Goal: Task Accomplishment & Management: Use online tool/utility

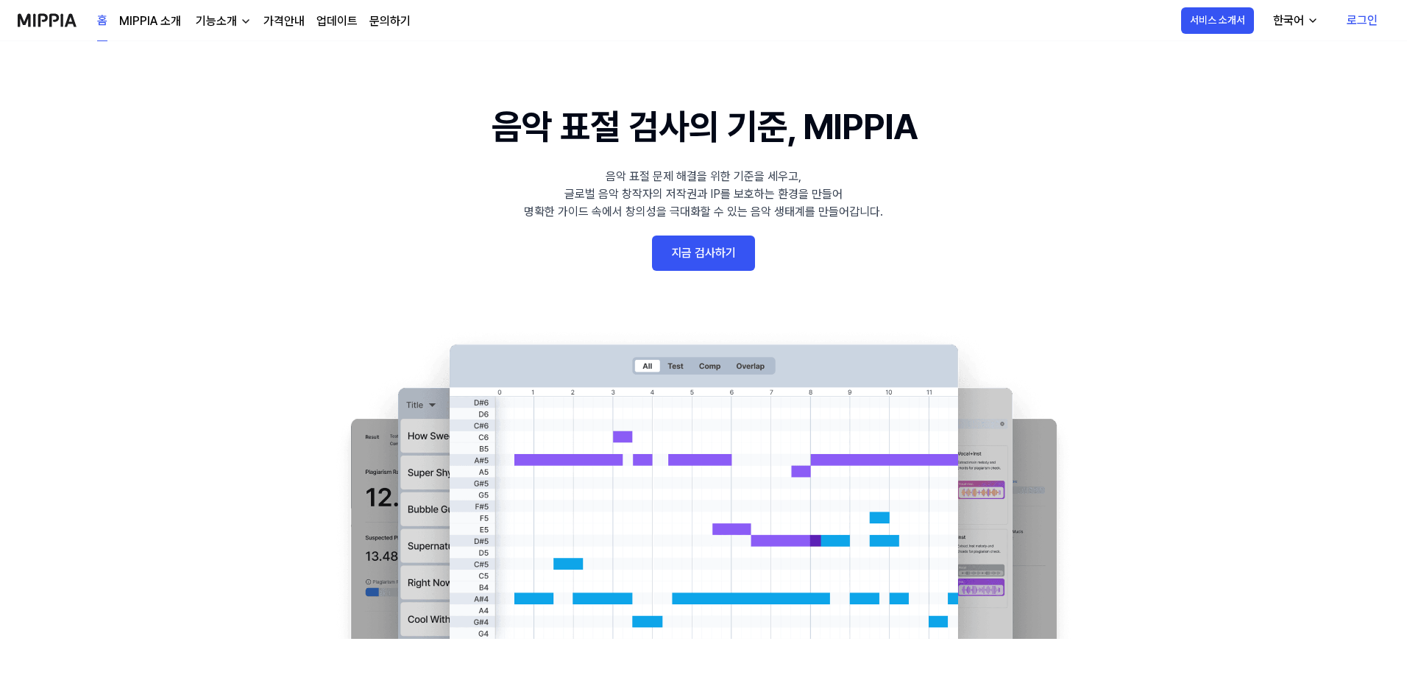
click at [1364, 21] on link "로그인" at bounding box center [1362, 20] width 54 height 41
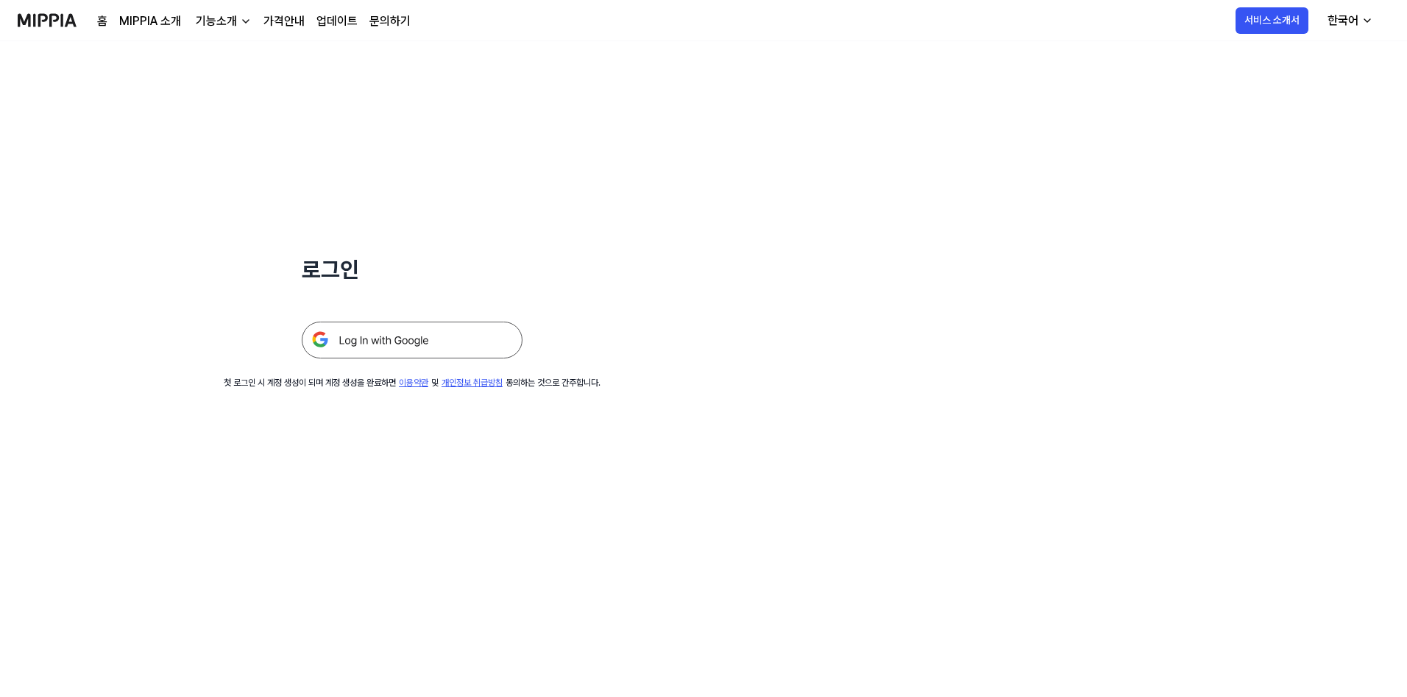
click at [413, 345] on img at bounding box center [412, 340] width 221 height 37
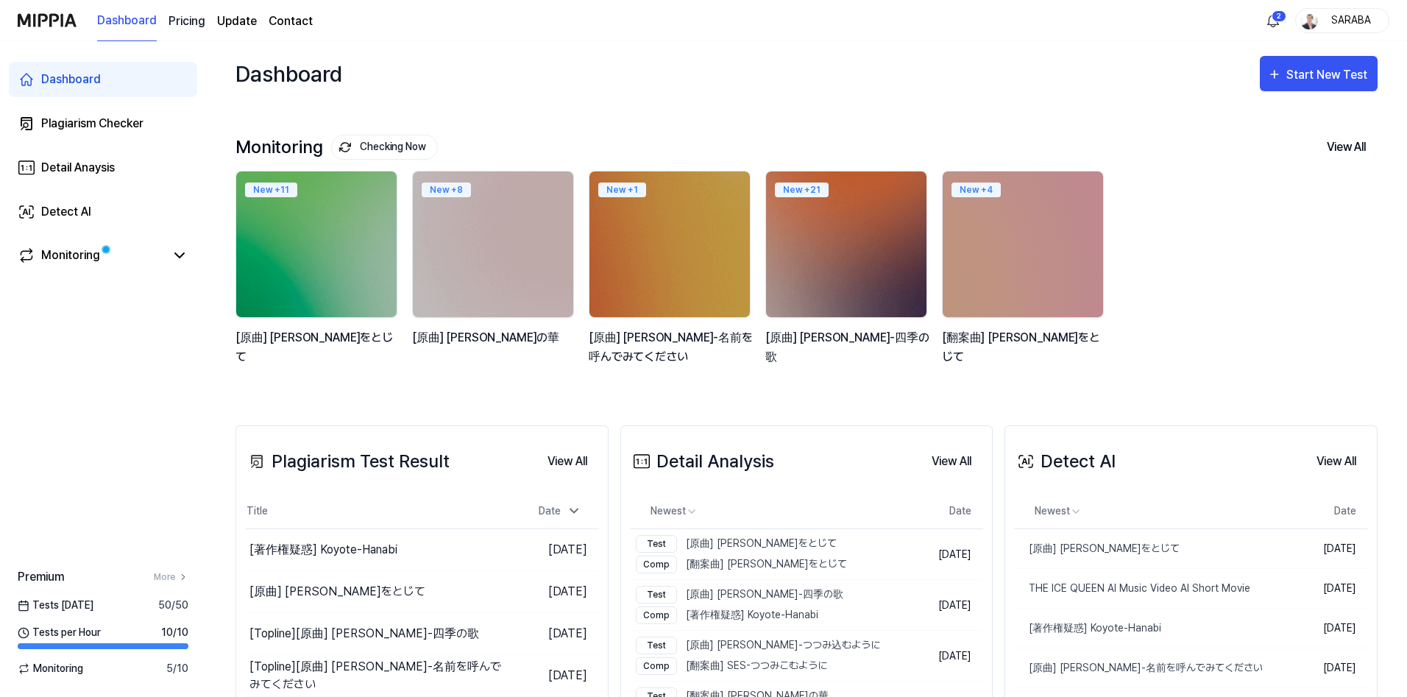
click at [200, 23] on 버튼 "Pricing" at bounding box center [187, 22] width 37 height 18
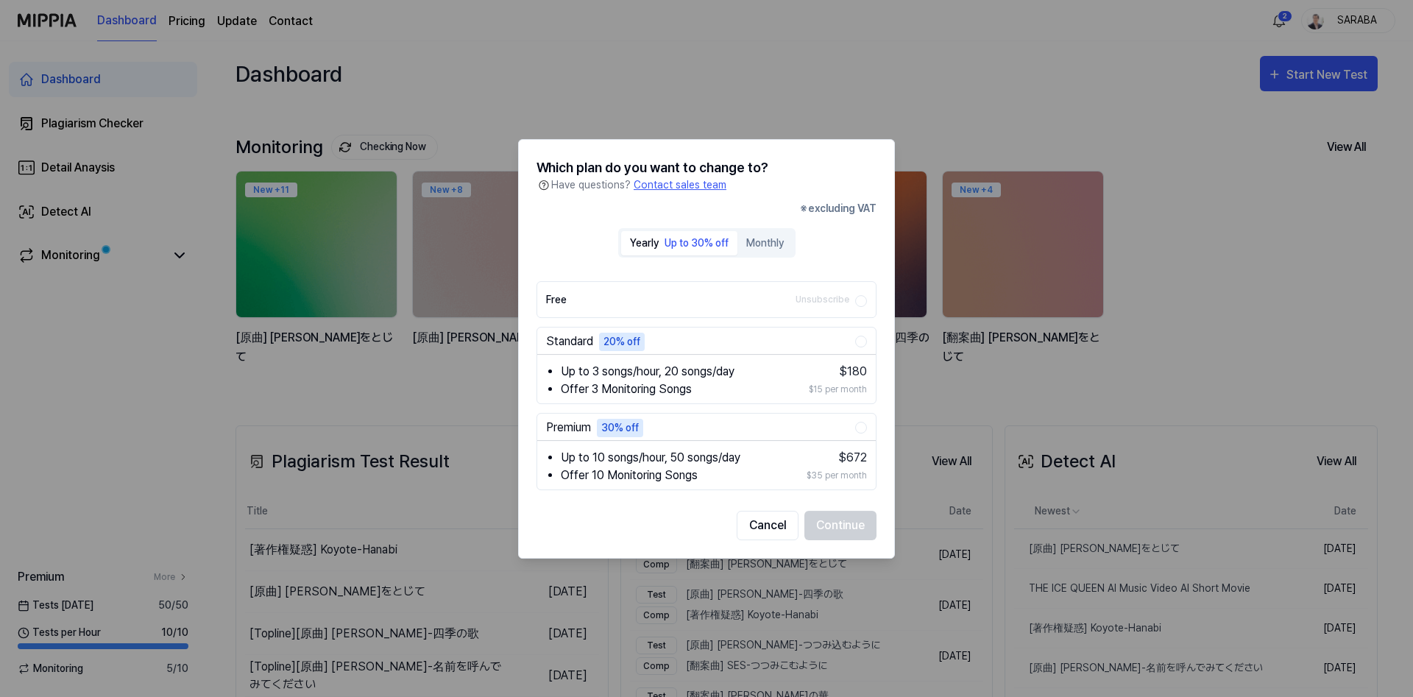
click at [697, 247] on div "Up to 30% off" at bounding box center [696, 242] width 64 height 15
click at [780, 244] on button "Monthly" at bounding box center [764, 243] width 55 height 24
click at [673, 243] on div "Up to 30% off" at bounding box center [696, 242] width 64 height 15
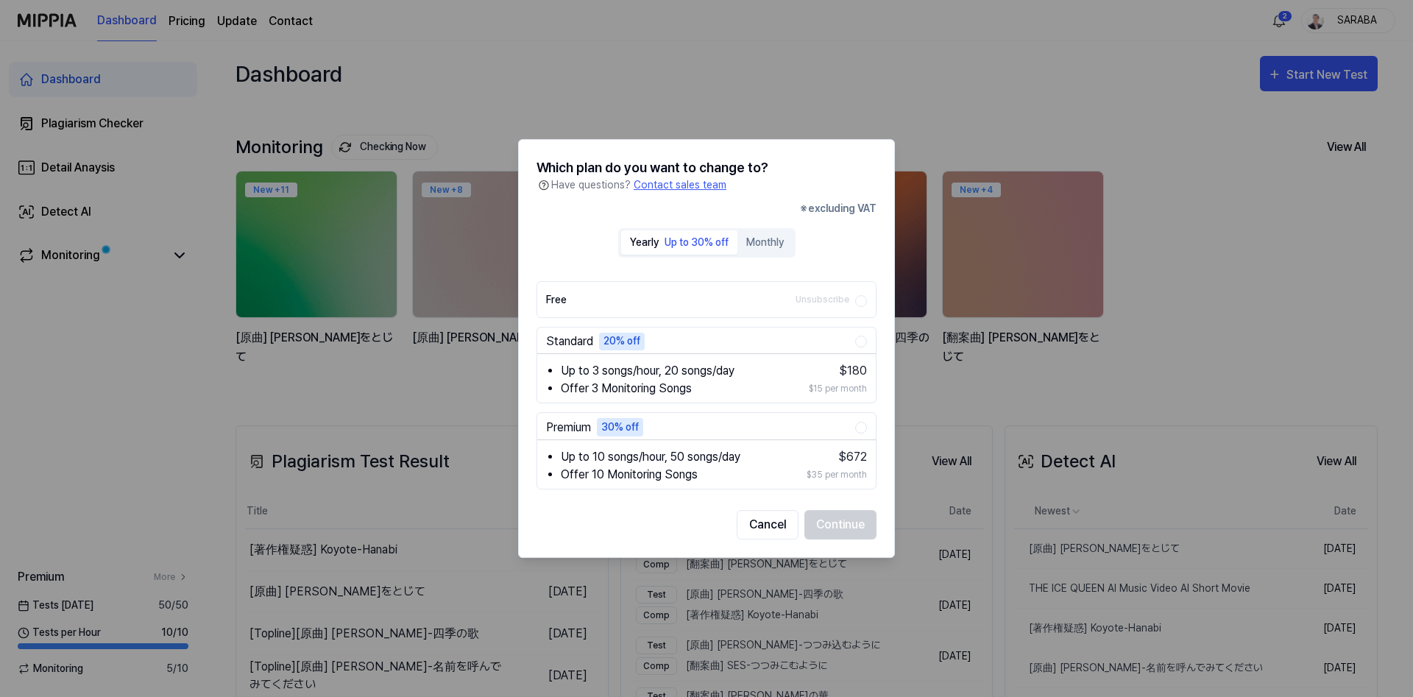
click at [681, 293] on label "Free Unsubscribe" at bounding box center [700, 299] width 309 height 35
click at [855, 295] on button "Free Unsubscribe" at bounding box center [861, 301] width 12 height 12
click at [570, 234] on div "Yearly Up to 30% off Monthly Free Unsubscribe Standard 20% off Up to 3 songs/ho…" at bounding box center [706, 363] width 340 height 271
click at [638, 363] on li "Up to 3 songs/hour, 20 songs/day" at bounding box center [674, 371] width 227 height 18
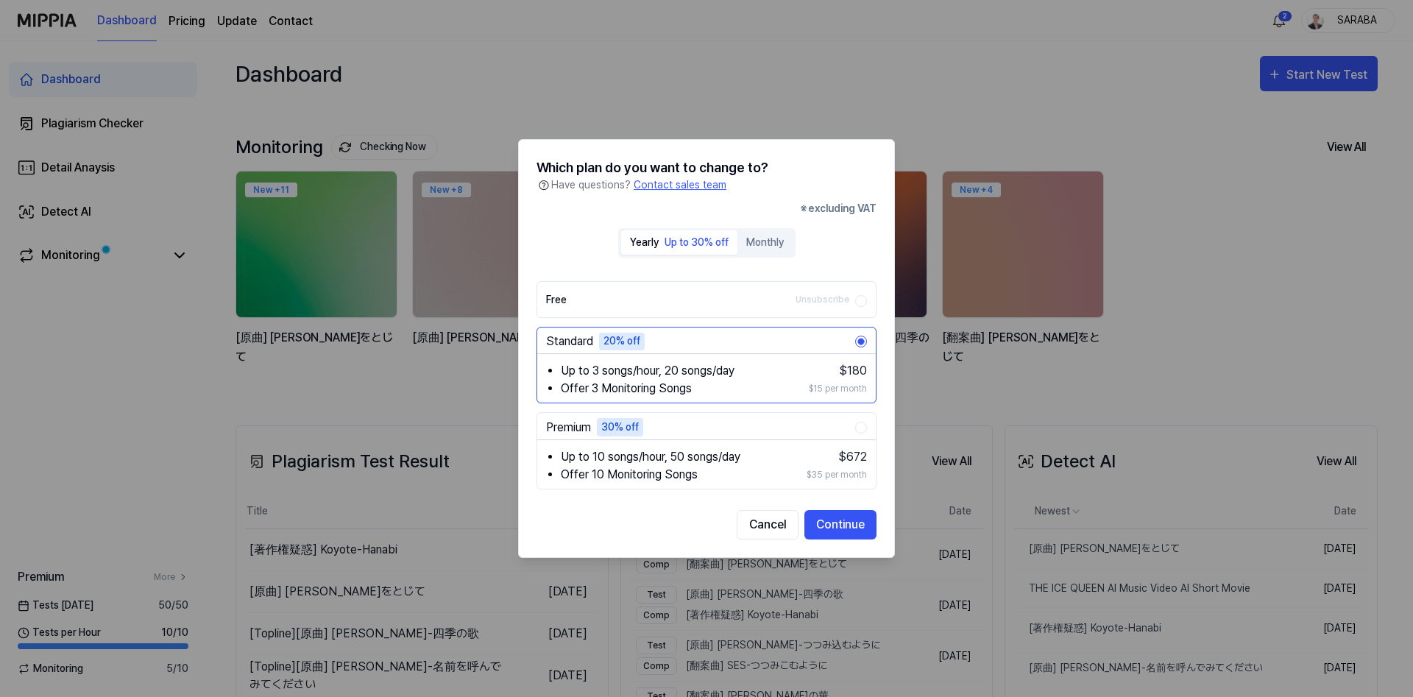
click at [719, 476] on li "Offer 10 Monitoring Songs" at bounding box center [673, 475] width 225 height 18
click at [644, 241] on div "Yearly" at bounding box center [644, 242] width 29 height 15
click at [771, 241] on button "Monthly" at bounding box center [764, 242] width 55 height 24
click at [696, 249] on div "Up to 30% off" at bounding box center [696, 242] width 64 height 15
click at [781, 524] on button "Cancel" at bounding box center [768, 524] width 62 height 29
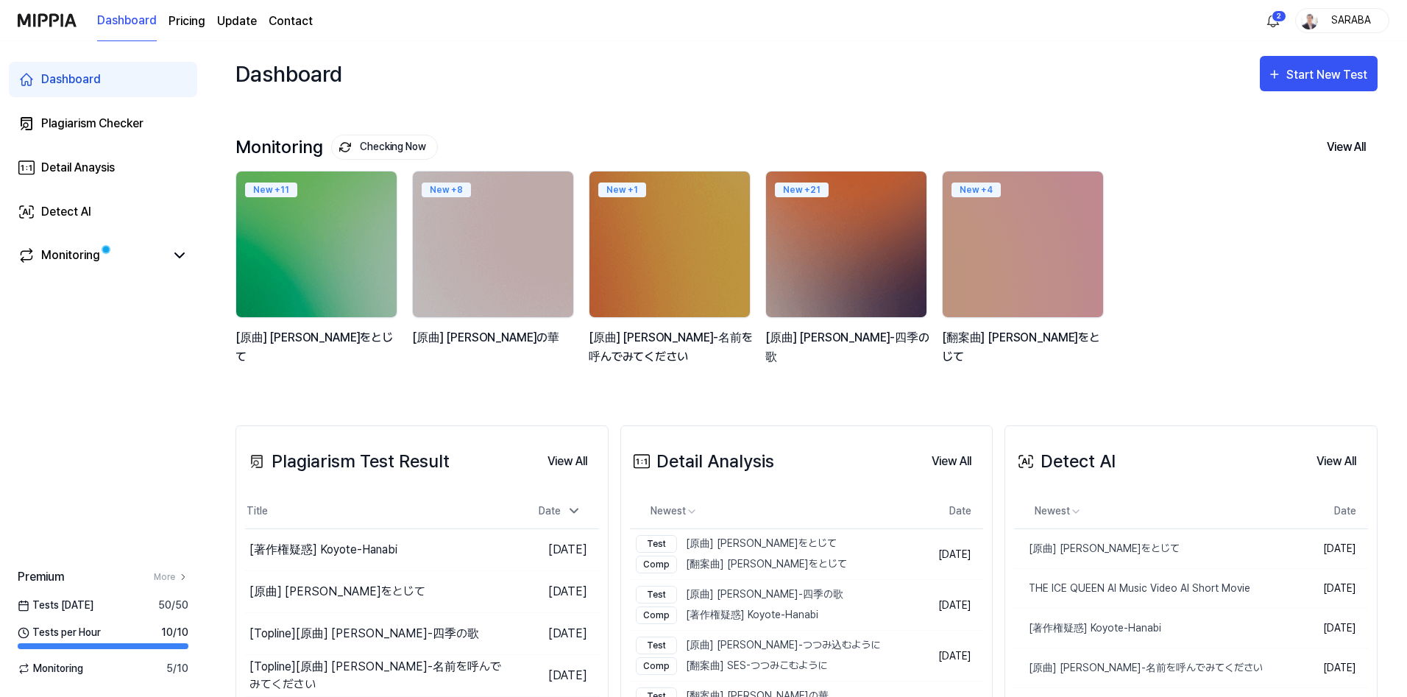
click at [657, 66] on div "Dashboard Start New Test" at bounding box center [806, 73] width 1142 height 65
click at [237, 21] on link "Update" at bounding box center [237, 22] width 40 height 18
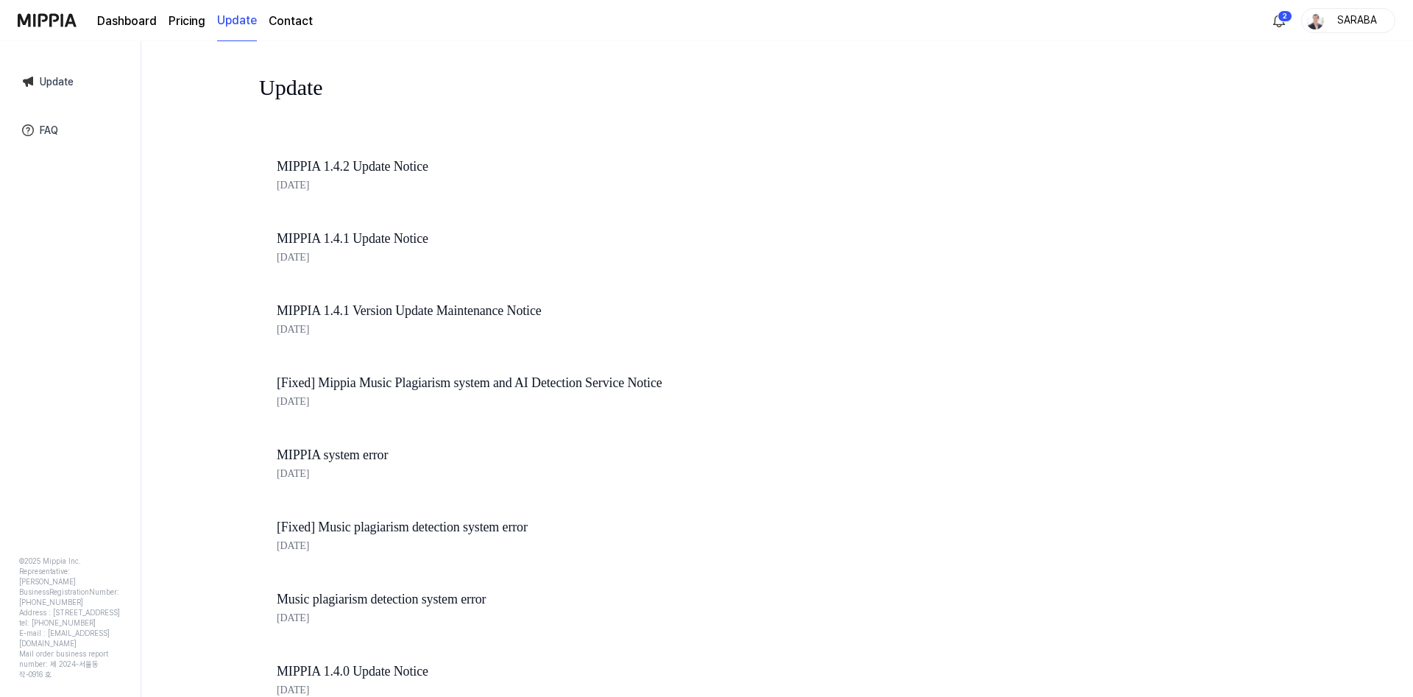
click at [130, 23] on link "Dashboard" at bounding box center [127, 22] width 60 height 18
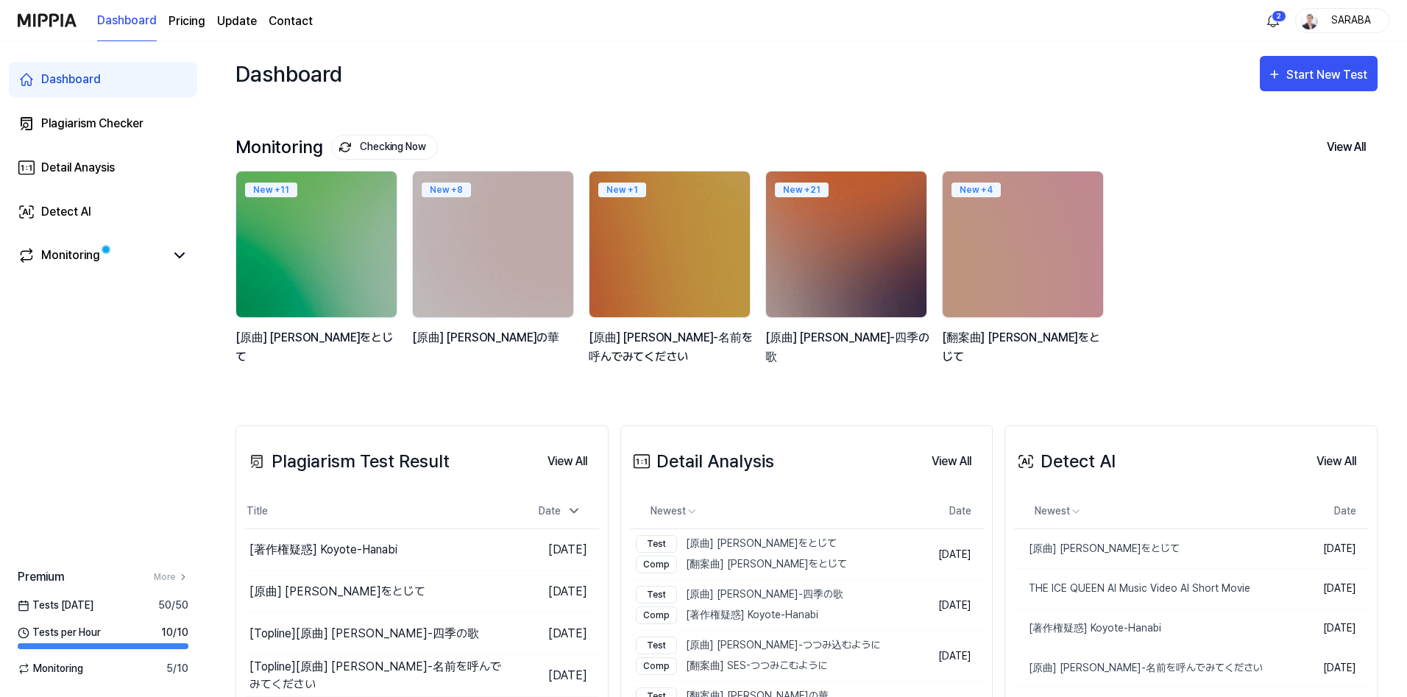
click at [79, 80] on div "Dashboard" at bounding box center [71, 80] width 60 height 18
click at [82, 120] on div "Plagiarism Checker" at bounding box center [92, 124] width 102 height 18
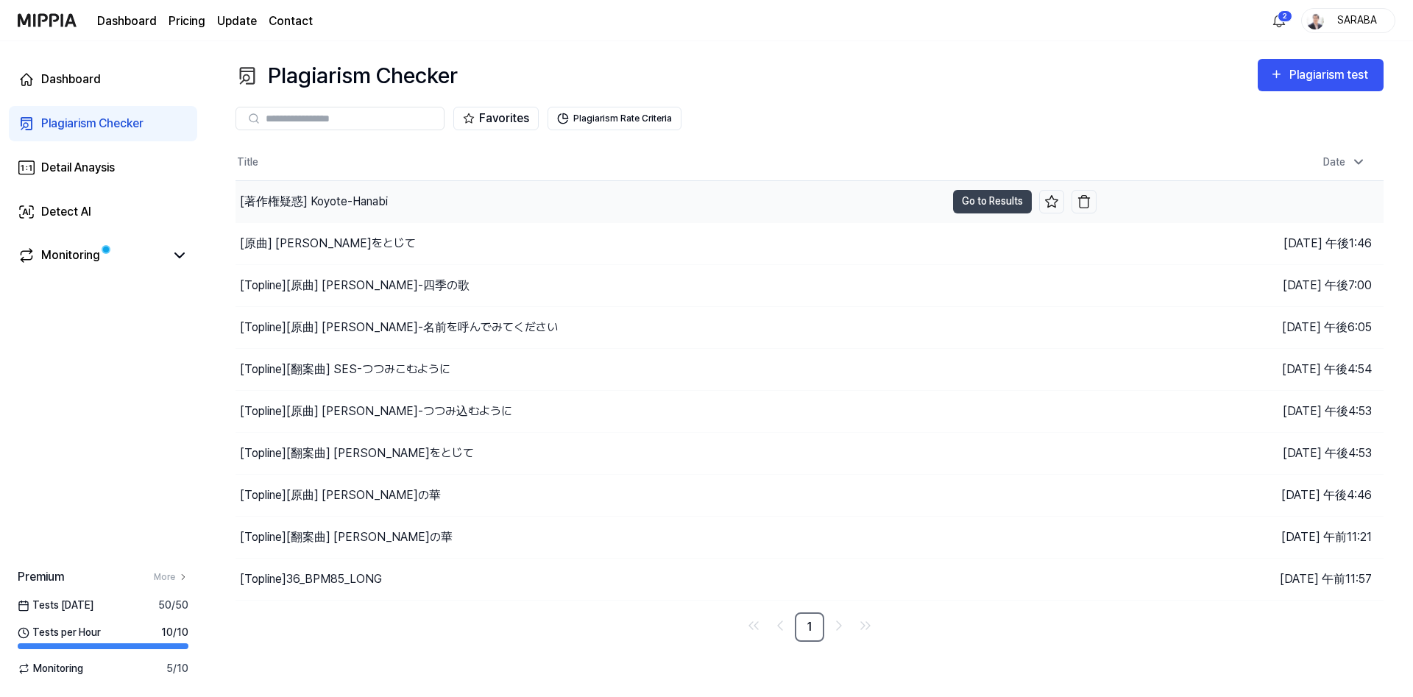
click at [343, 199] on div "[著作権疑惑] Koyote-Hanabi" at bounding box center [314, 202] width 148 height 18
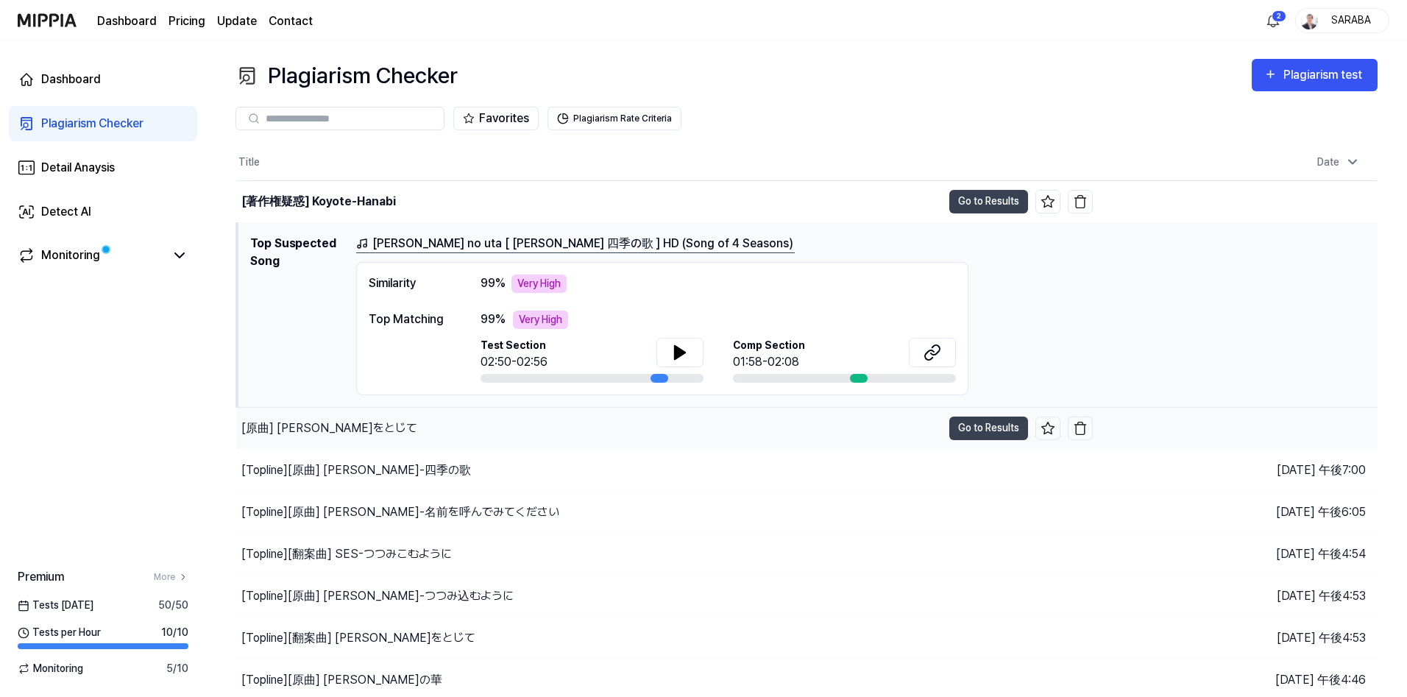
click at [327, 430] on div "[原曲] [PERSON_NAME]をとじて" at bounding box center [329, 428] width 176 height 18
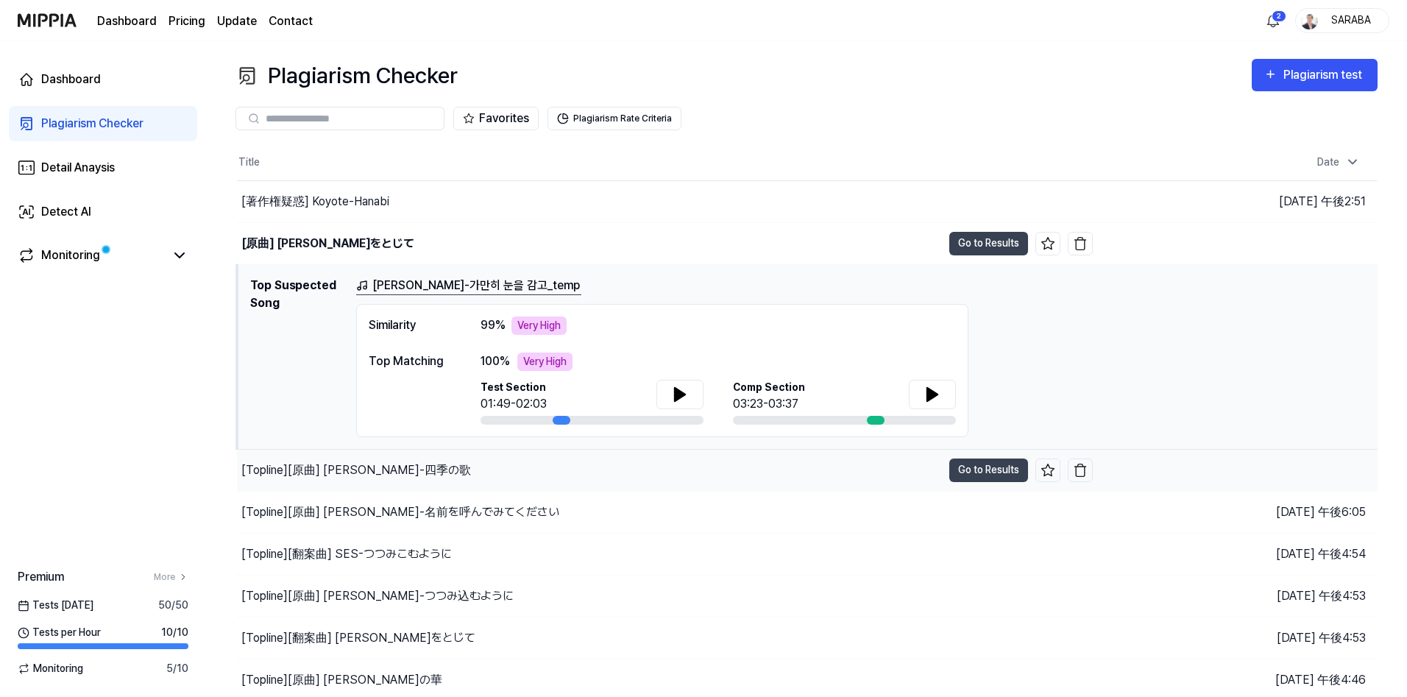
click at [350, 478] on div "[Topline] [原曲] [PERSON_NAME]-四季の歌" at bounding box center [356, 470] width 230 height 18
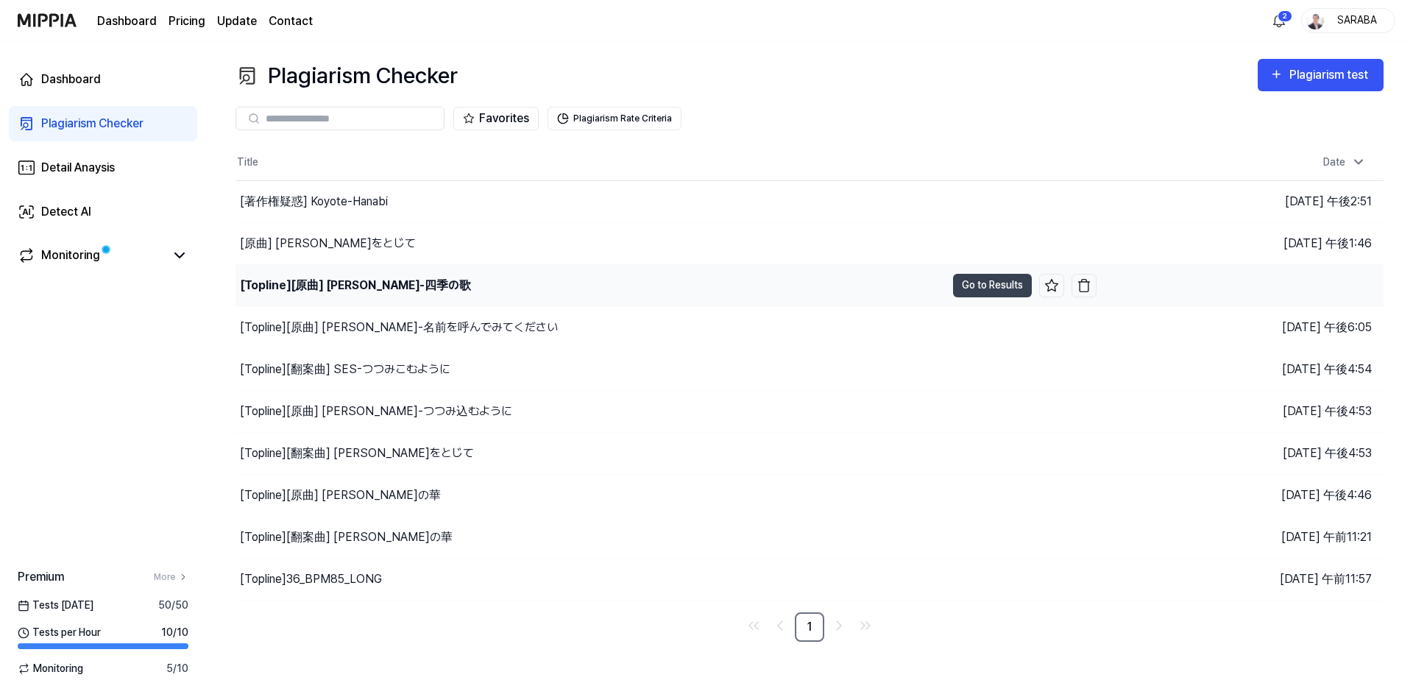
click at [324, 285] on div "[Topline] [原曲] [PERSON_NAME]-四季の歌" at bounding box center [355, 286] width 231 height 18
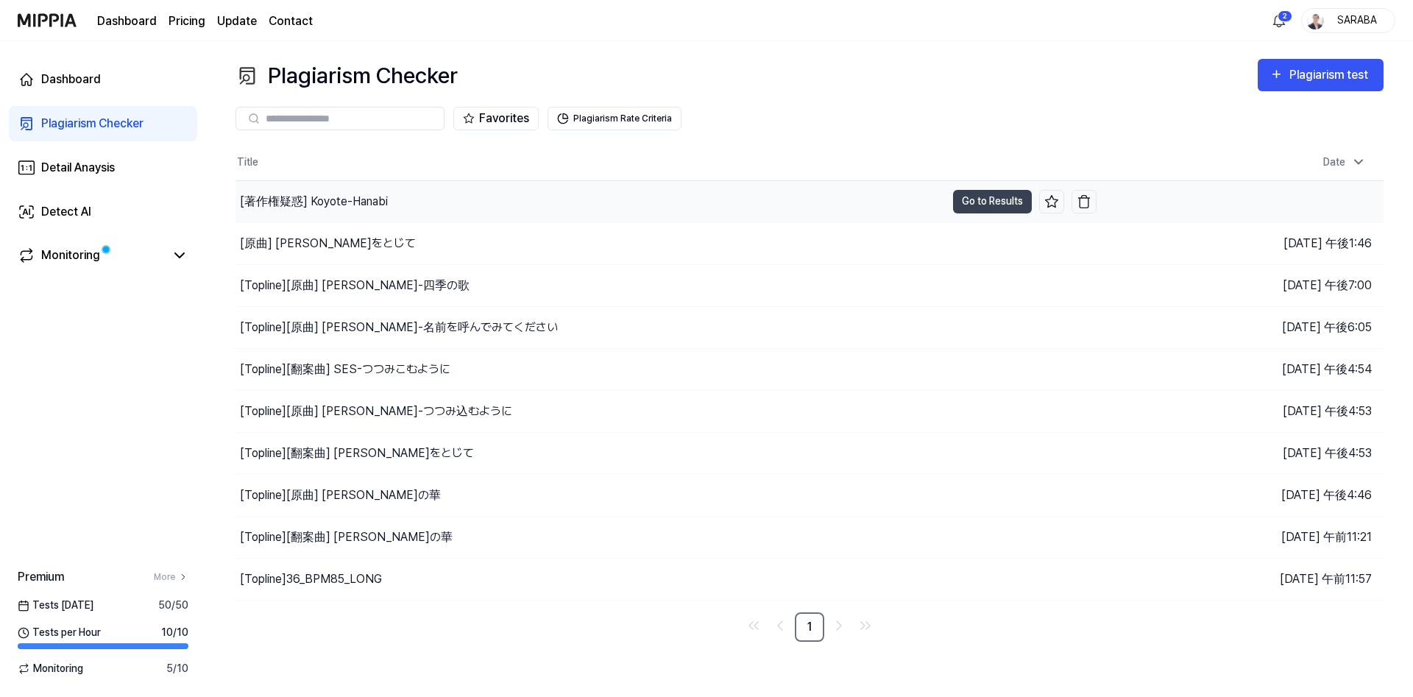
click at [342, 200] on div "[著作権疑惑] Koyote-Hanabi" at bounding box center [314, 202] width 148 height 18
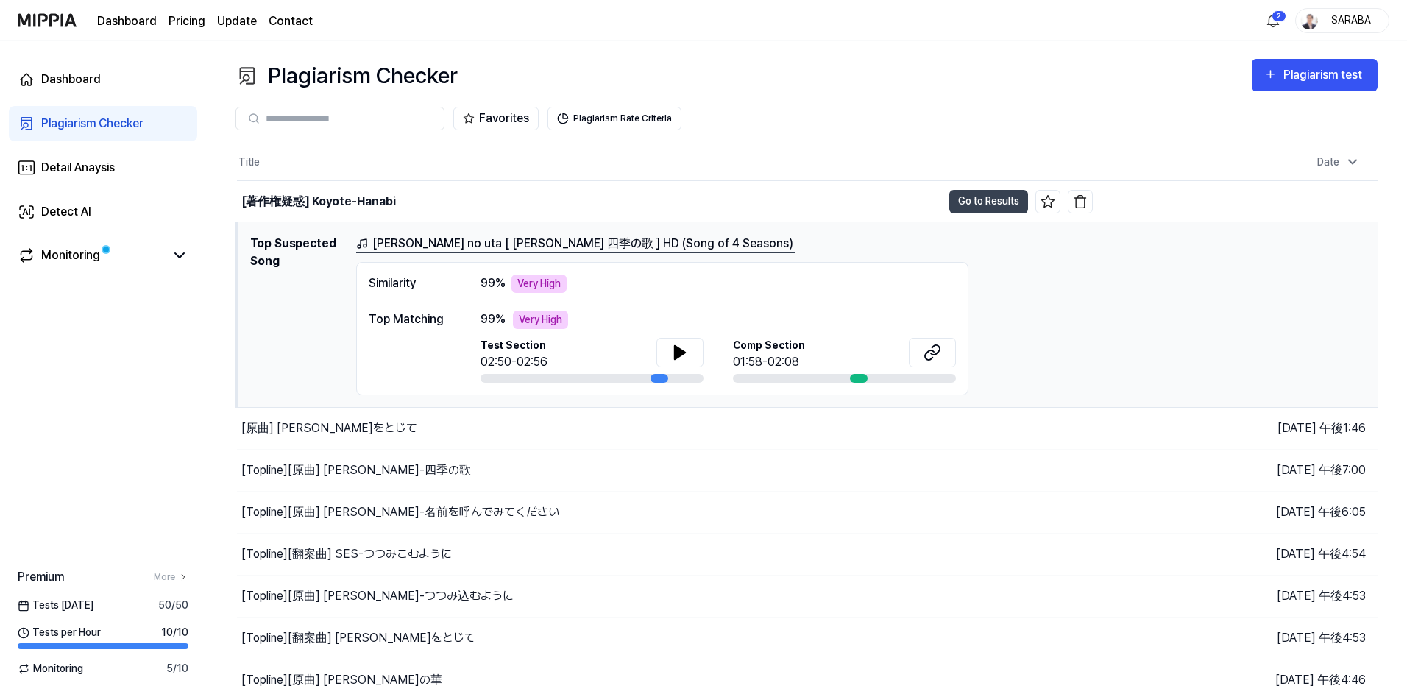
click at [355, 80] on div "Plagiarism Checker" at bounding box center [346, 75] width 222 height 33
click at [430, 461] on div "[Topline] [原曲] [PERSON_NAME]-四季の歌" at bounding box center [589, 470] width 705 height 41
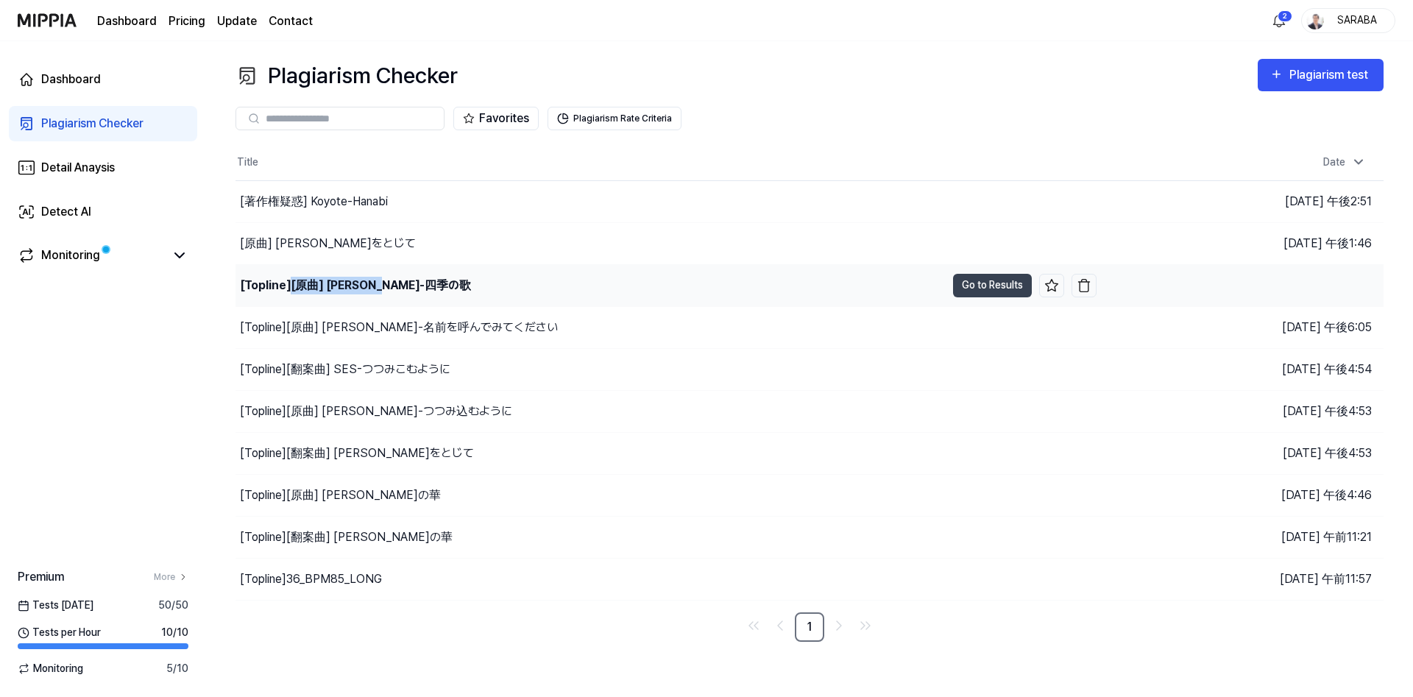
drag, startPoint x: 427, startPoint y: 287, endPoint x: 291, endPoint y: 295, distance: 135.6
click at [291, 295] on div "[Topline] [原曲] [PERSON_NAME]-四季の歌" at bounding box center [590, 285] width 710 height 41
copy div "[原曲] [PERSON_NAME]-四季の歌"
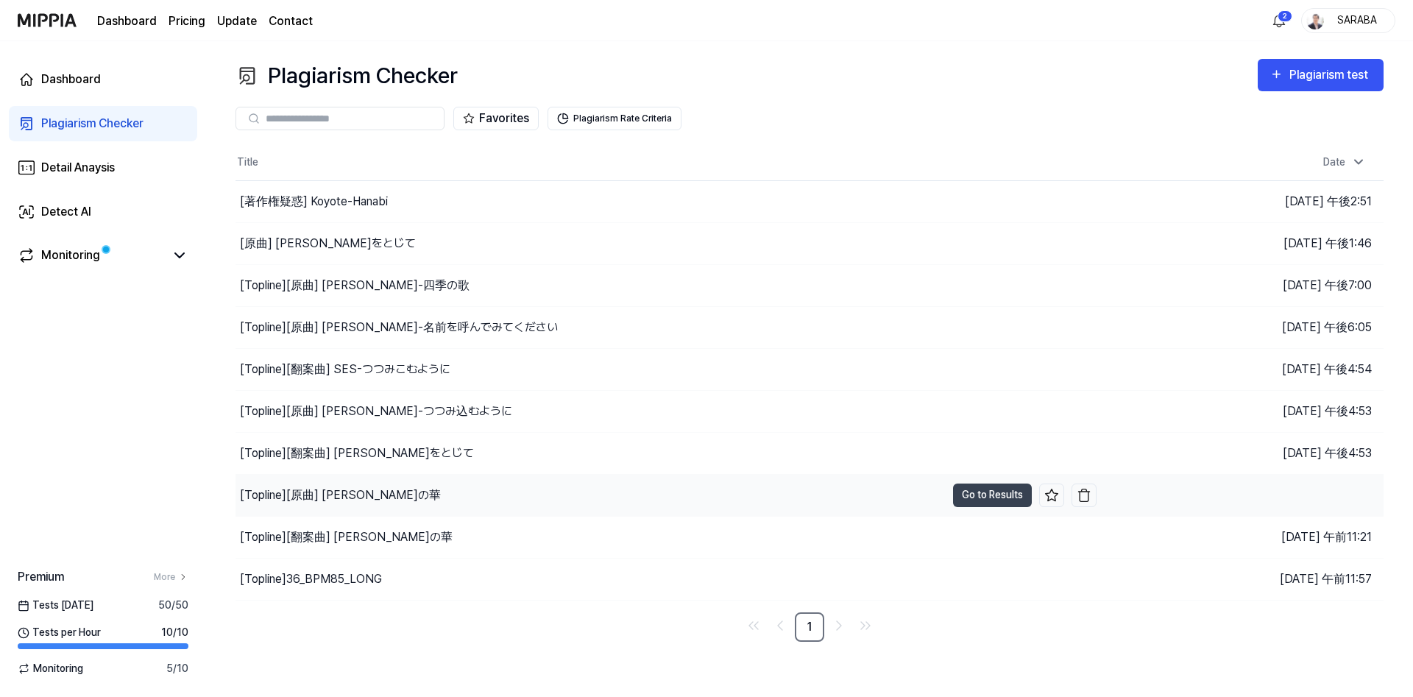
click at [692, 480] on div "[Topline] [原曲] [PERSON_NAME]の華" at bounding box center [590, 495] width 710 height 41
click at [1084, 289] on img "button" at bounding box center [1084, 285] width 15 height 15
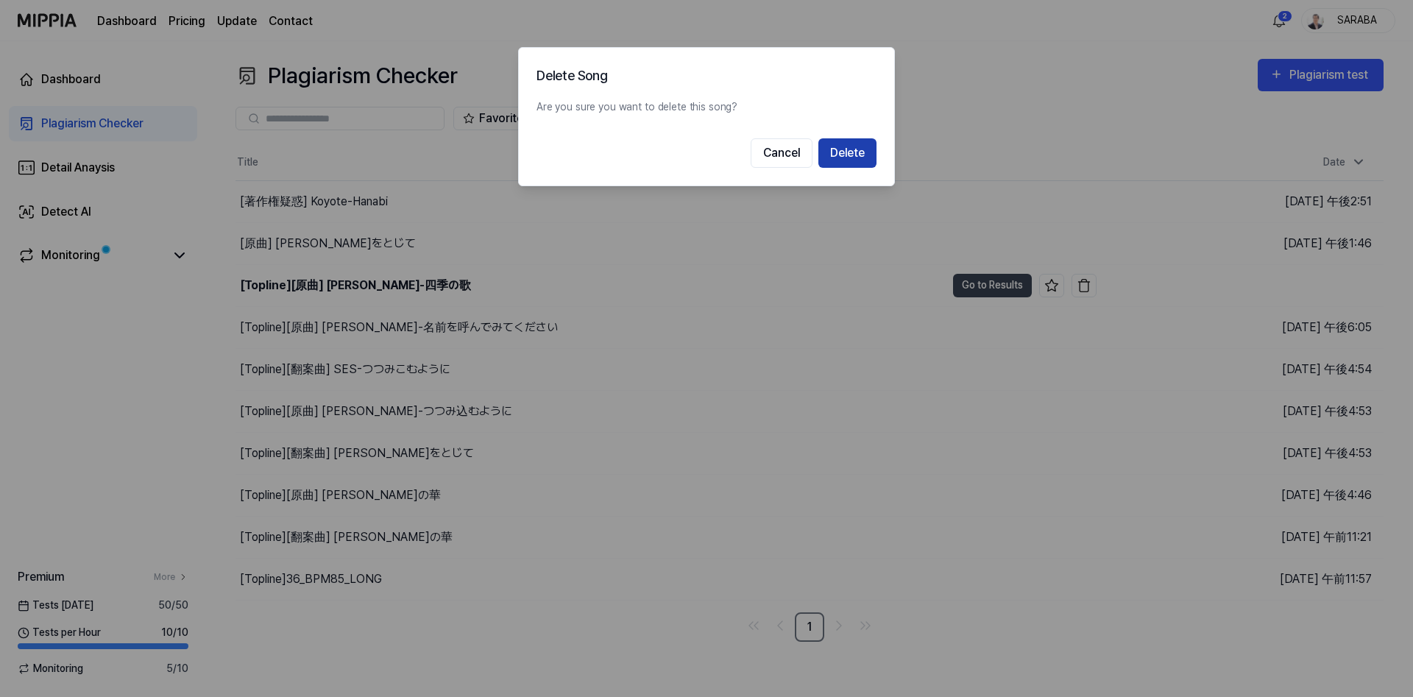
click at [854, 161] on button "Delete" at bounding box center [847, 152] width 58 height 29
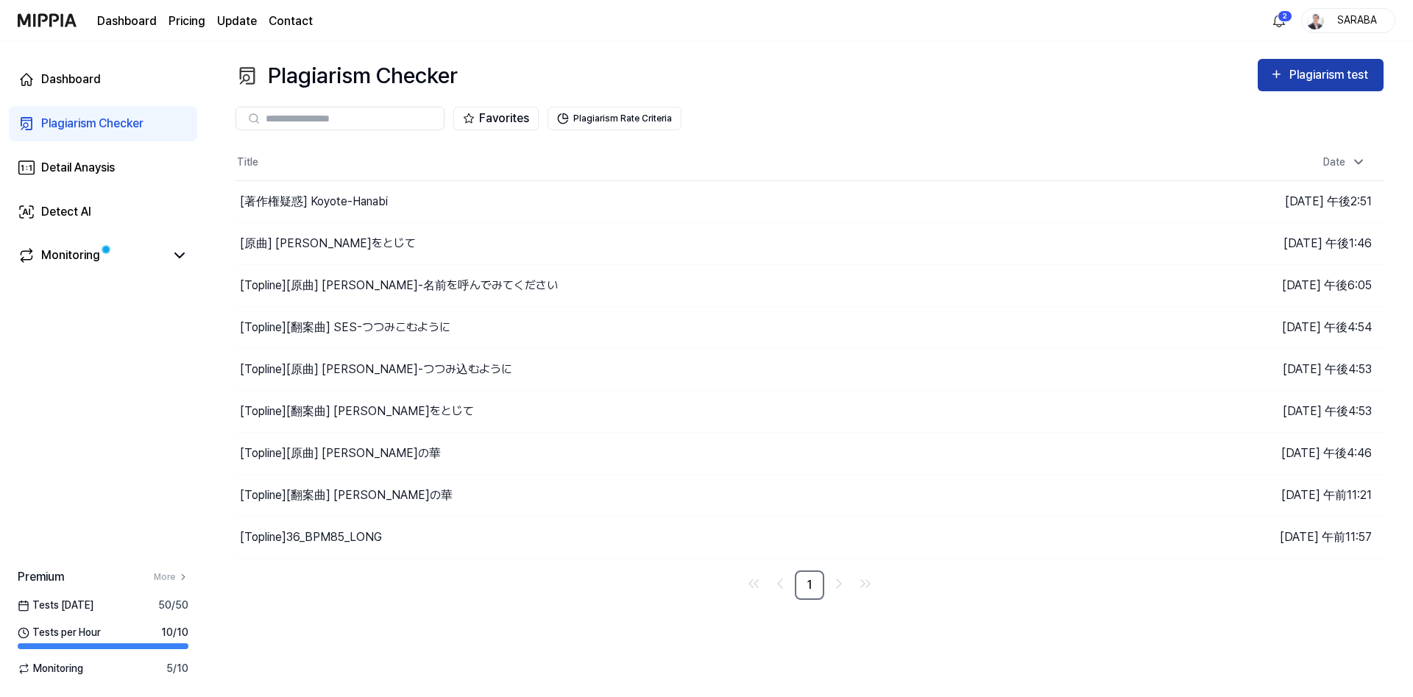
click at [1344, 74] on div "Plagiarism test" at bounding box center [1330, 74] width 82 height 19
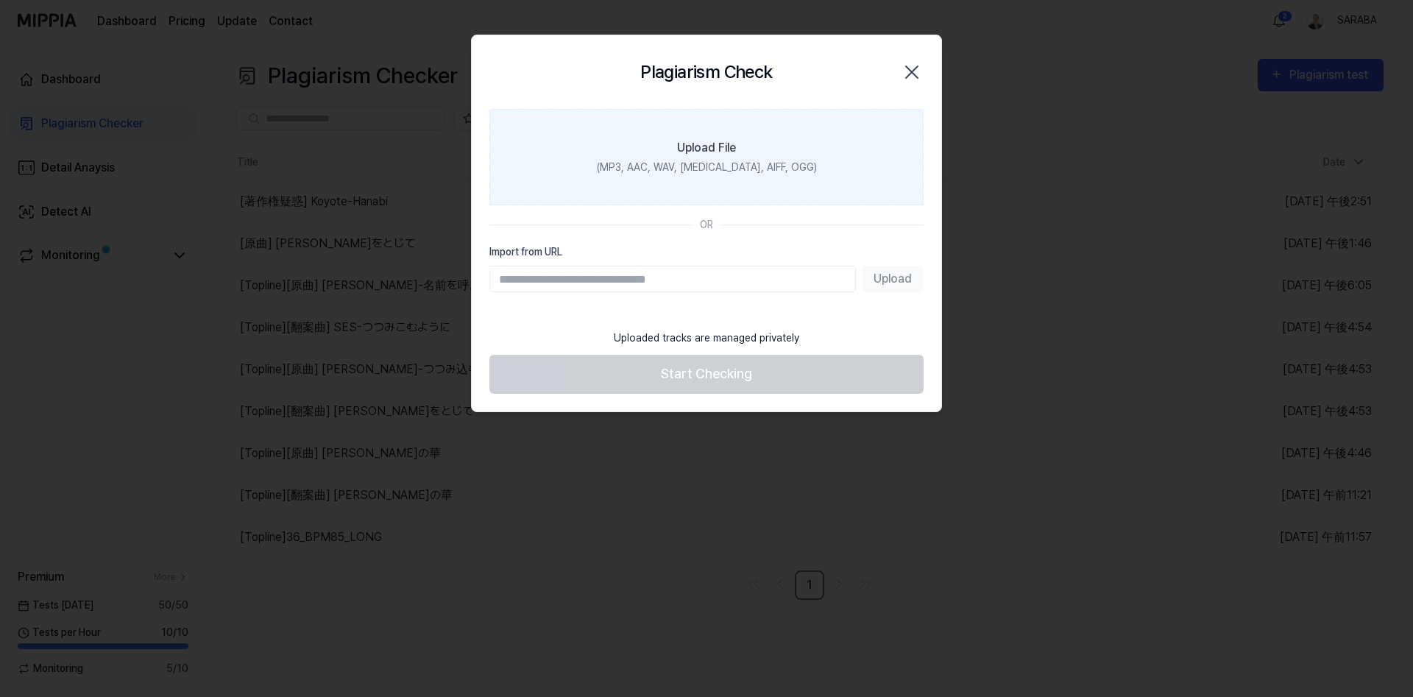
click at [703, 157] on label "Upload File (MP3, AAC, WAV, [MEDICAL_DATA], AIFF, OGG)" at bounding box center [706, 157] width 434 height 96
click at [0, 0] on input "Upload File (MP3, AAC, WAV, [MEDICAL_DATA], AIFF, OGG)" at bounding box center [0, 0] width 0 height 0
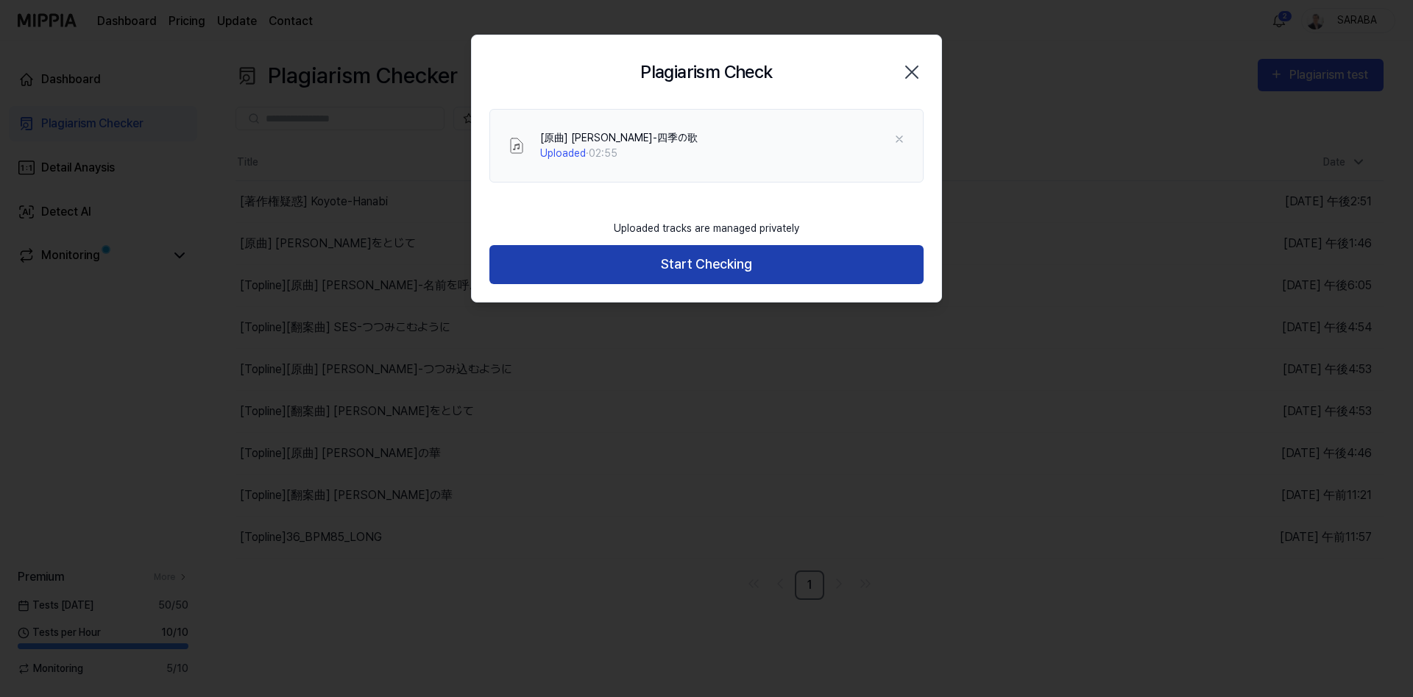
click at [728, 265] on button "Start Checking" at bounding box center [706, 264] width 434 height 39
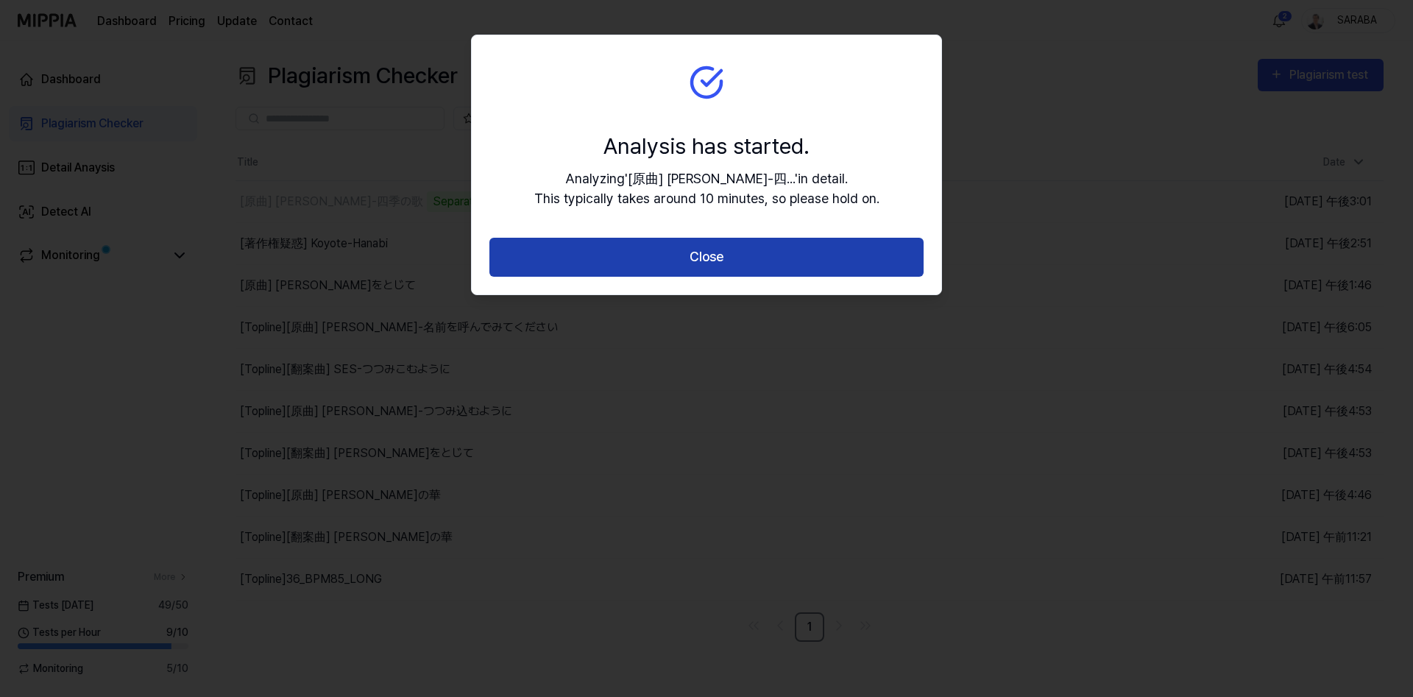
click at [692, 266] on button "Close" at bounding box center [706, 257] width 434 height 39
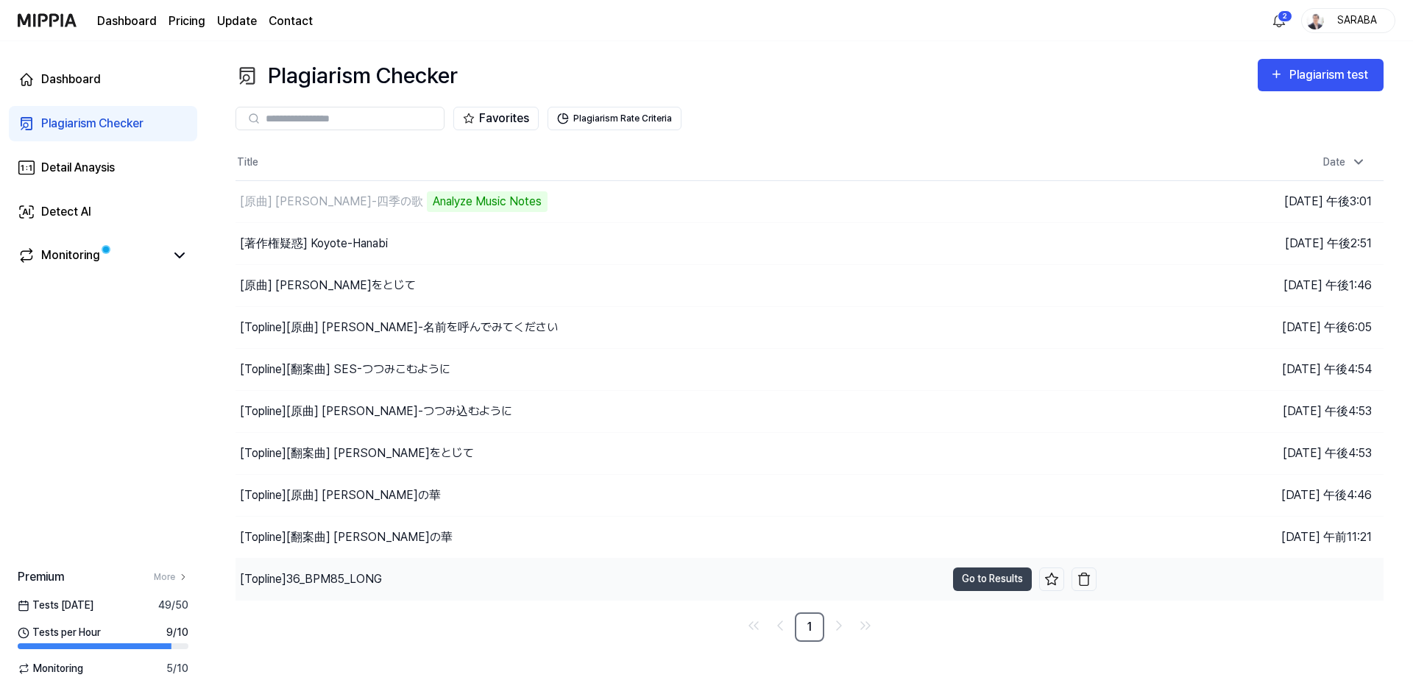
click at [331, 582] on div "[Topline] 36_BPM85_LONG" at bounding box center [311, 579] width 142 height 18
click at [534, 578] on div "[Topline] 36_BPM85_LONG" at bounding box center [590, 579] width 710 height 41
click at [651, 608] on div "Title Date [原曲] [PERSON_NAME]-四季の歌 Analyze Music Notes Go to Results [DATE] 午後3…" at bounding box center [809, 393] width 1148 height 497
click at [320, 580] on div "[Topline] 36_BPM85_LONG" at bounding box center [311, 579] width 142 height 18
click at [1002, 584] on button "Go to Results" at bounding box center [992, 579] width 79 height 24
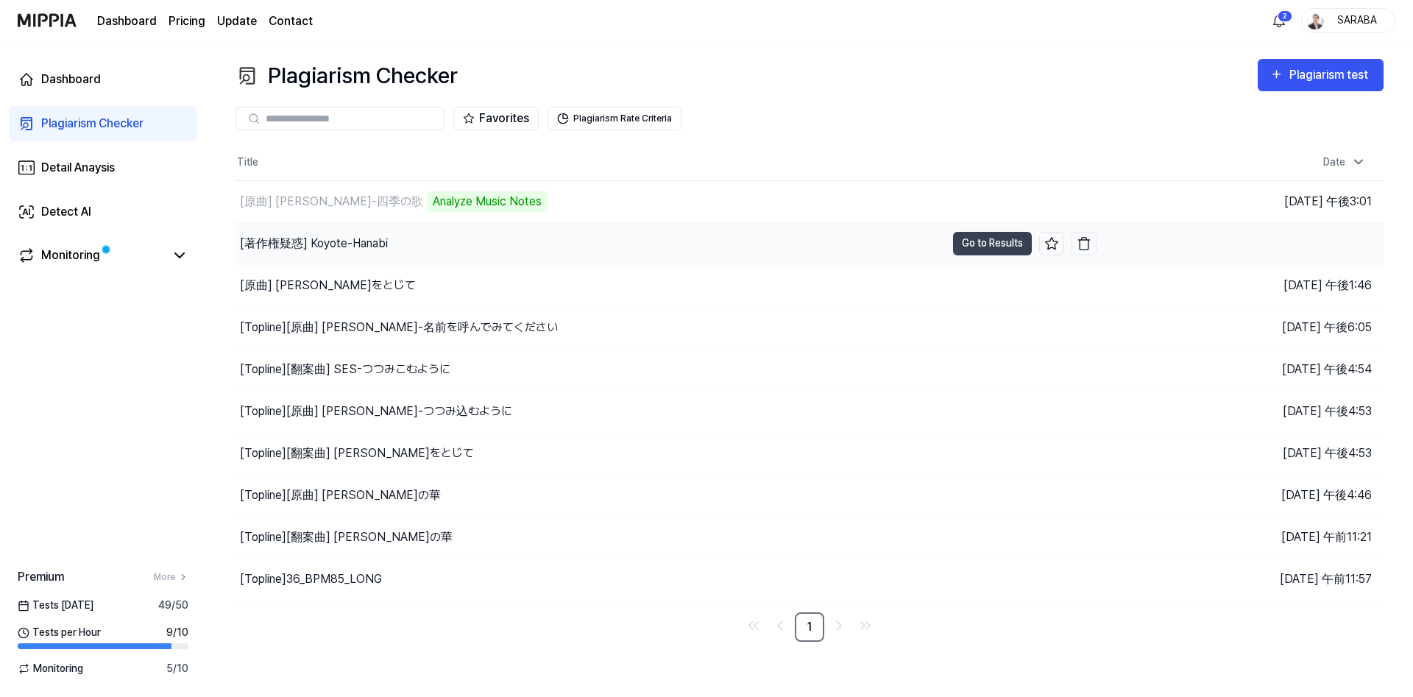
click at [323, 243] on div "[著作権疑惑] Koyote-Hanabi" at bounding box center [314, 244] width 148 height 18
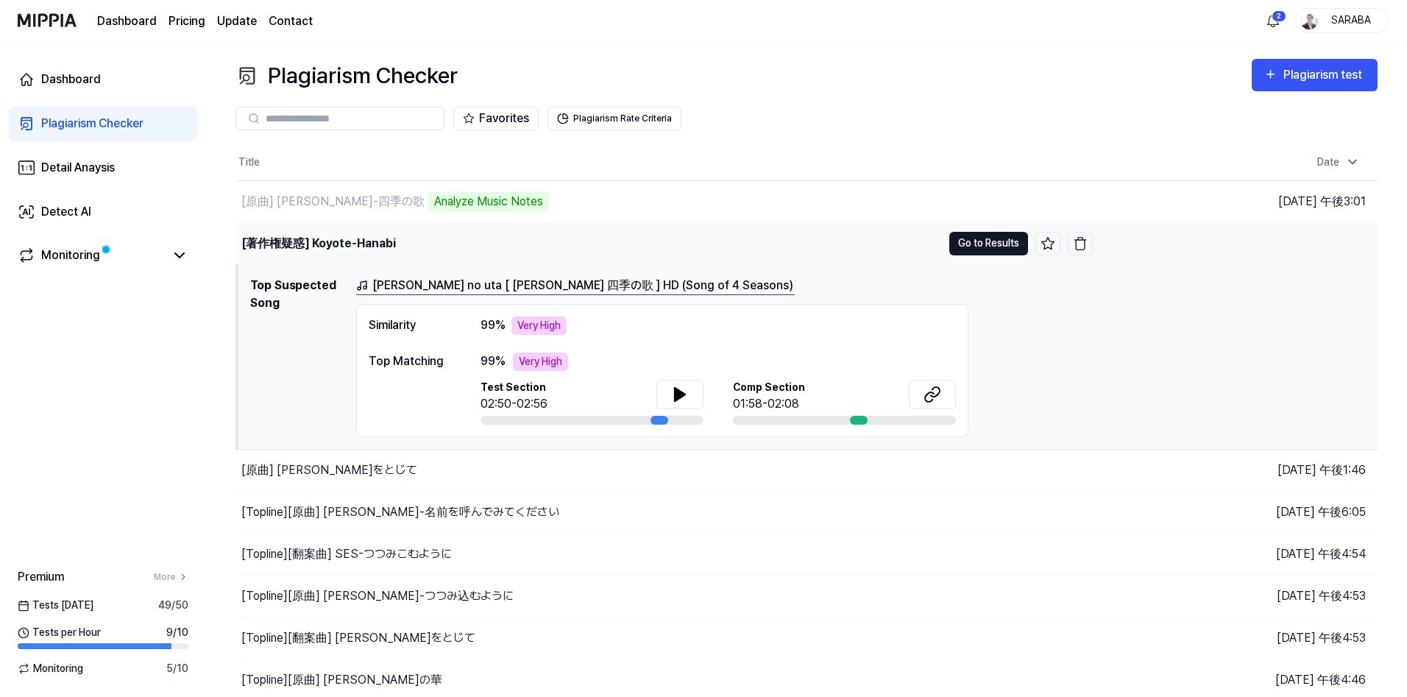
click at [975, 235] on button "Go to Results" at bounding box center [988, 244] width 79 height 24
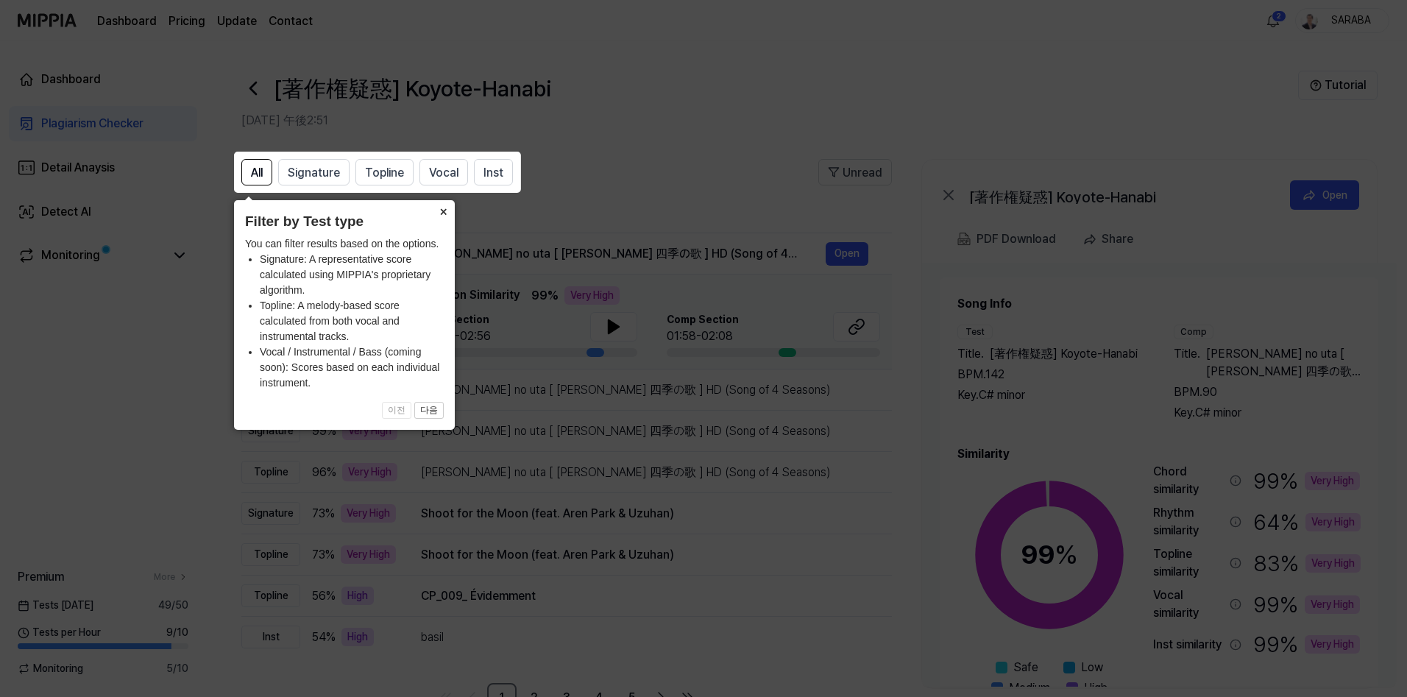
click at [447, 210] on button "×" at bounding box center [443, 210] width 24 height 21
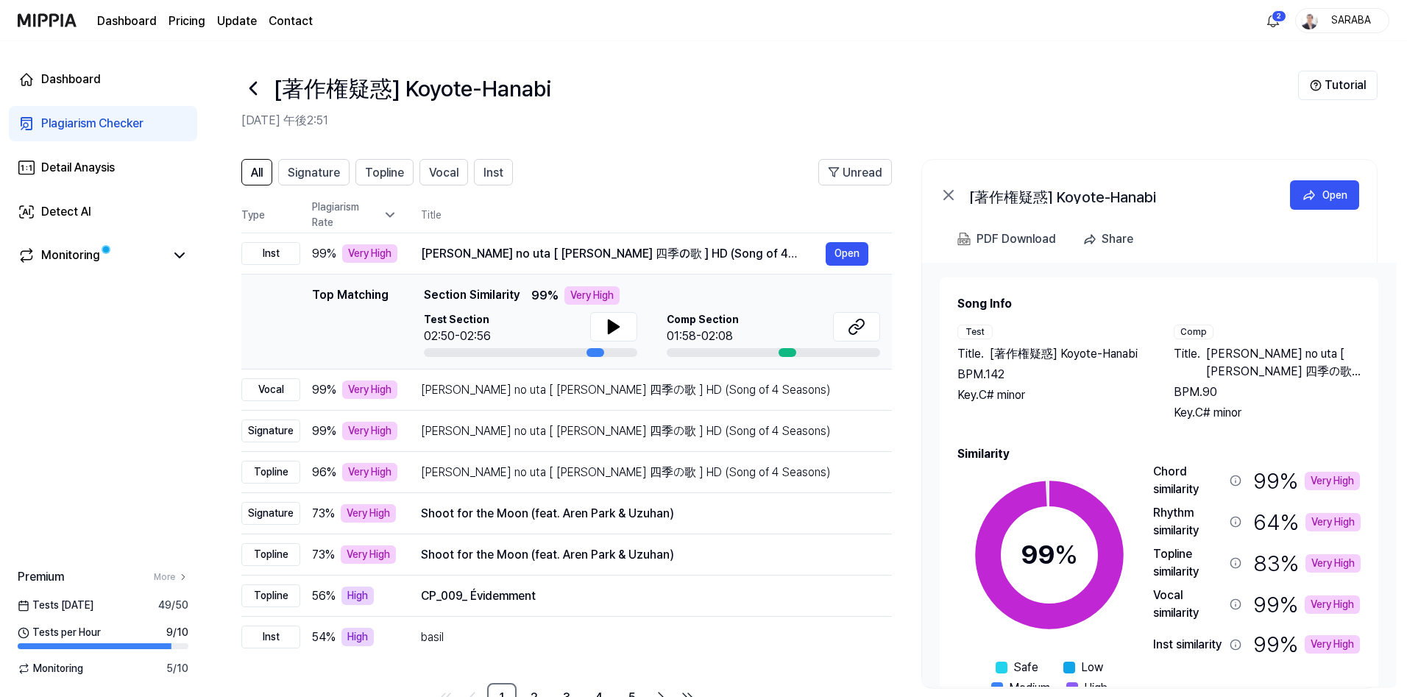
click at [254, 80] on icon at bounding box center [253, 89] width 24 height 24
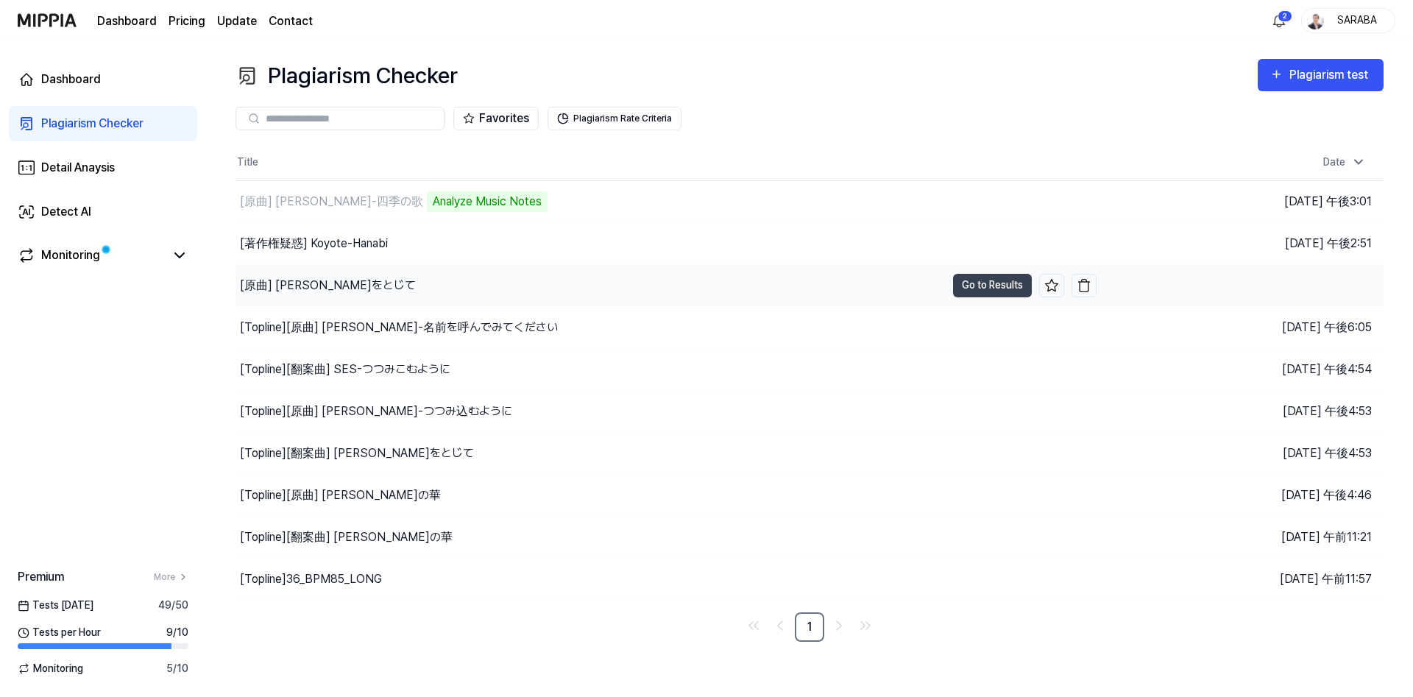
click at [336, 287] on div "[原曲] [PERSON_NAME]をとじて" at bounding box center [328, 286] width 176 height 18
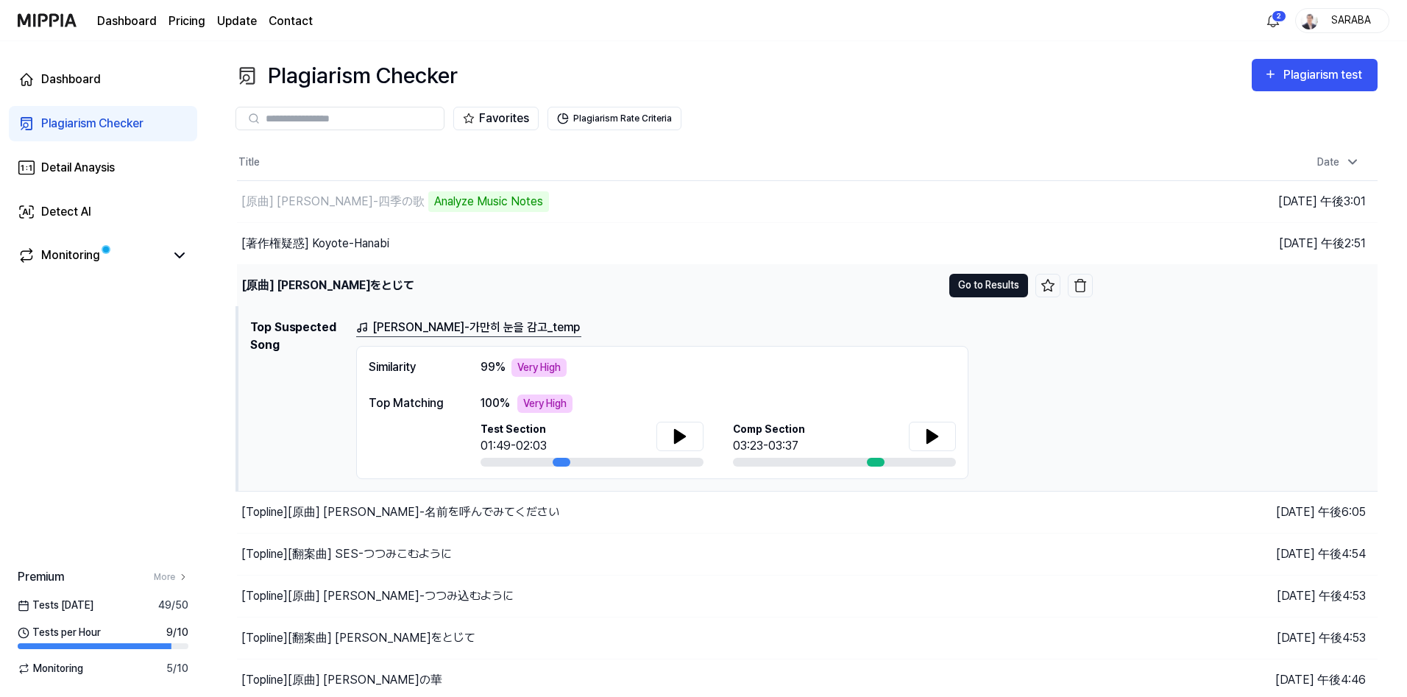
click at [967, 283] on button "Go to Results" at bounding box center [988, 286] width 79 height 24
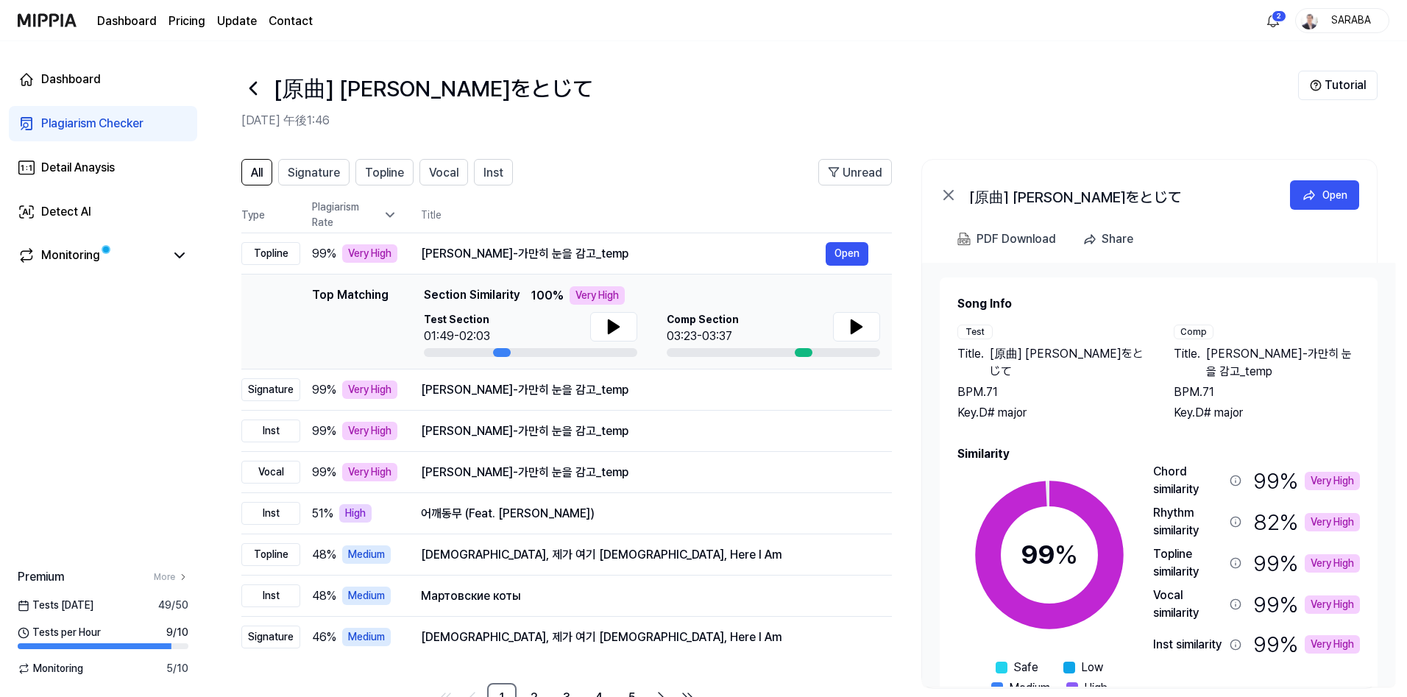
click at [250, 85] on icon at bounding box center [253, 89] width 24 height 24
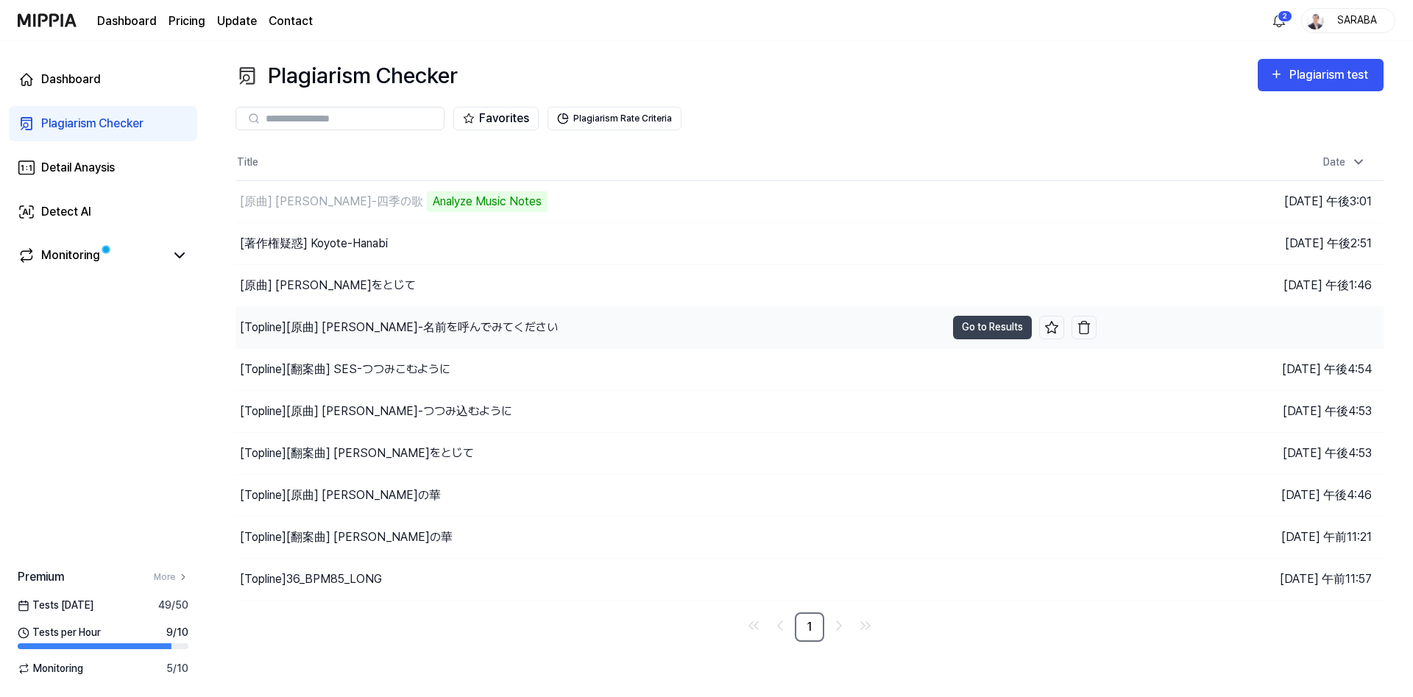
click at [440, 330] on div "[Topline] [原曲] [PERSON_NAME]-名前を呼んでみてください" at bounding box center [399, 328] width 318 height 18
click at [1003, 327] on button "Go to Results" at bounding box center [992, 328] width 79 height 24
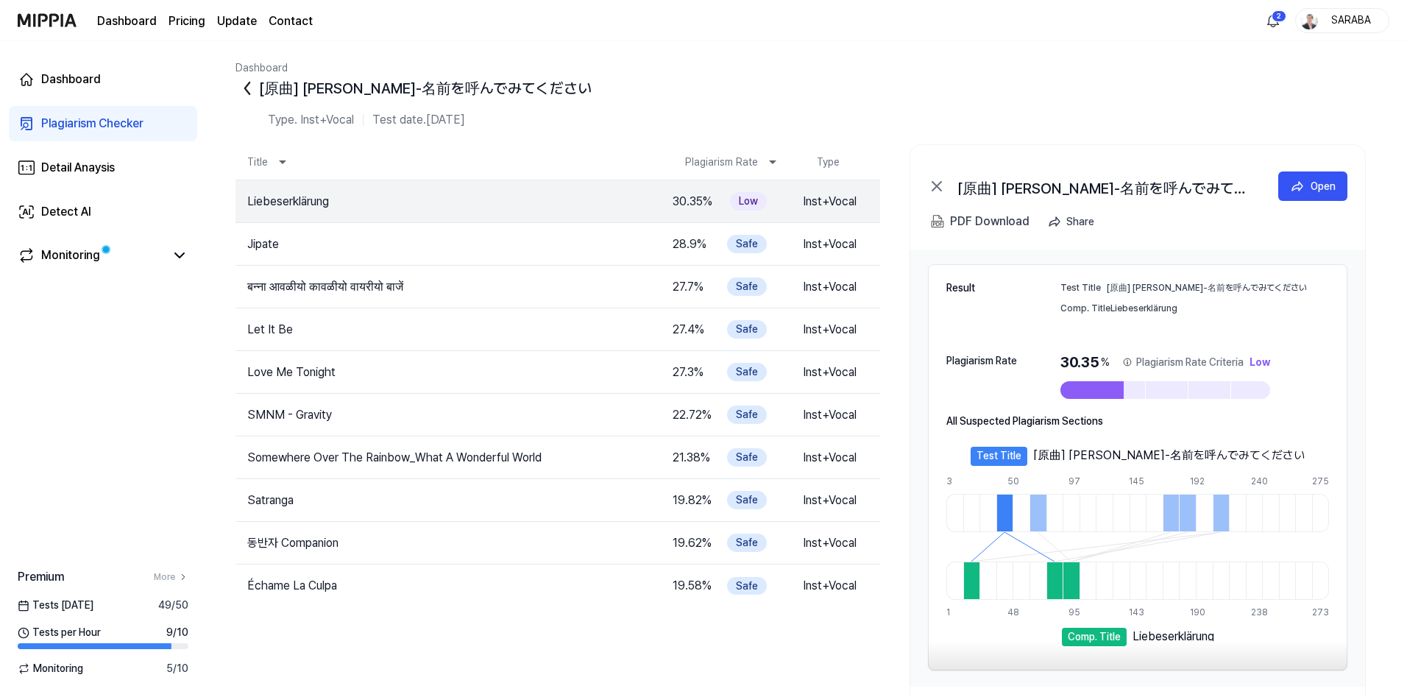
click at [245, 88] on icon at bounding box center [247, 88] width 4 height 12
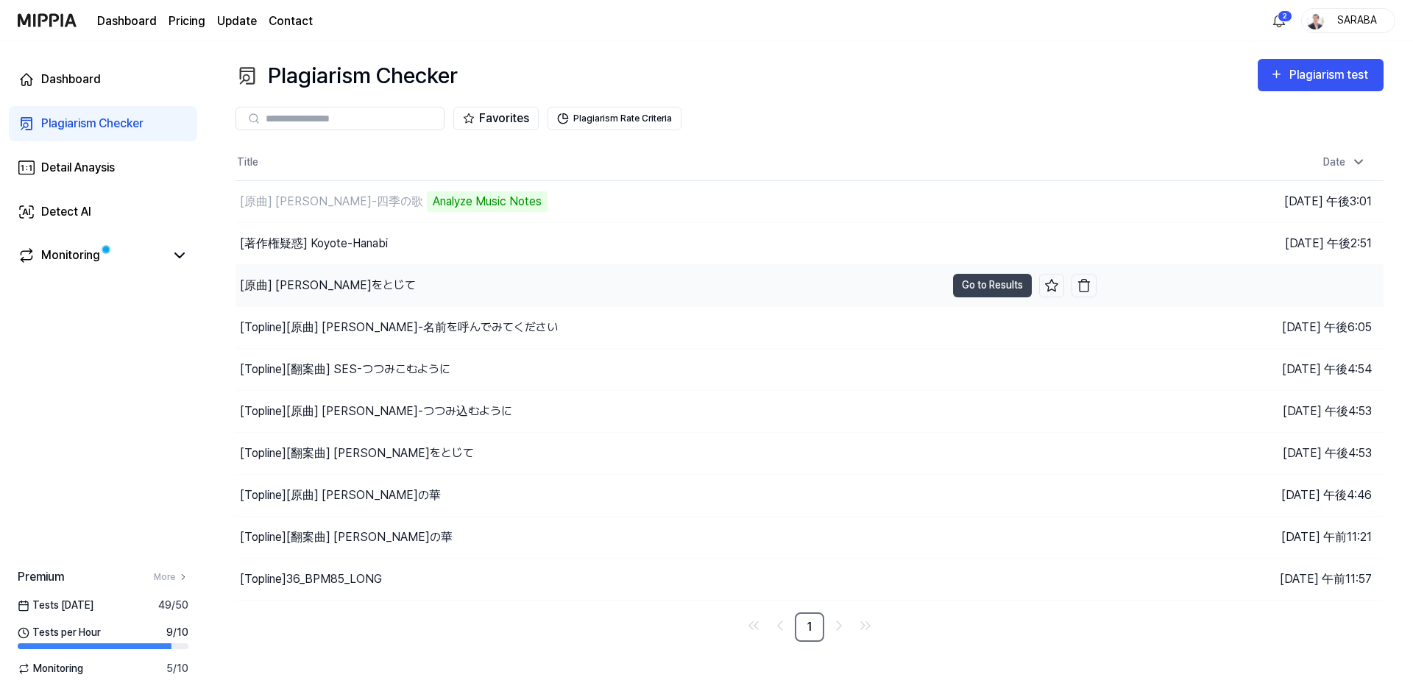
click at [300, 282] on div "[原曲] [PERSON_NAME]をとじて" at bounding box center [328, 286] width 176 height 18
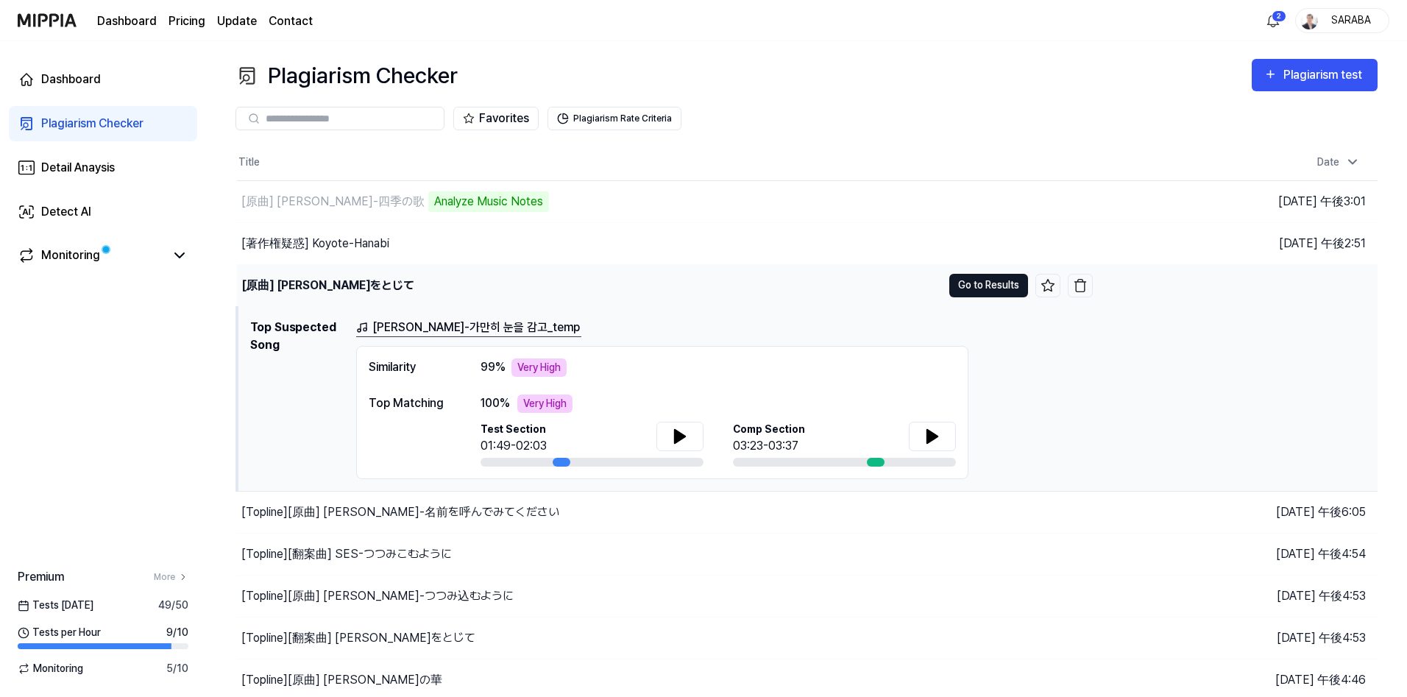
click at [992, 286] on button "Go to Results" at bounding box center [988, 286] width 79 height 24
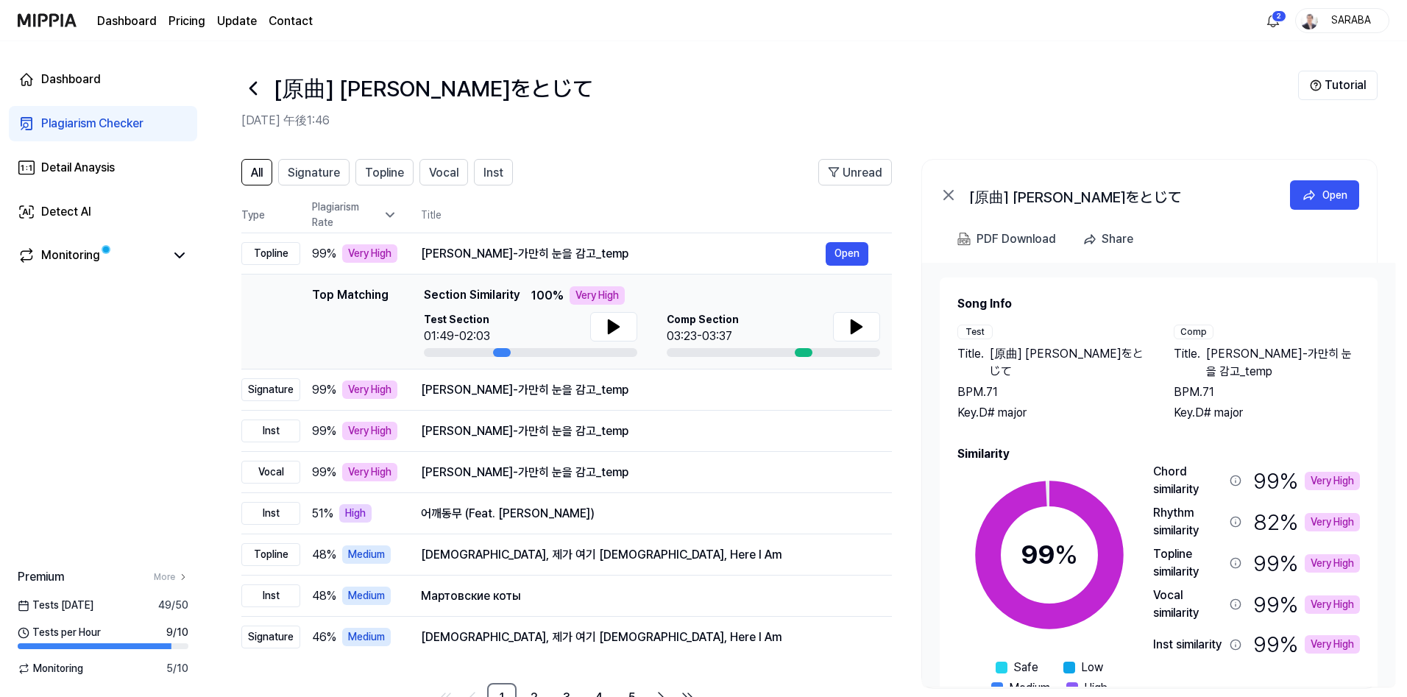
click at [249, 85] on icon at bounding box center [253, 89] width 24 height 24
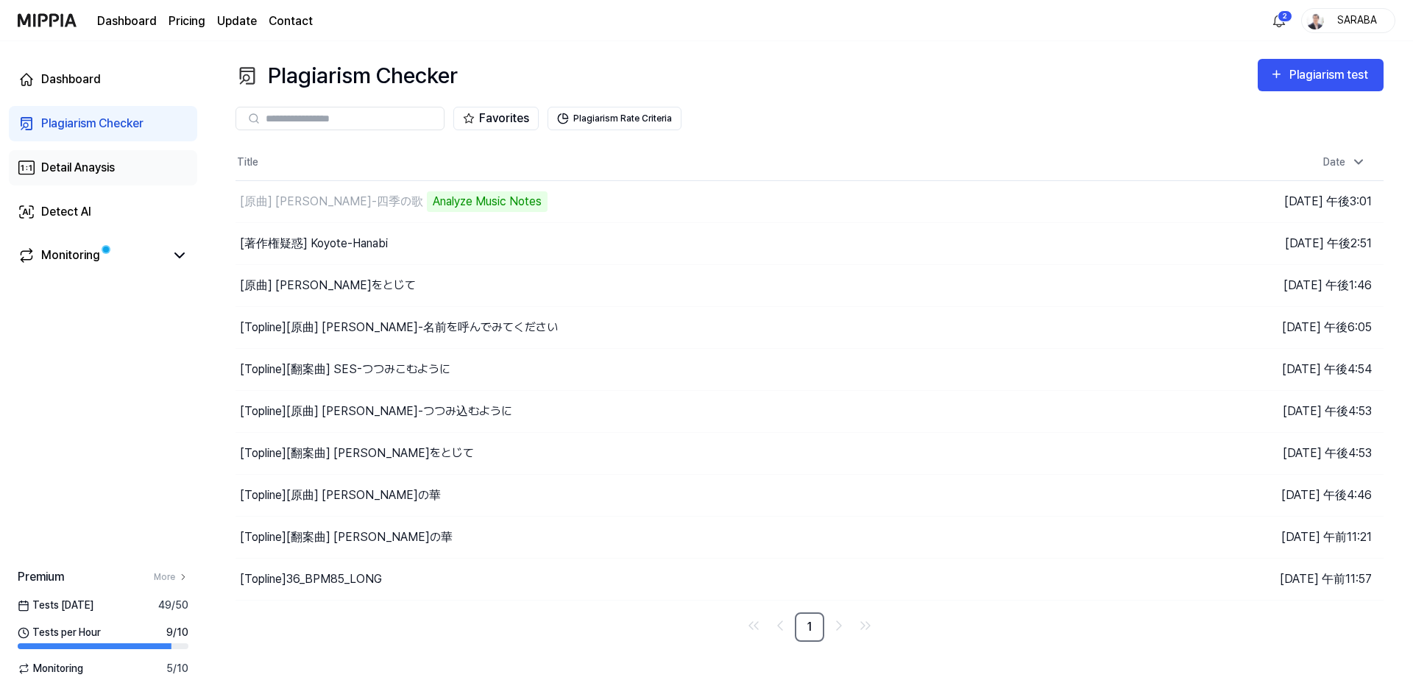
click at [67, 170] on div "Detail Anaysis" at bounding box center [78, 168] width 74 height 18
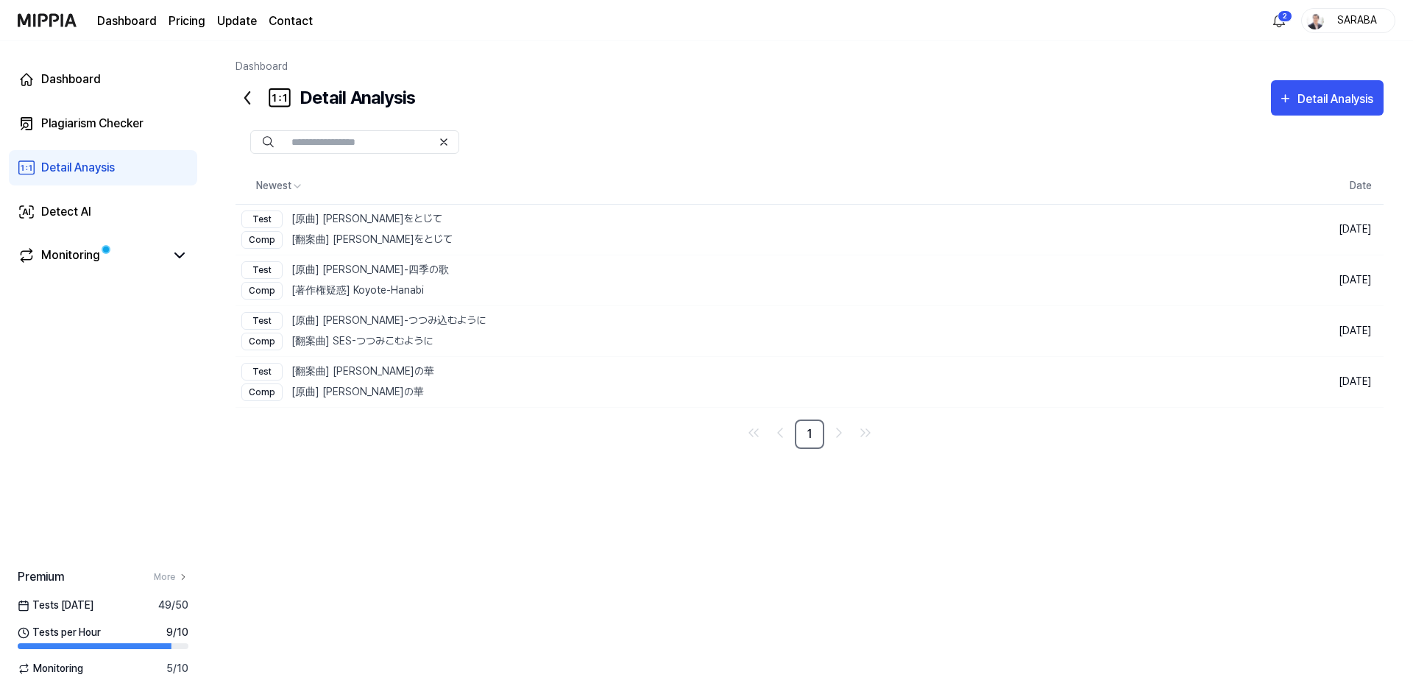
click at [455, 535] on div "Newest Date Test [原曲] [PERSON_NAME]をとじて Comp [翻案曲] JungZaeUk-瞳をとじて Delete [DATE…" at bounding box center [809, 392] width 1148 height 552
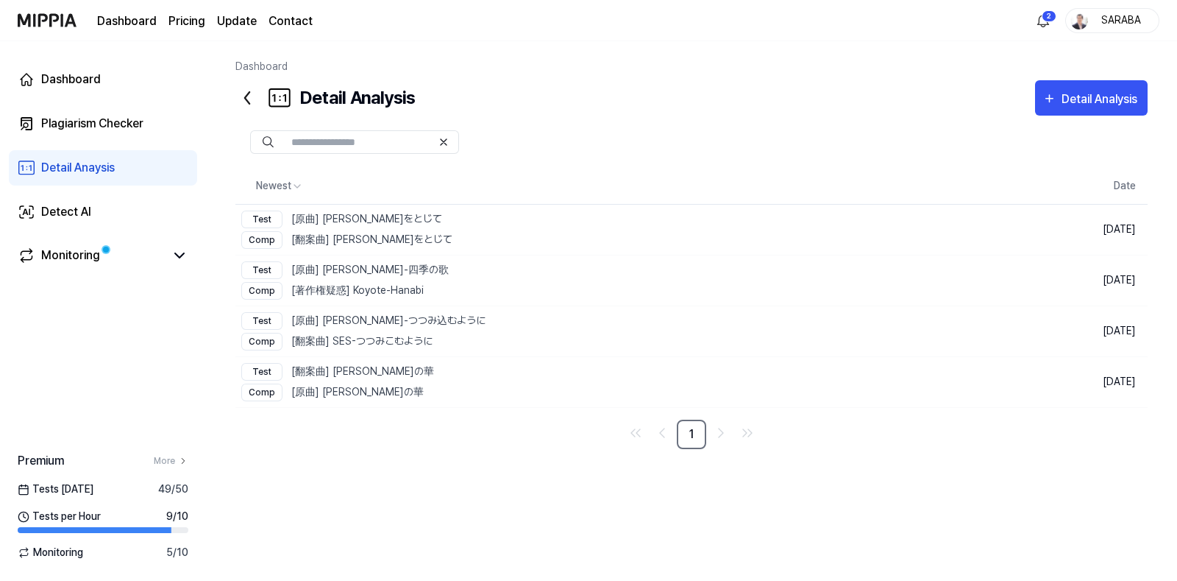
click at [468, 504] on div "Newest Date Test [原曲] [PERSON_NAME]をとじて Comp [翻案曲] JungZaeUk-瞳をとじて Delete [DATE…" at bounding box center [691, 334] width 912 height 436
click at [383, 275] on div "Test [原曲] [PERSON_NAME]-四季の歌" at bounding box center [345, 270] width 208 height 18
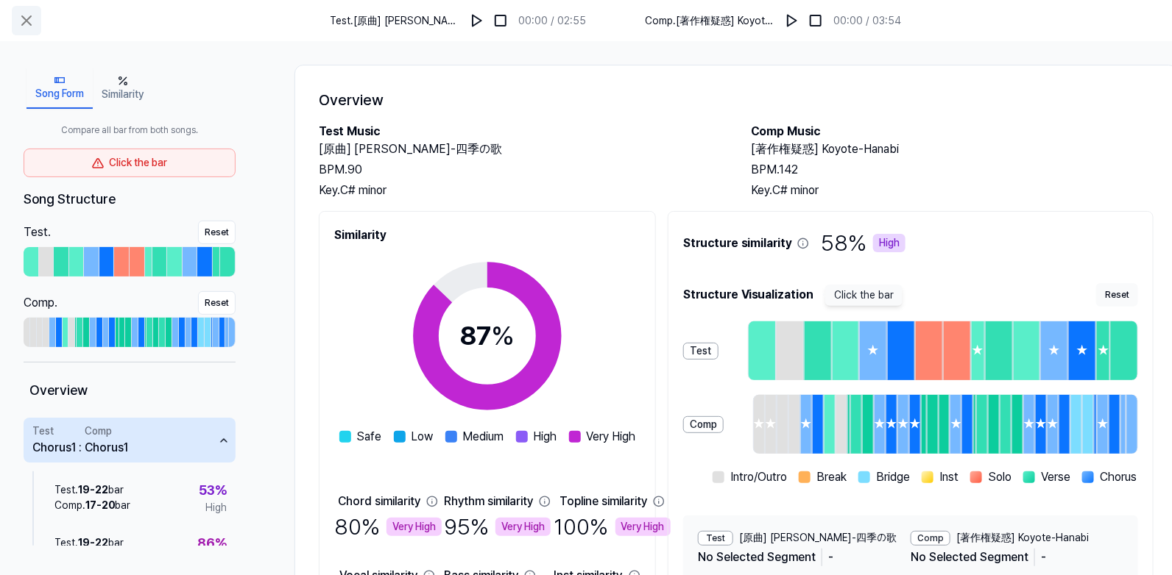
click at [31, 19] on icon at bounding box center [27, 21] width 18 height 18
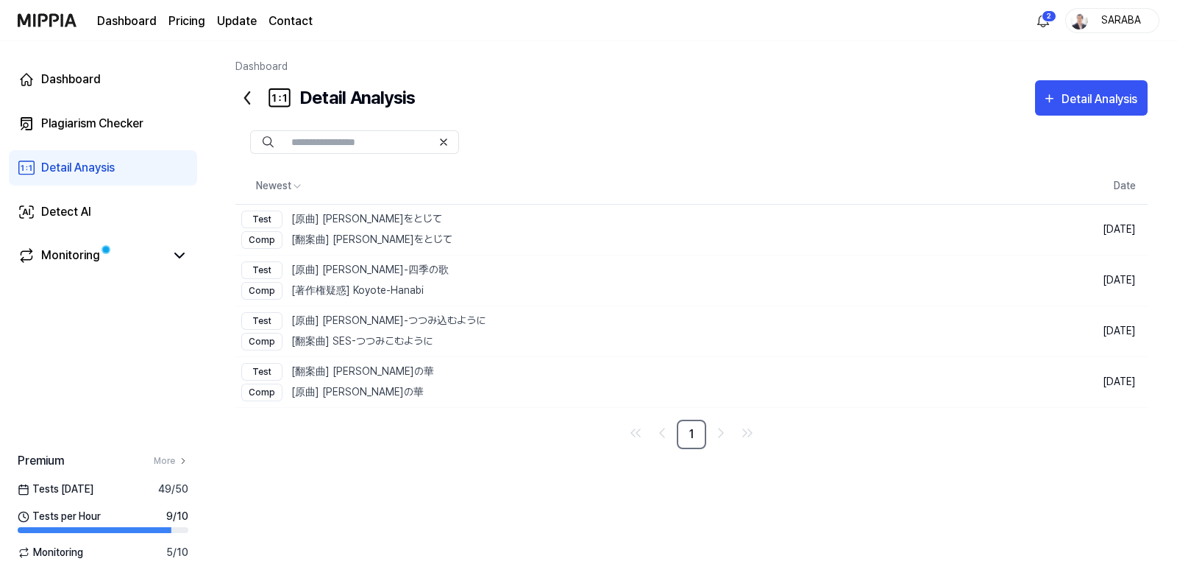
click at [245, 97] on icon at bounding box center [247, 98] width 4 height 12
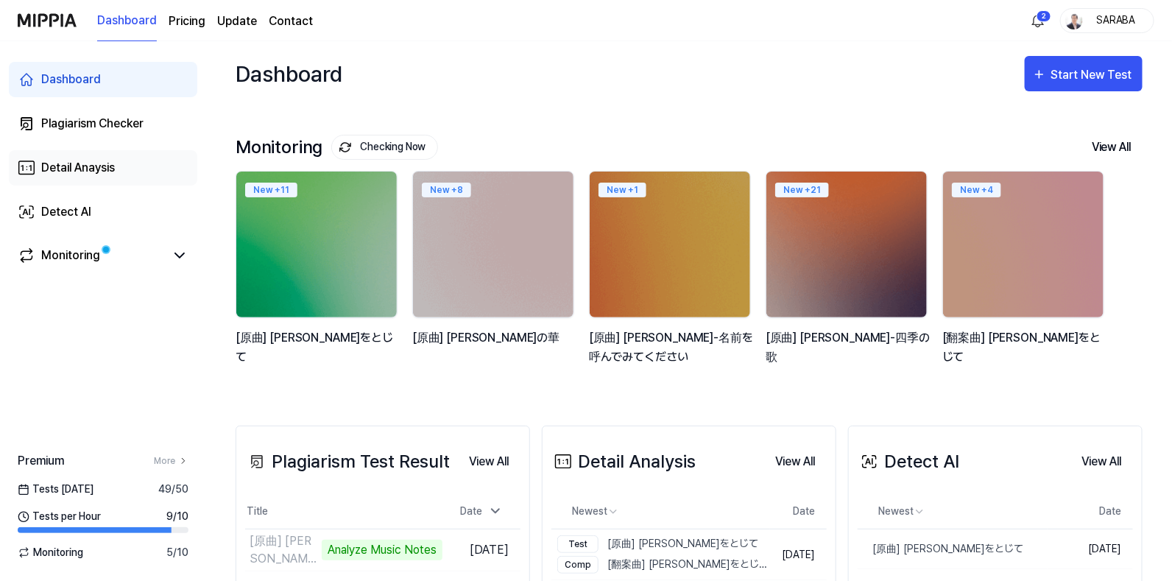
click at [91, 168] on div "Detail Anaysis" at bounding box center [78, 168] width 74 height 18
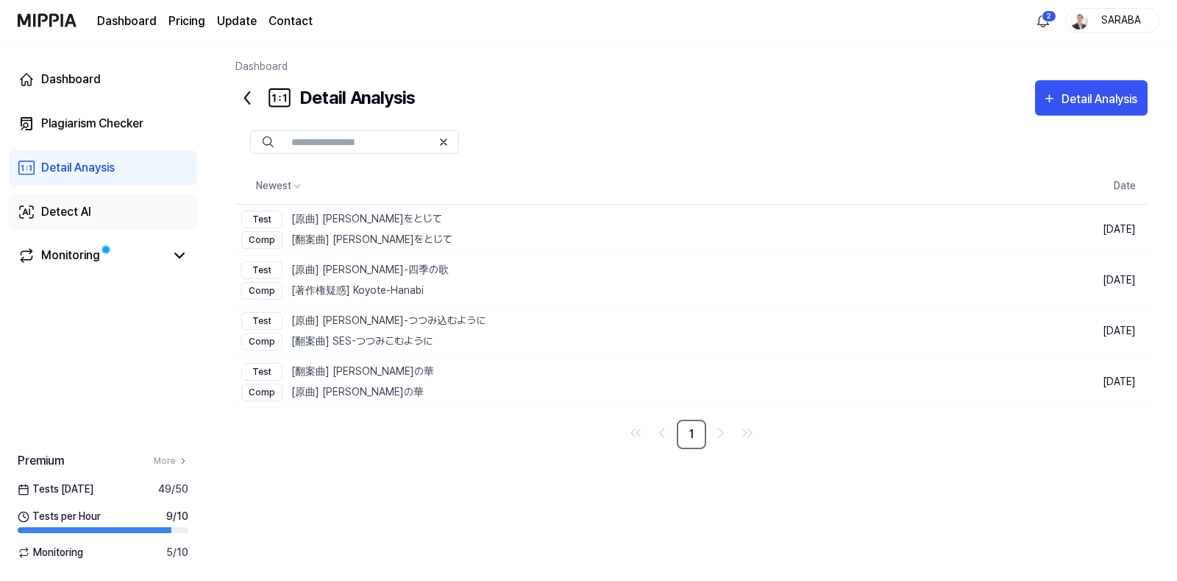
click at [66, 205] on div "Detect AI" at bounding box center [66, 212] width 50 height 18
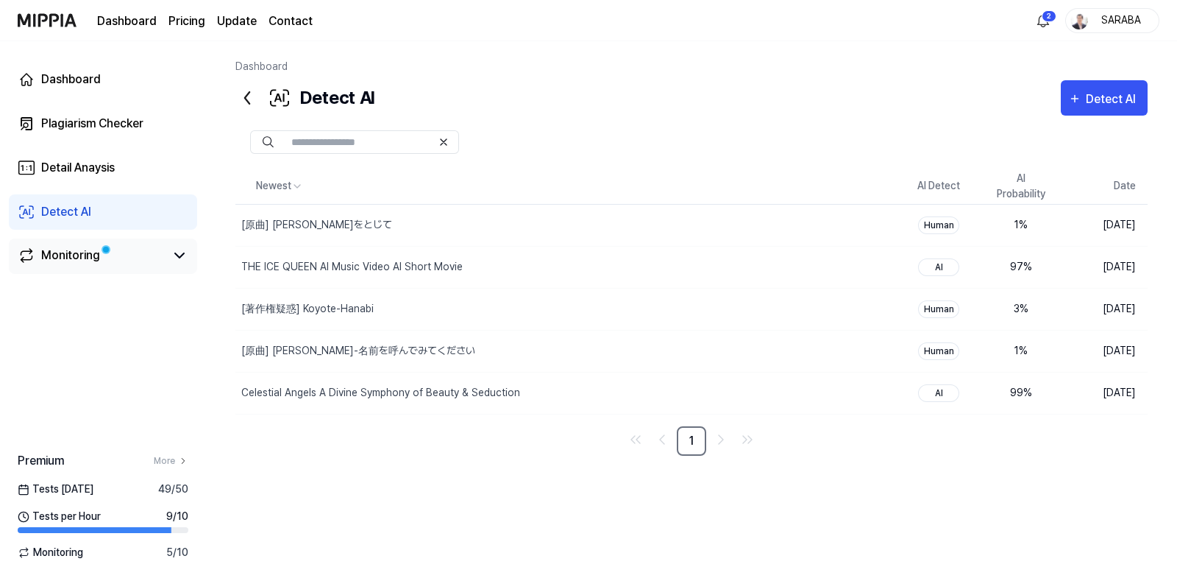
click at [77, 258] on div "Monitoring" at bounding box center [70, 256] width 59 height 18
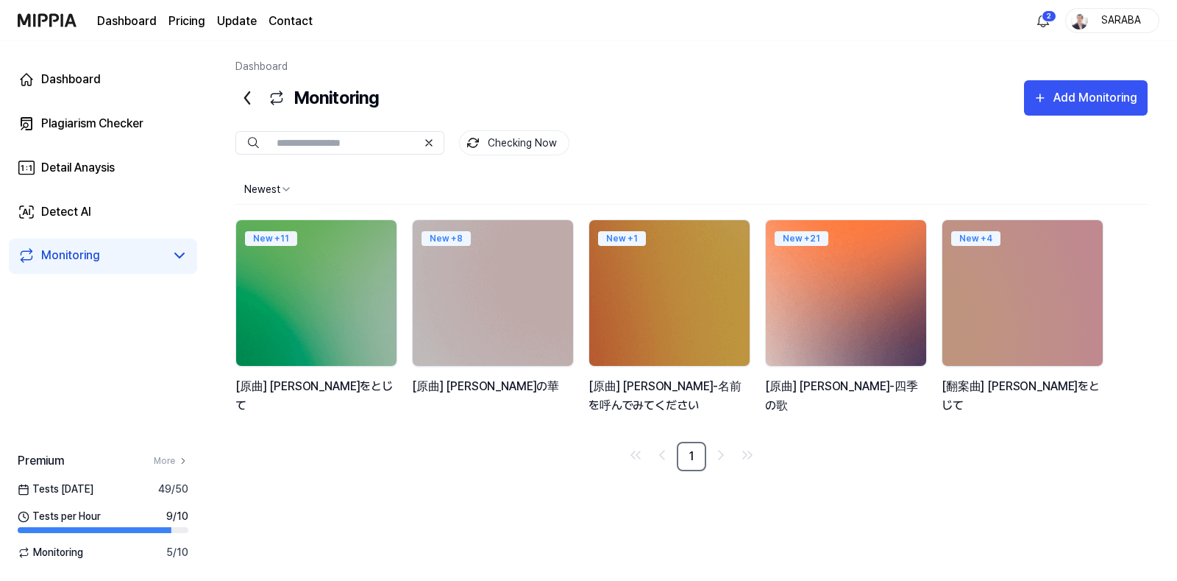
click at [816, 343] on img at bounding box center [846, 293] width 177 height 160
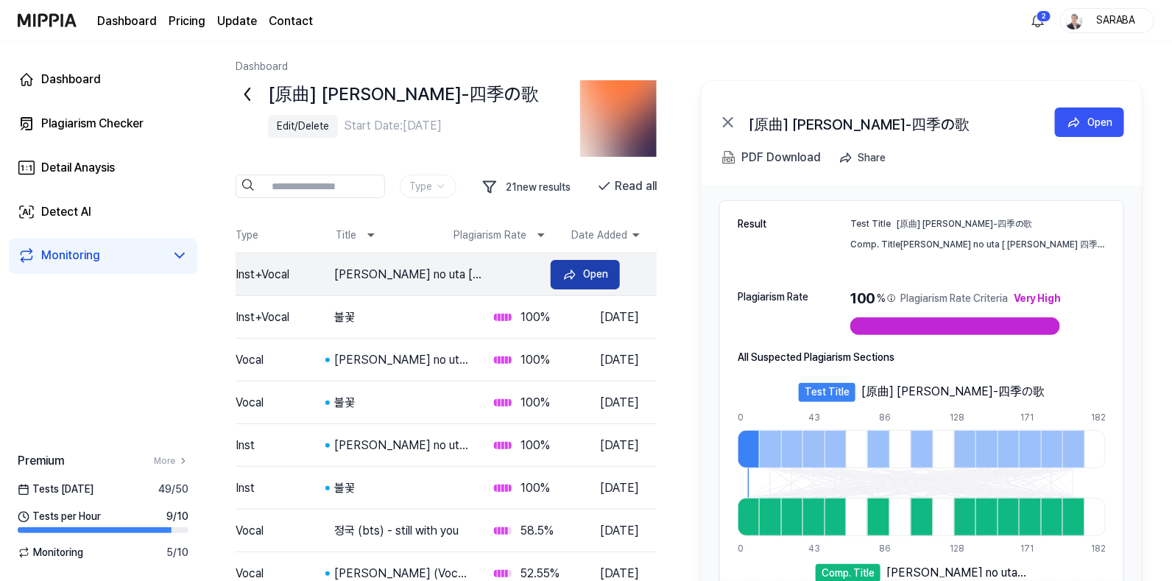
click at [592, 276] on div "Open" at bounding box center [595, 274] width 25 height 16
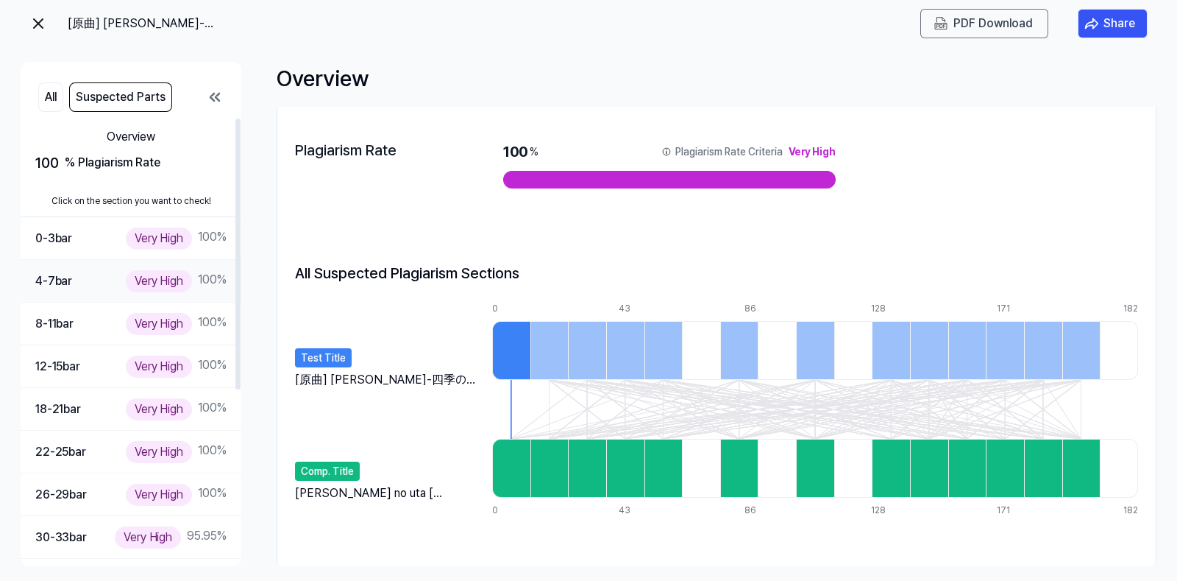
click at [74, 288] on div "4-7 bar Very High 100 %" at bounding box center [130, 280] width 191 height 21
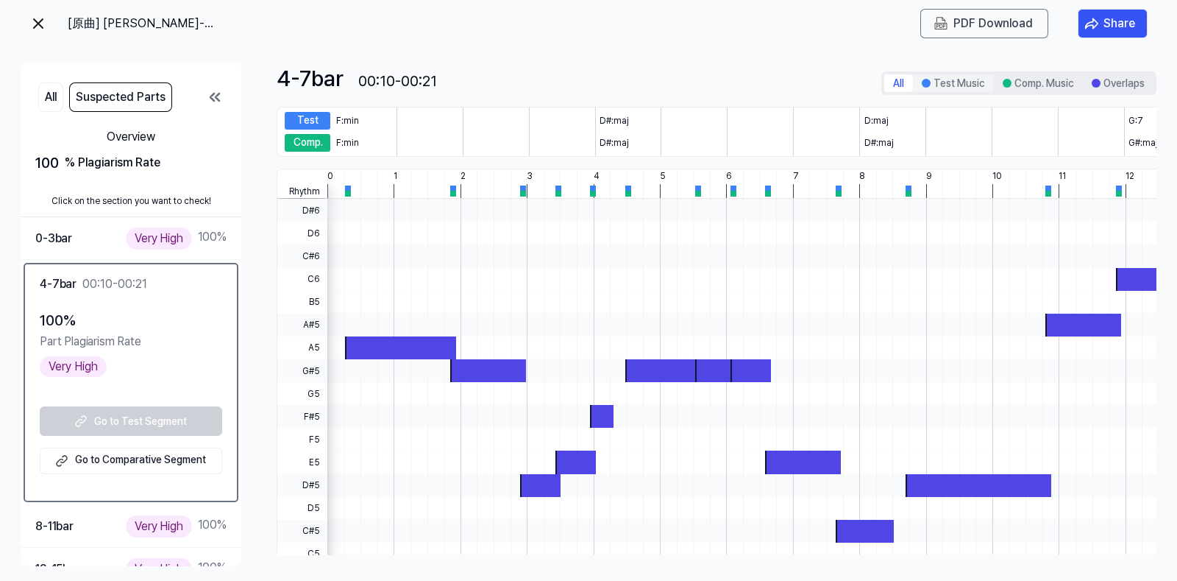
click at [966, 85] on button "Test Music" at bounding box center [953, 83] width 81 height 18
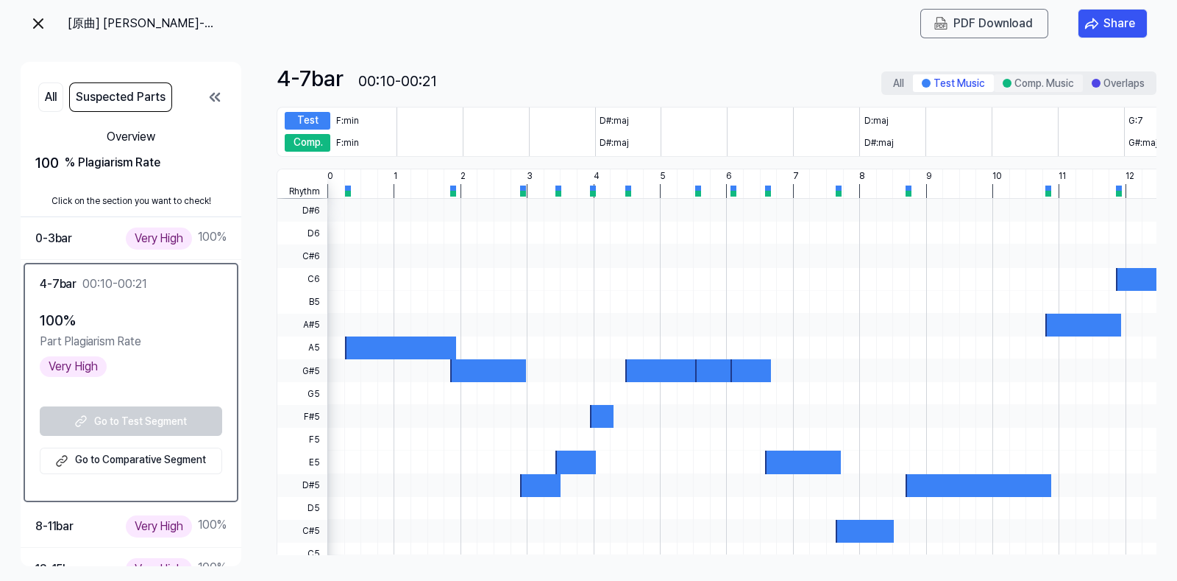
click at [1027, 82] on button "Comp. Music" at bounding box center [1038, 83] width 89 height 18
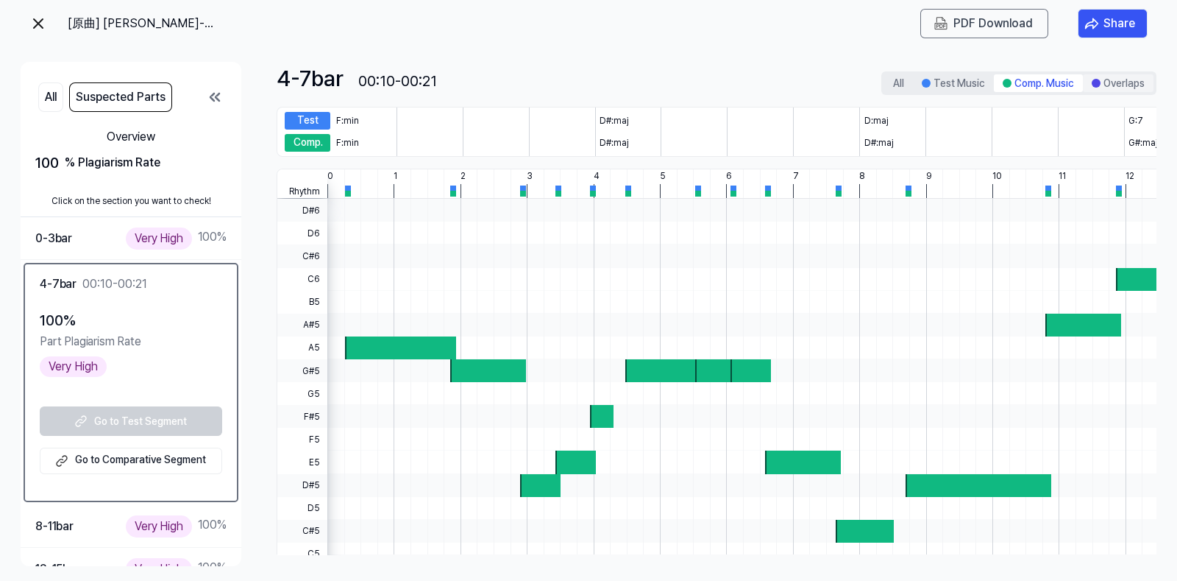
click at [1134, 82] on button "Overlaps" at bounding box center [1118, 83] width 71 height 18
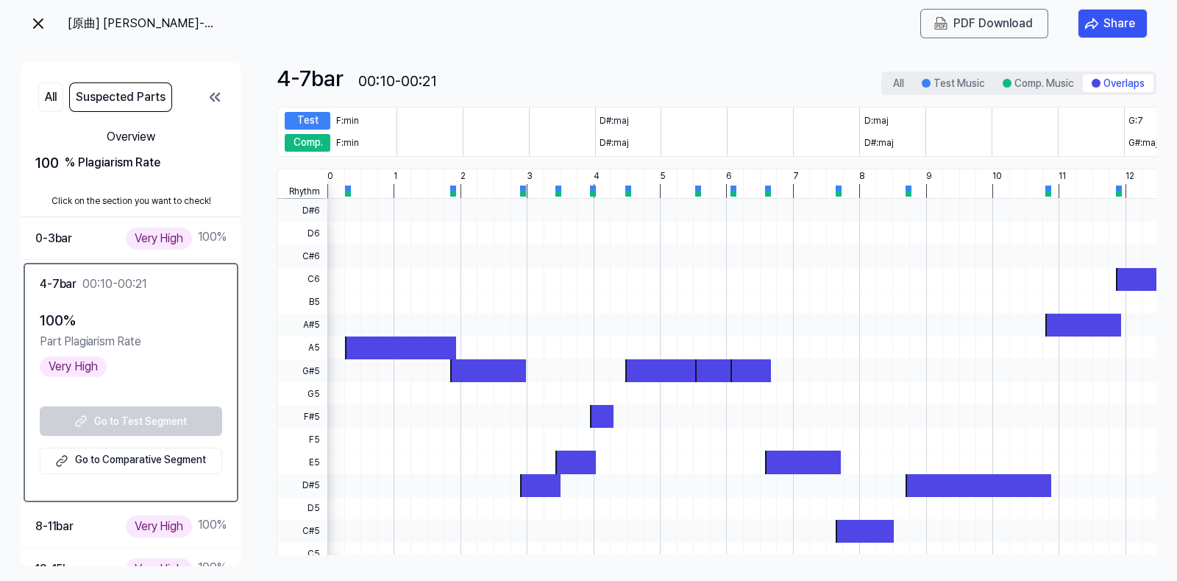
click at [43, 27] on img at bounding box center [38, 24] width 18 height 18
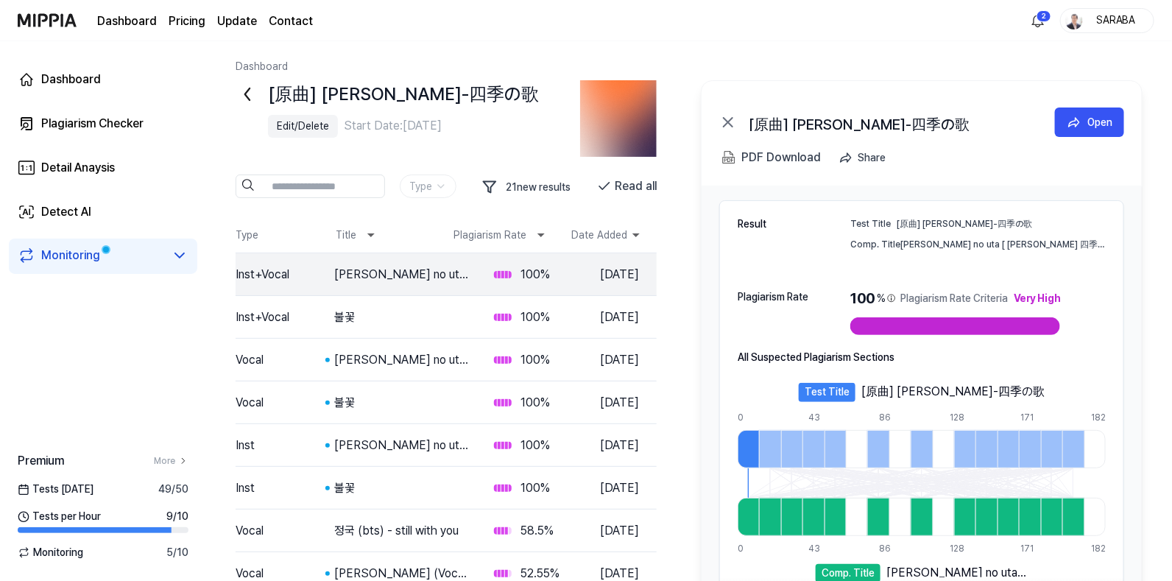
click at [245, 95] on icon at bounding box center [247, 94] width 4 height 12
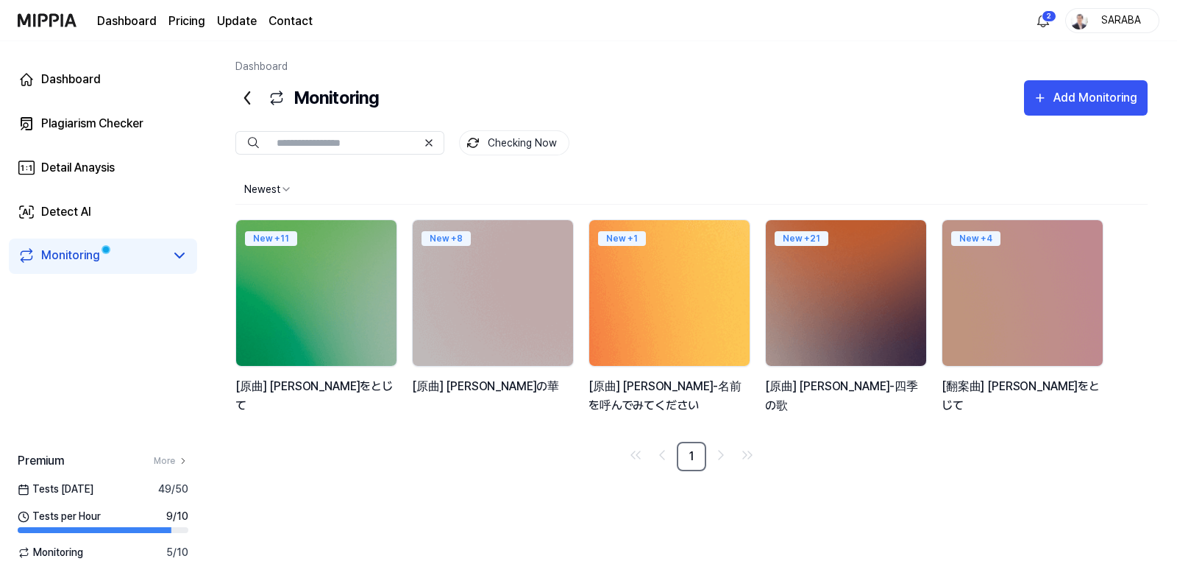
click at [644, 350] on img at bounding box center [669, 293] width 177 height 160
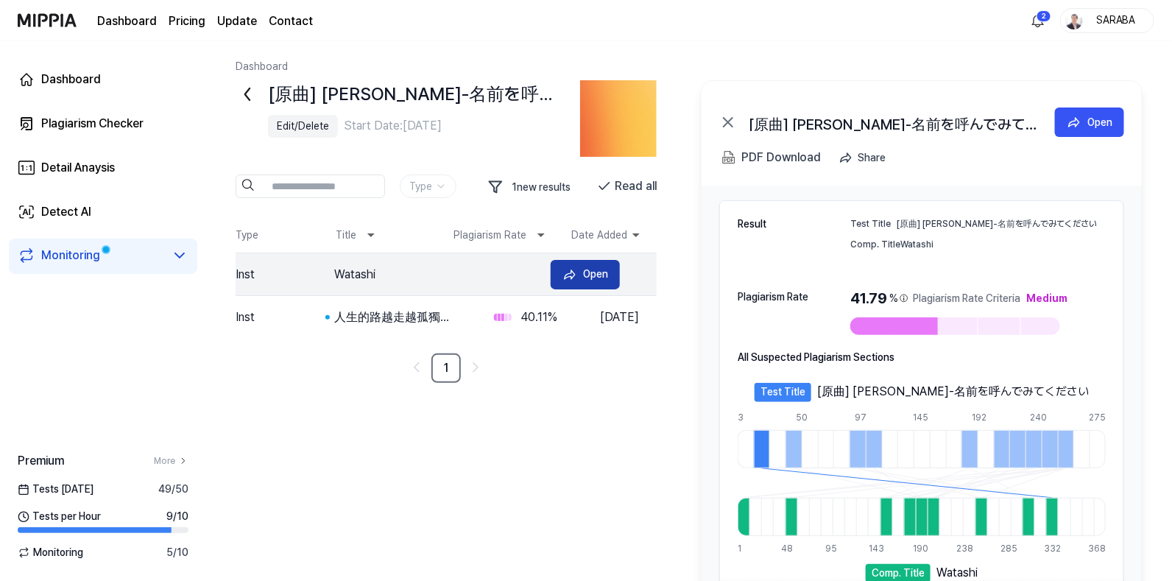
click at [587, 278] on div "Open" at bounding box center [595, 274] width 25 height 16
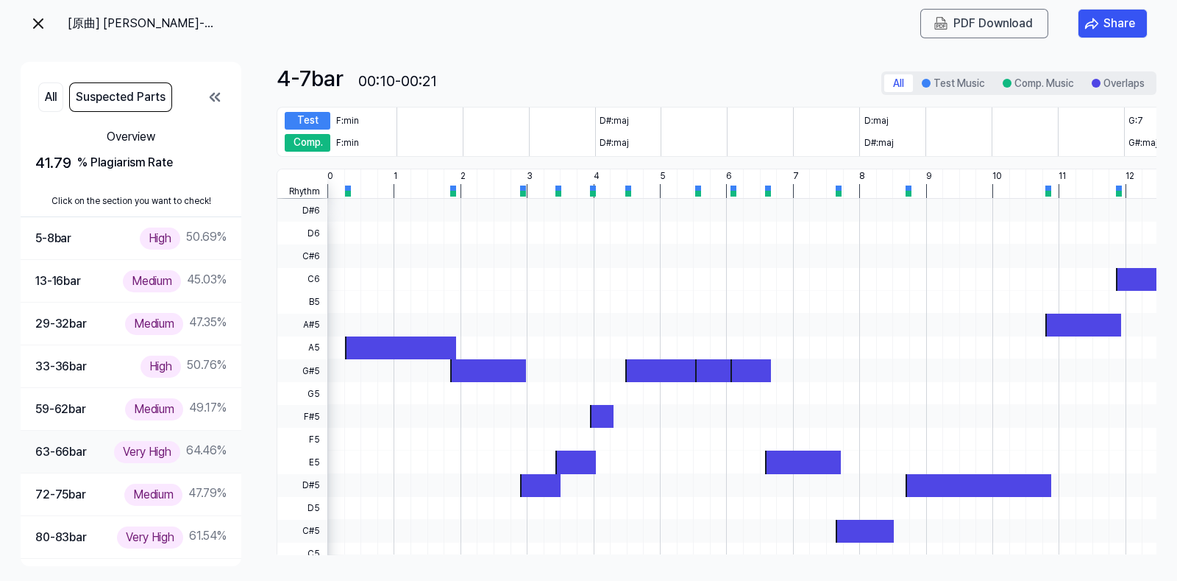
click at [149, 450] on div "Very High" at bounding box center [147, 451] width 66 height 21
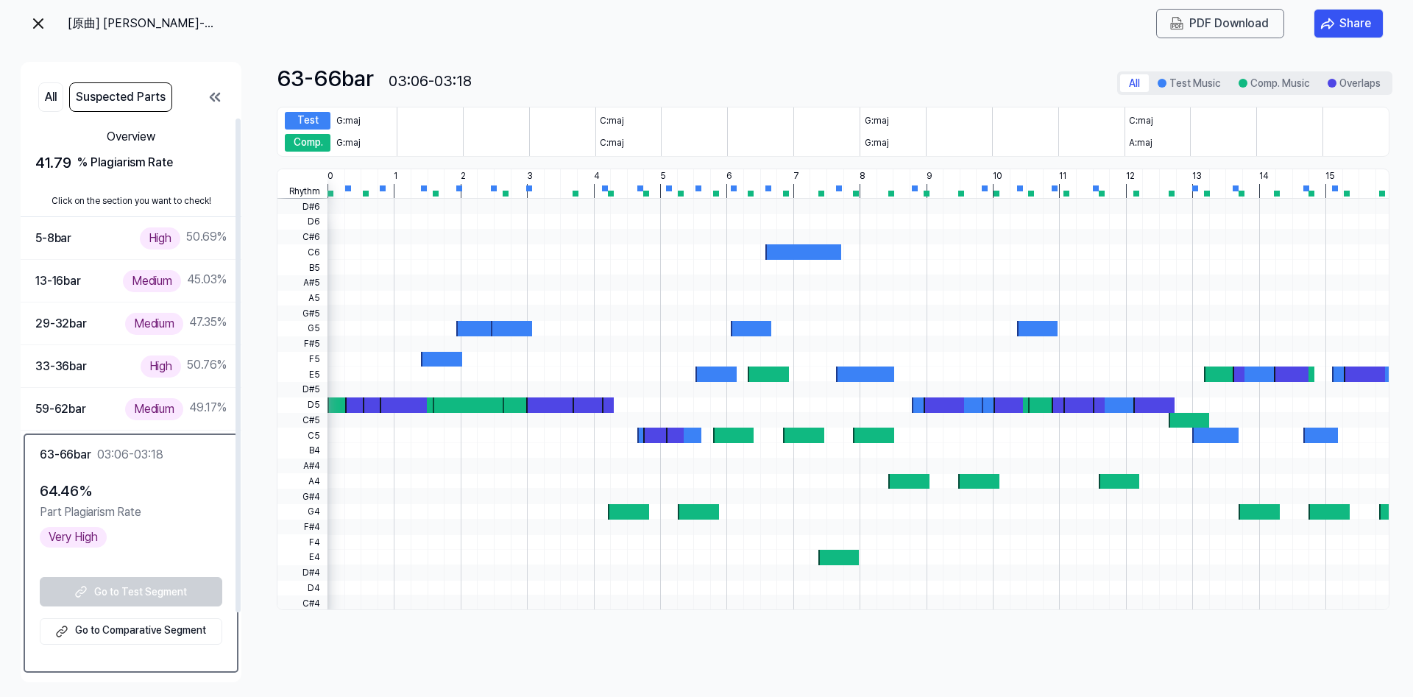
click at [136, 594] on div "Go to Test Segment Go to Comparative Segment" at bounding box center [131, 611] width 182 height 68
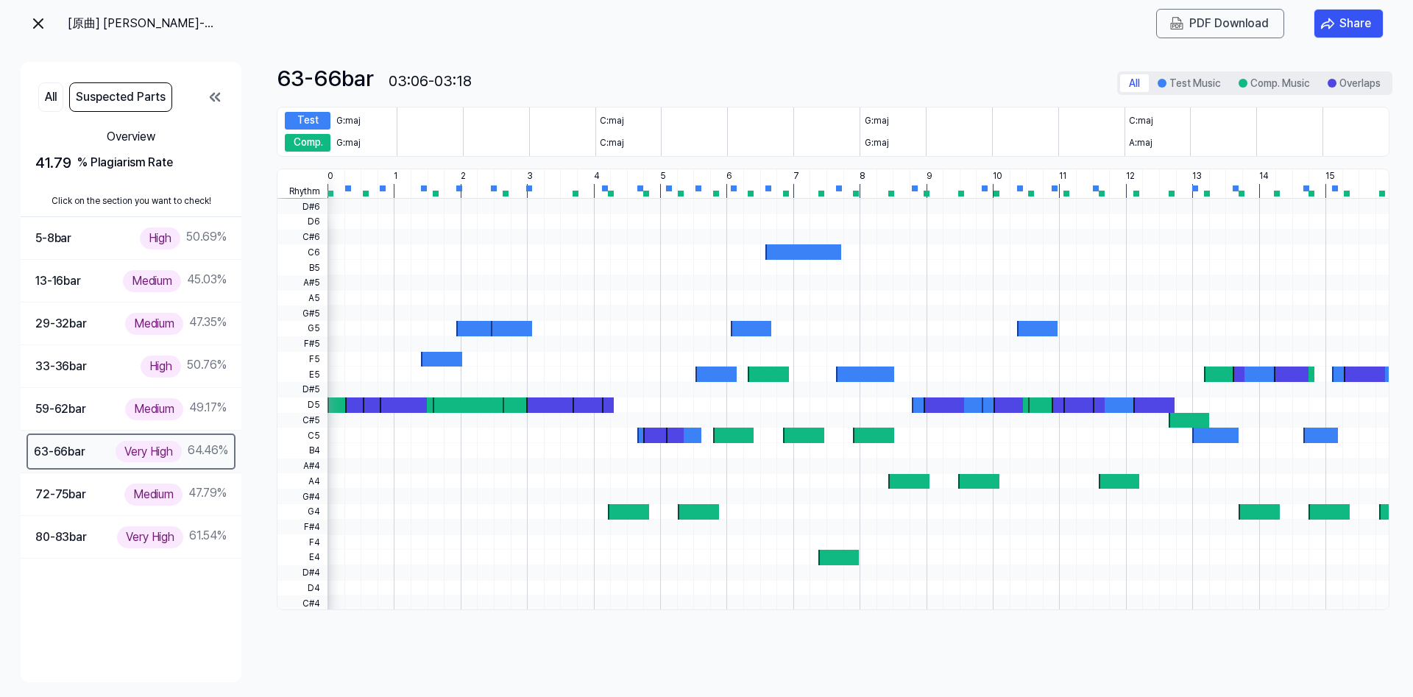
click at [125, 458] on div "Very High" at bounding box center [149, 451] width 66 height 21
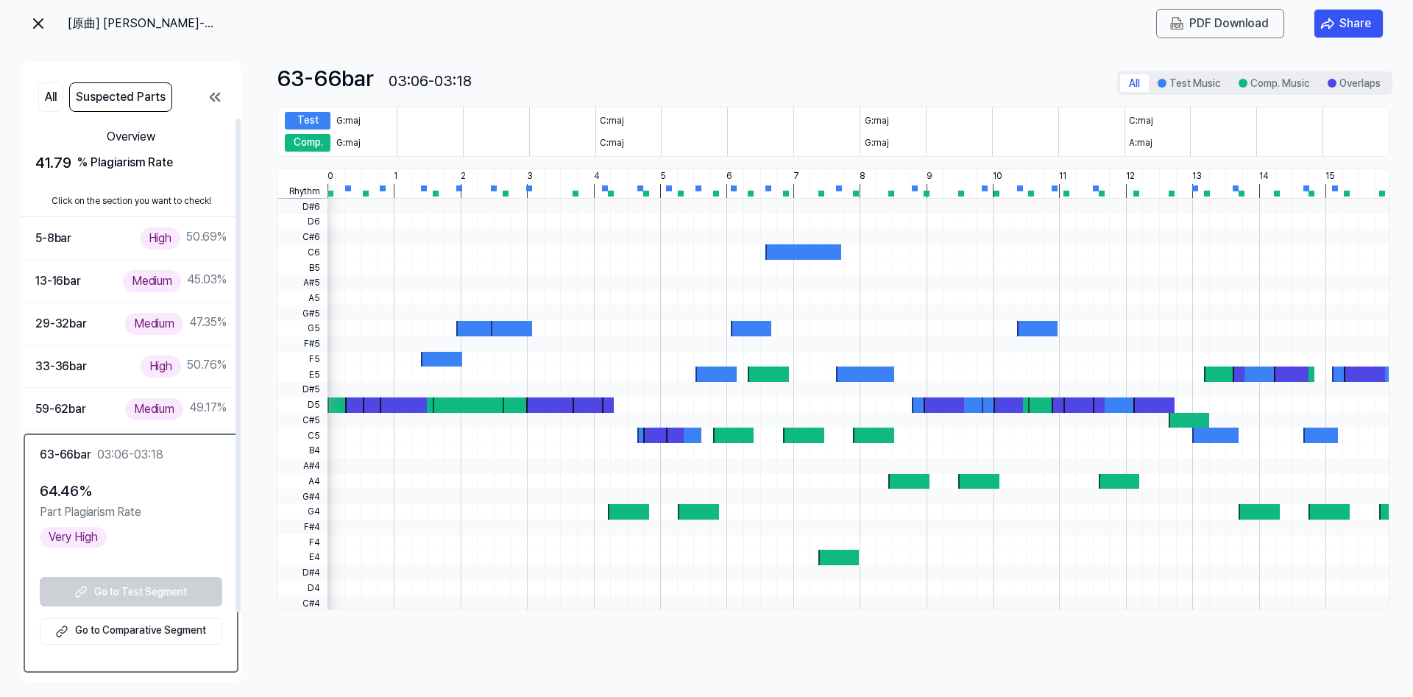
click at [115, 634] on link "Go to Comparative Segment" at bounding box center [131, 631] width 182 height 26
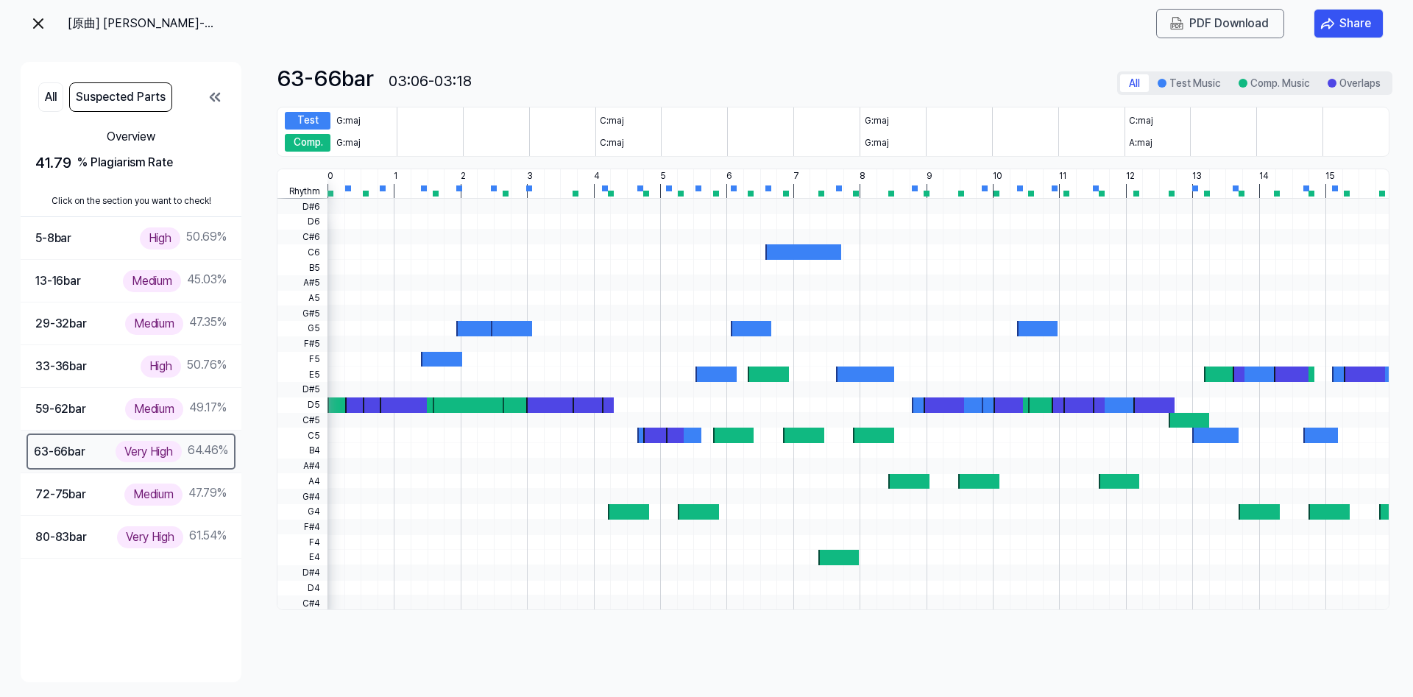
click at [116, 446] on div "Very High 64.46 %" at bounding box center [172, 451] width 113 height 21
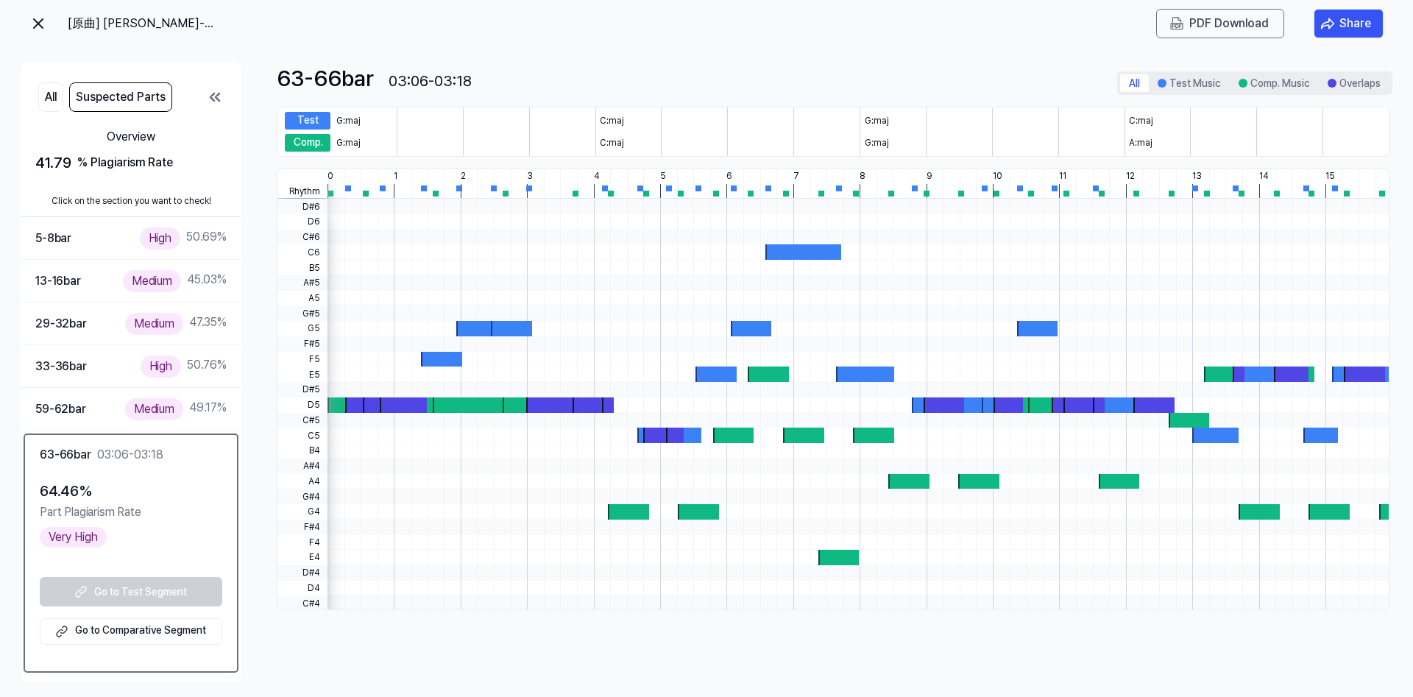
click at [146, 98] on button "Suspected Parts" at bounding box center [120, 96] width 103 height 29
click at [49, 103] on button "All" at bounding box center [50, 96] width 25 height 29
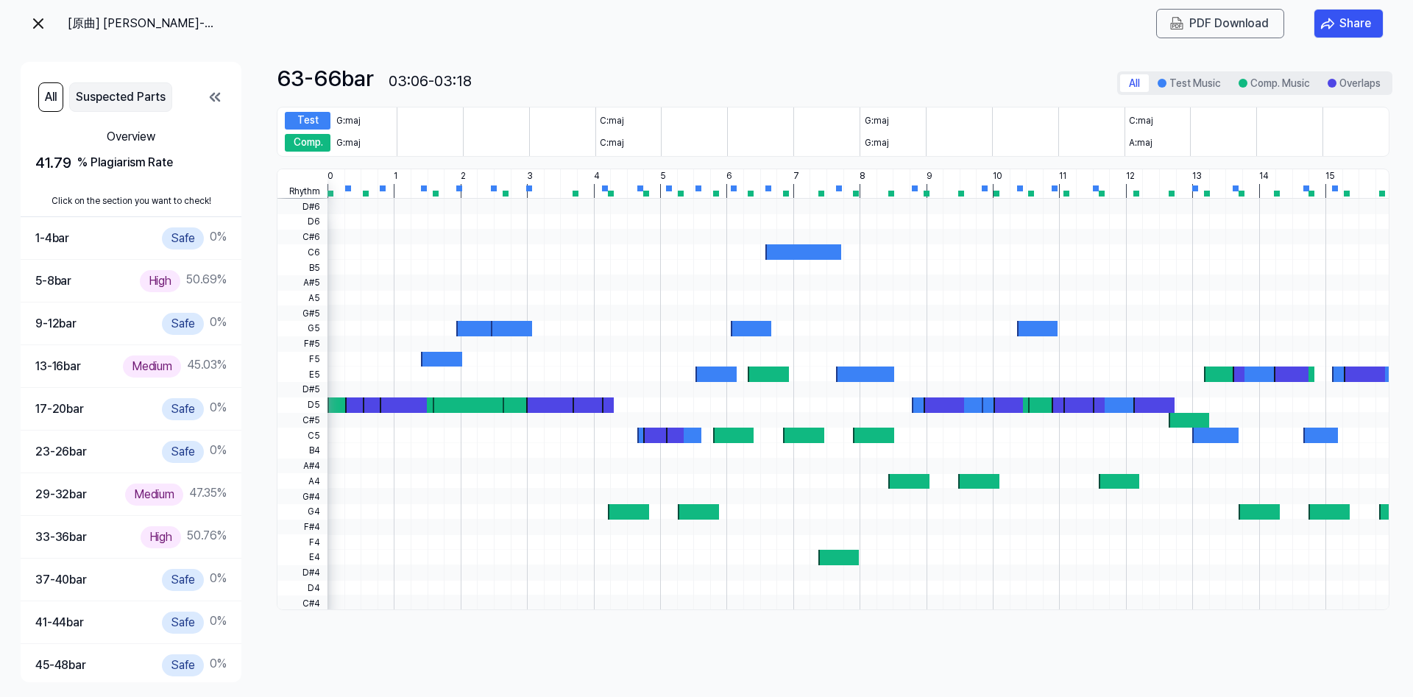
click at [95, 90] on button "Suspected Parts" at bounding box center [120, 96] width 103 height 29
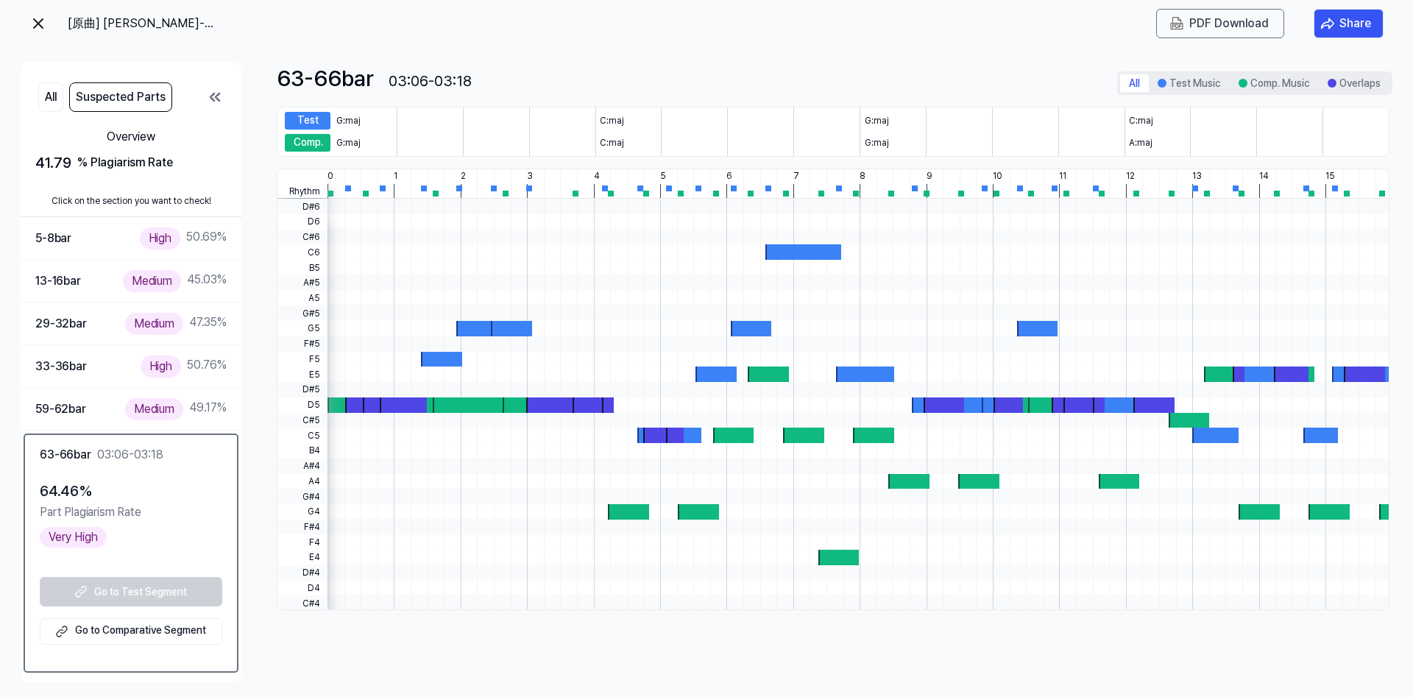
click at [217, 96] on icon at bounding box center [214, 96] width 9 height 7
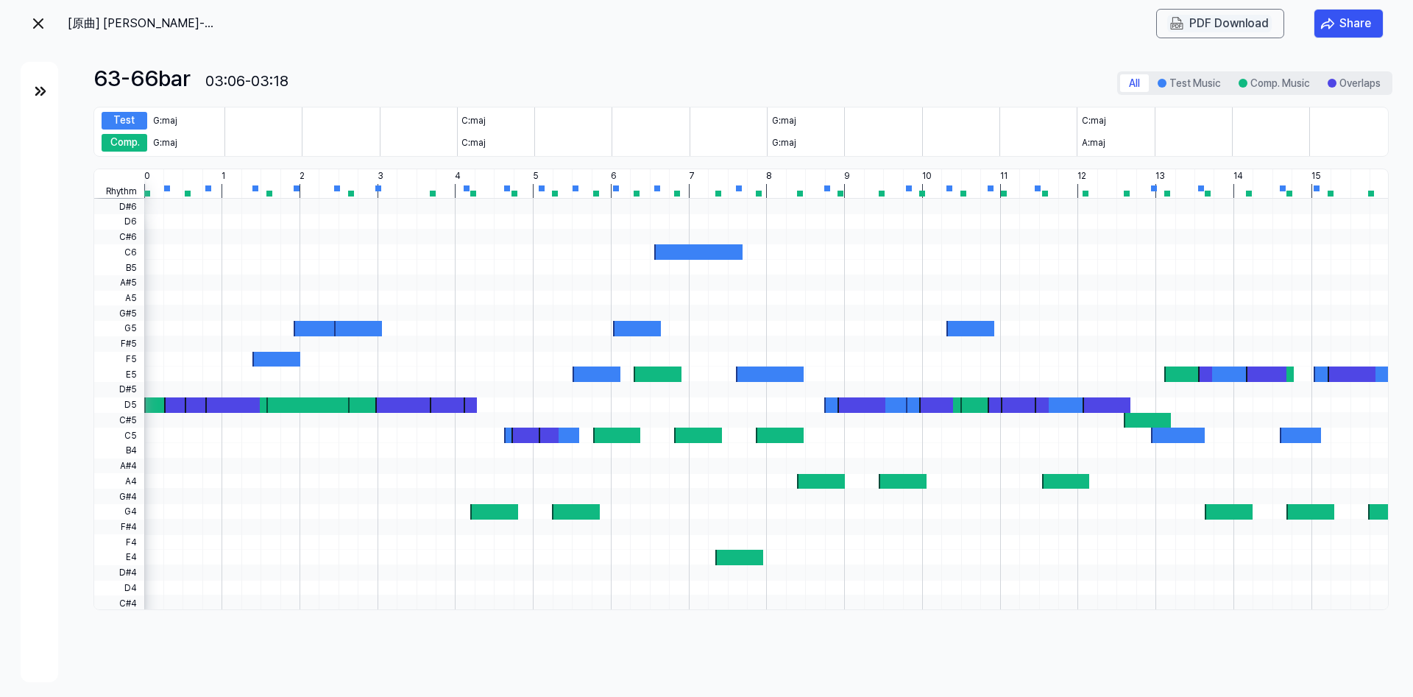
click at [1206, 26] on div "PDF Download" at bounding box center [1228, 23] width 79 height 19
click at [33, 21] on img at bounding box center [38, 24] width 18 height 18
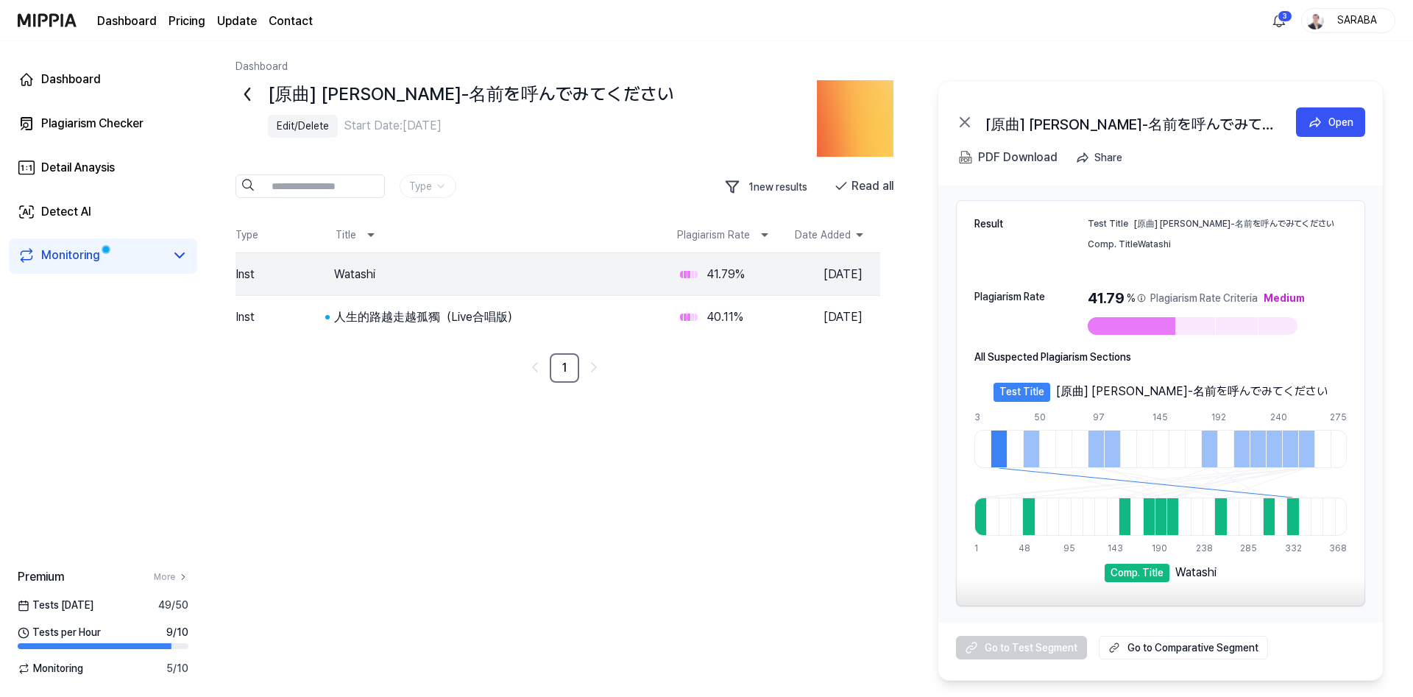
click at [1152, 647] on 듣기 "Go to Comparative Segment" at bounding box center [1183, 648] width 169 height 24
click at [42, 19] on img at bounding box center [47, 20] width 59 height 40
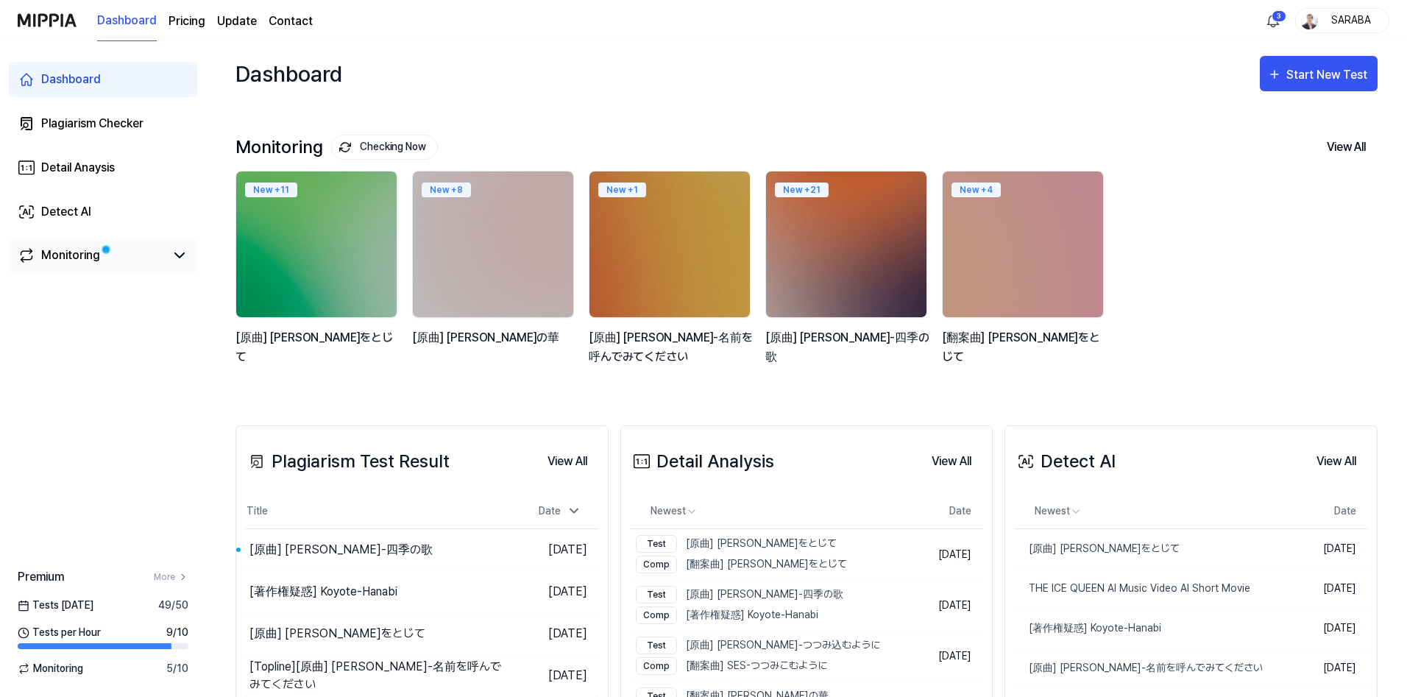
click at [54, 259] on div "Monitoring" at bounding box center [70, 256] width 59 height 18
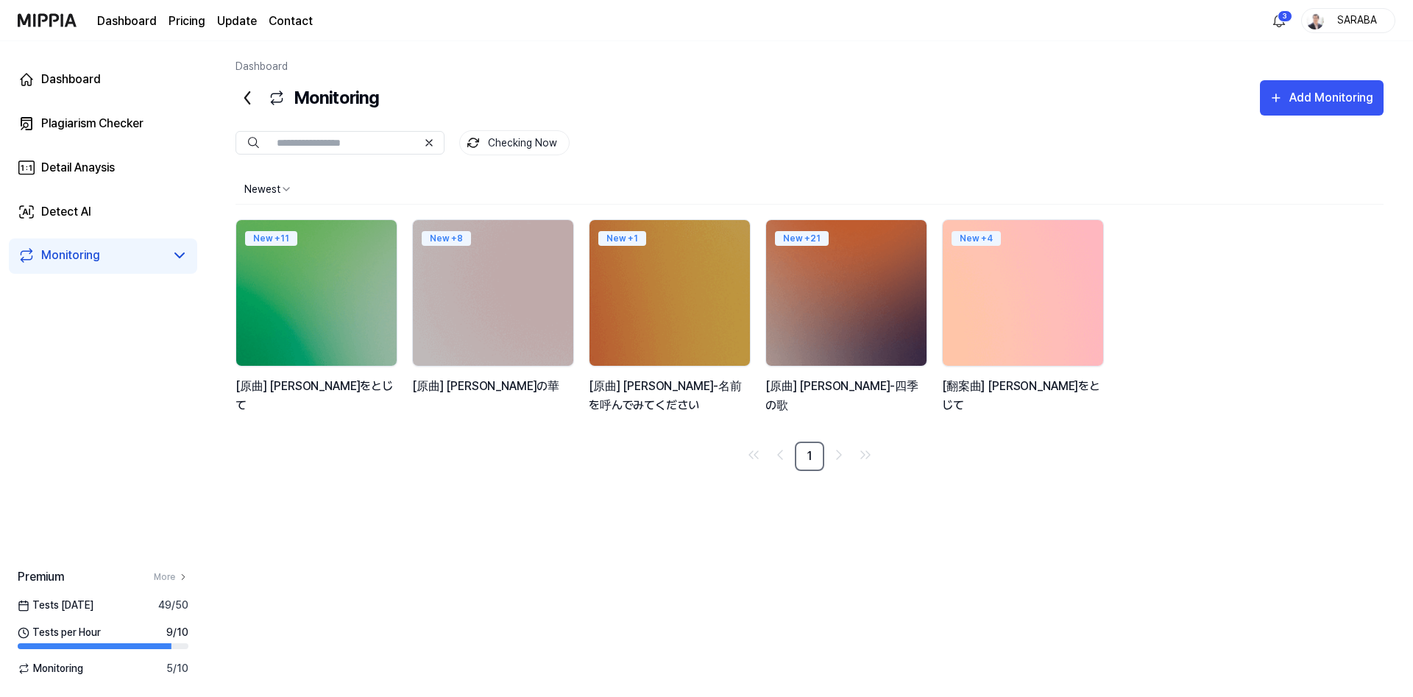
click at [1016, 311] on img at bounding box center [1023, 293] width 177 height 160
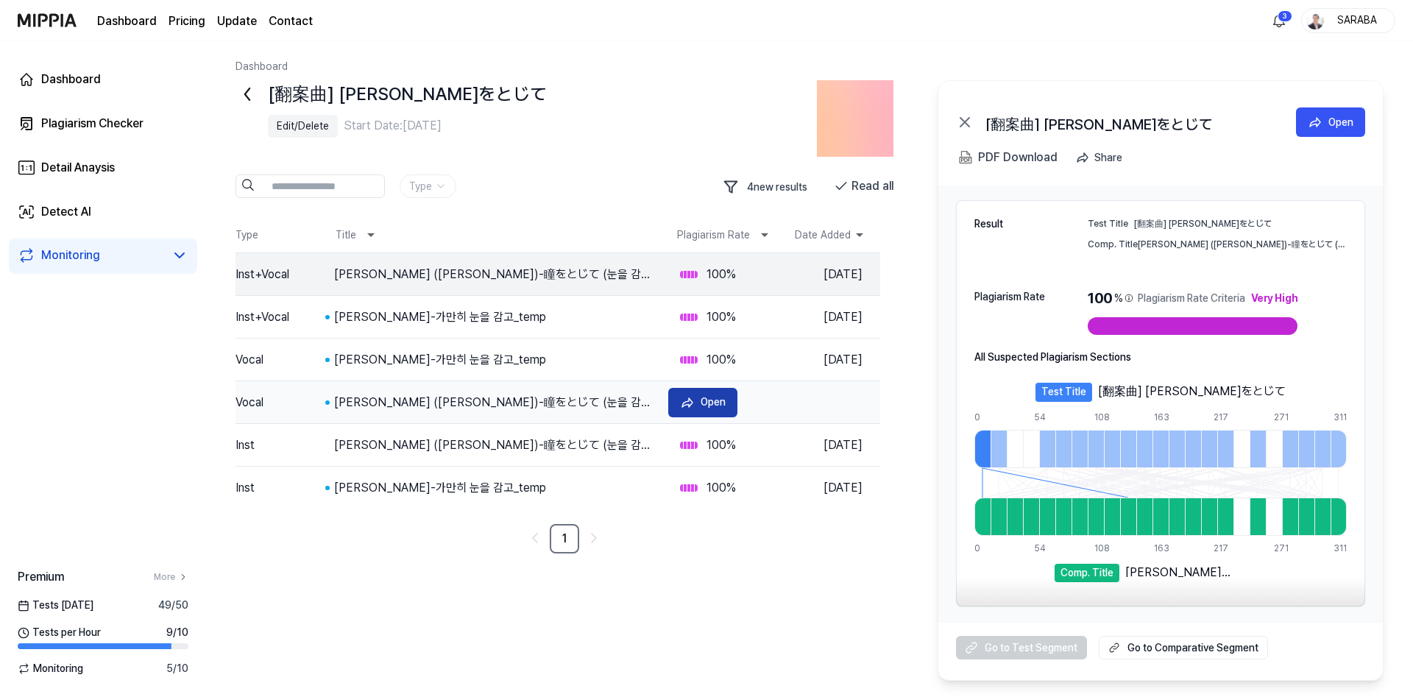
click at [710, 403] on div "Open" at bounding box center [713, 402] width 25 height 16
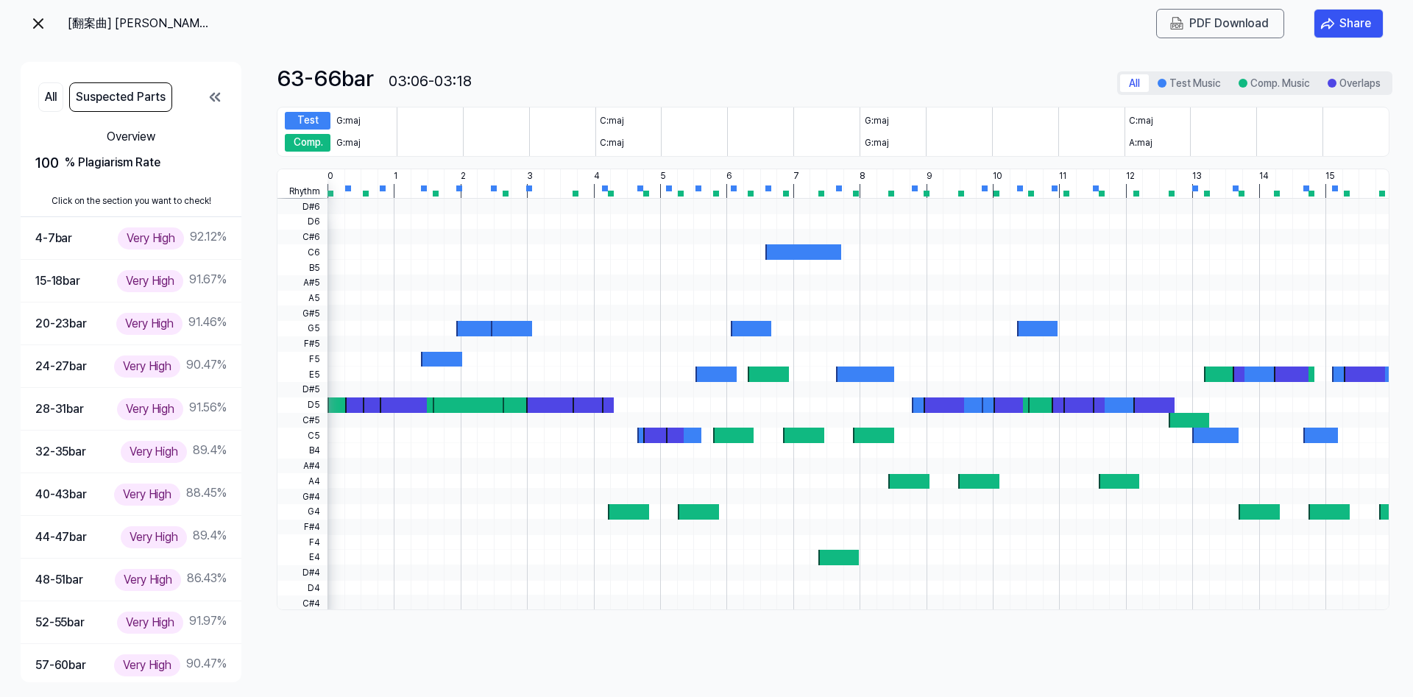
click at [36, 23] on img at bounding box center [38, 24] width 18 height 18
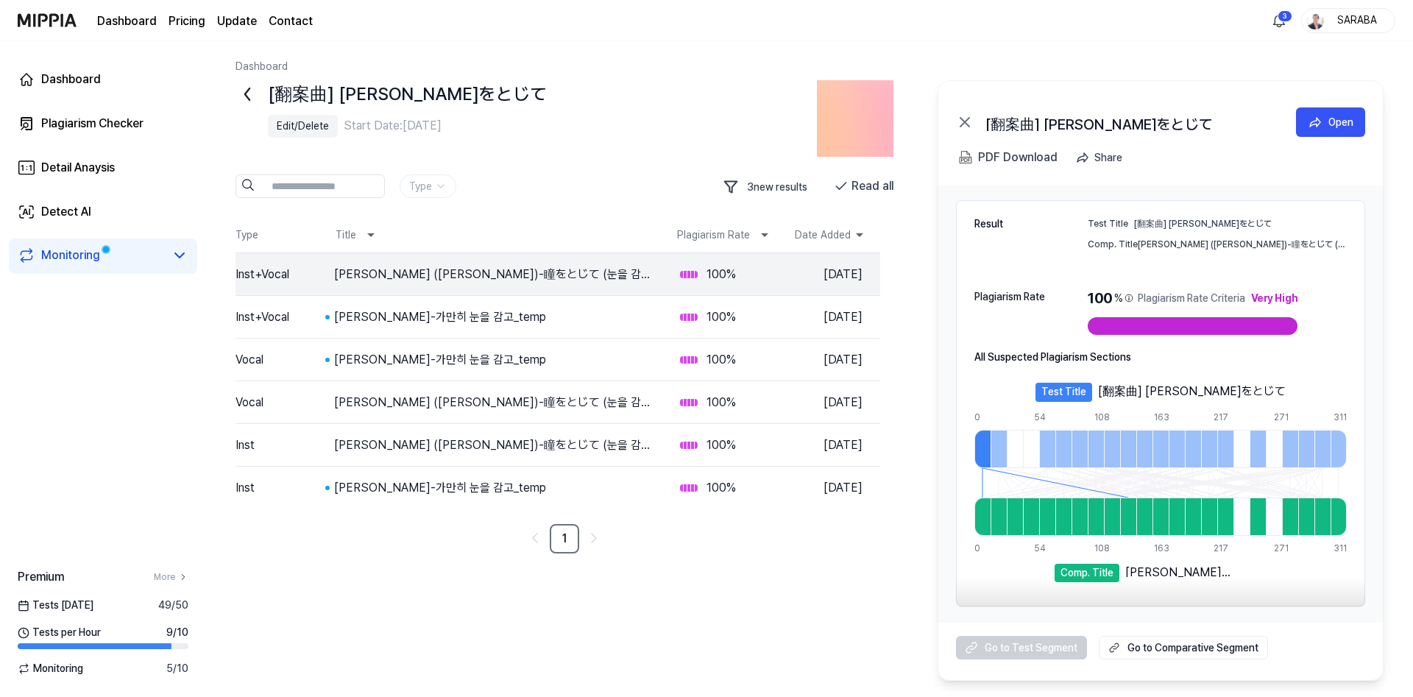
click at [241, 96] on icon at bounding box center [247, 94] width 24 height 24
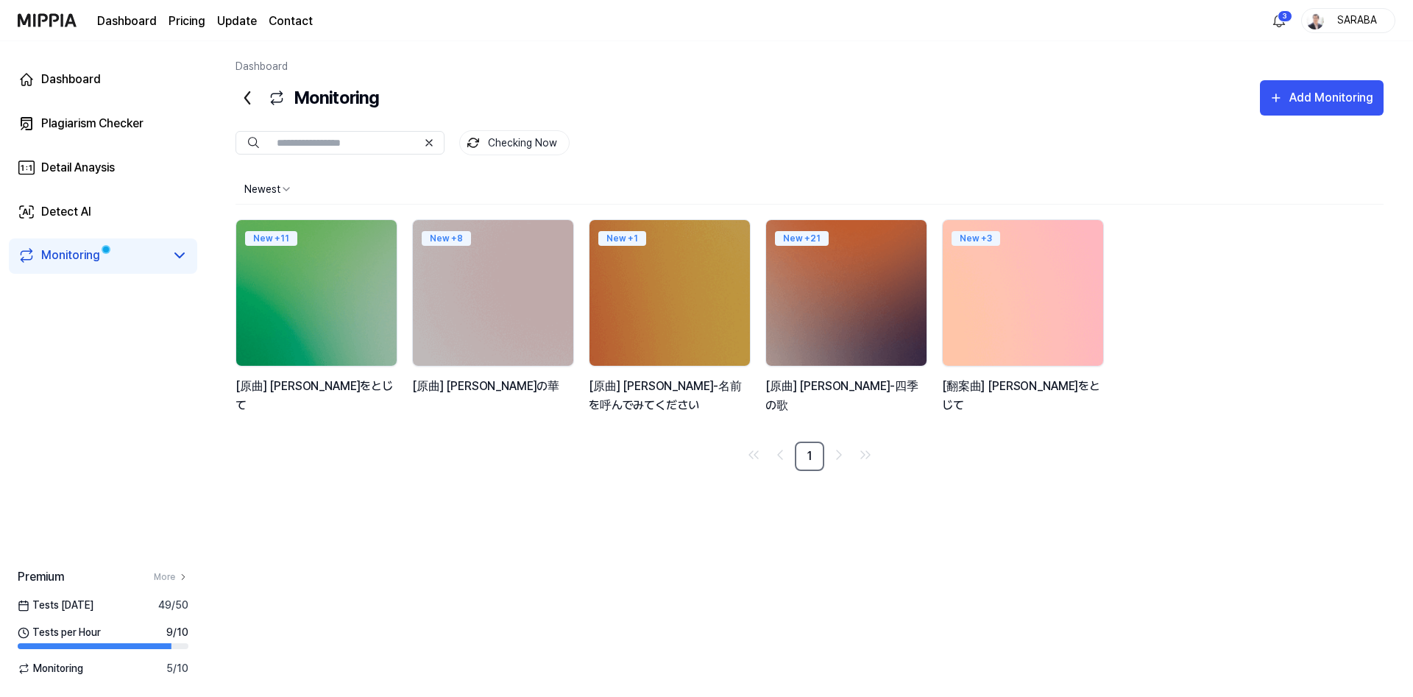
drag, startPoint x: 1026, startPoint y: 297, endPoint x: 1001, endPoint y: 308, distance: 27.3
click at [1001, 308] on img at bounding box center [1023, 293] width 177 height 160
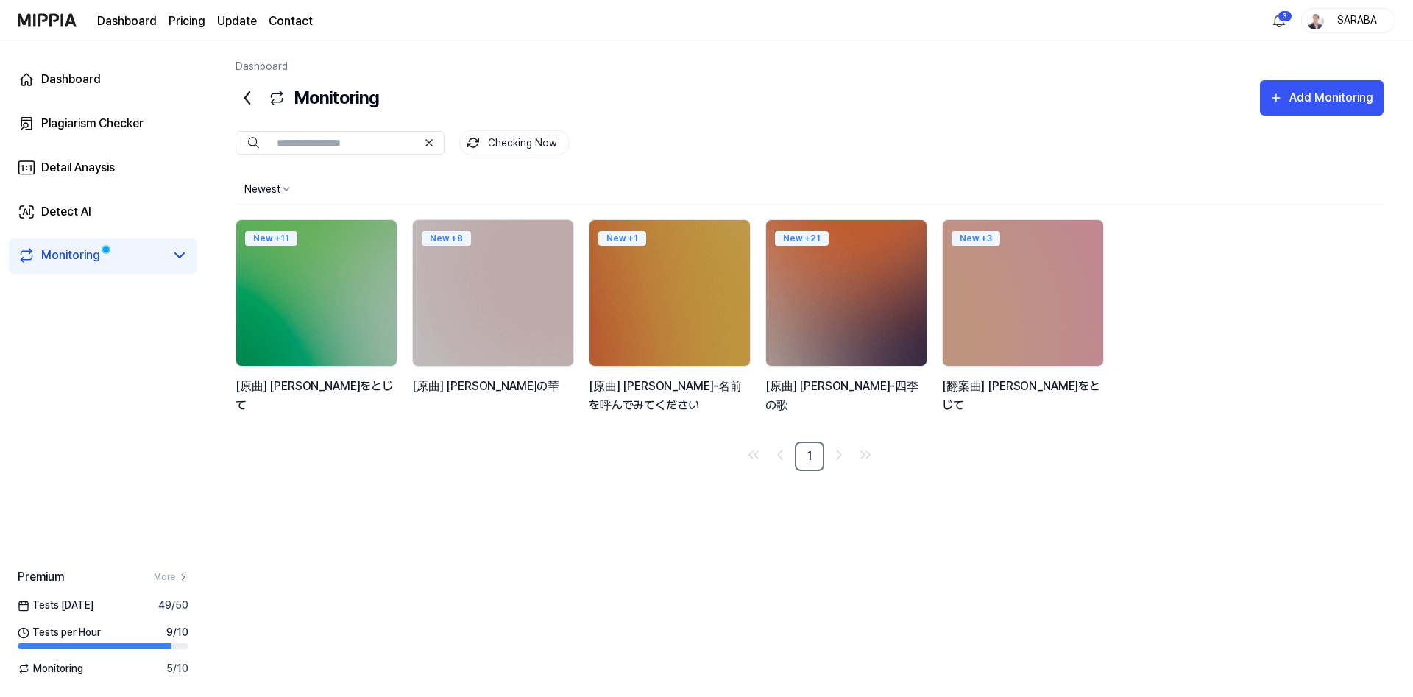
drag, startPoint x: 1016, startPoint y: 286, endPoint x: 804, endPoint y: 620, distance: 395.6
click at [795, 640] on div "Newest New + 11 [原曲] [PERSON_NAME]をとじて New + 8 [原曲] [PERSON_NAME]の華 New + 1 [原曲…" at bounding box center [809, 422] width 1148 height 497
drag, startPoint x: 978, startPoint y: 272, endPoint x: 837, endPoint y: 612, distance: 367.9
click at [837, 612] on div "Newest New + 11 [原曲] [PERSON_NAME]をとじて New + 8 [原曲] [PERSON_NAME]の華 New + 1 [原曲…" at bounding box center [809, 422] width 1148 height 497
click at [377, 146] on input "text" at bounding box center [347, 142] width 141 height 13
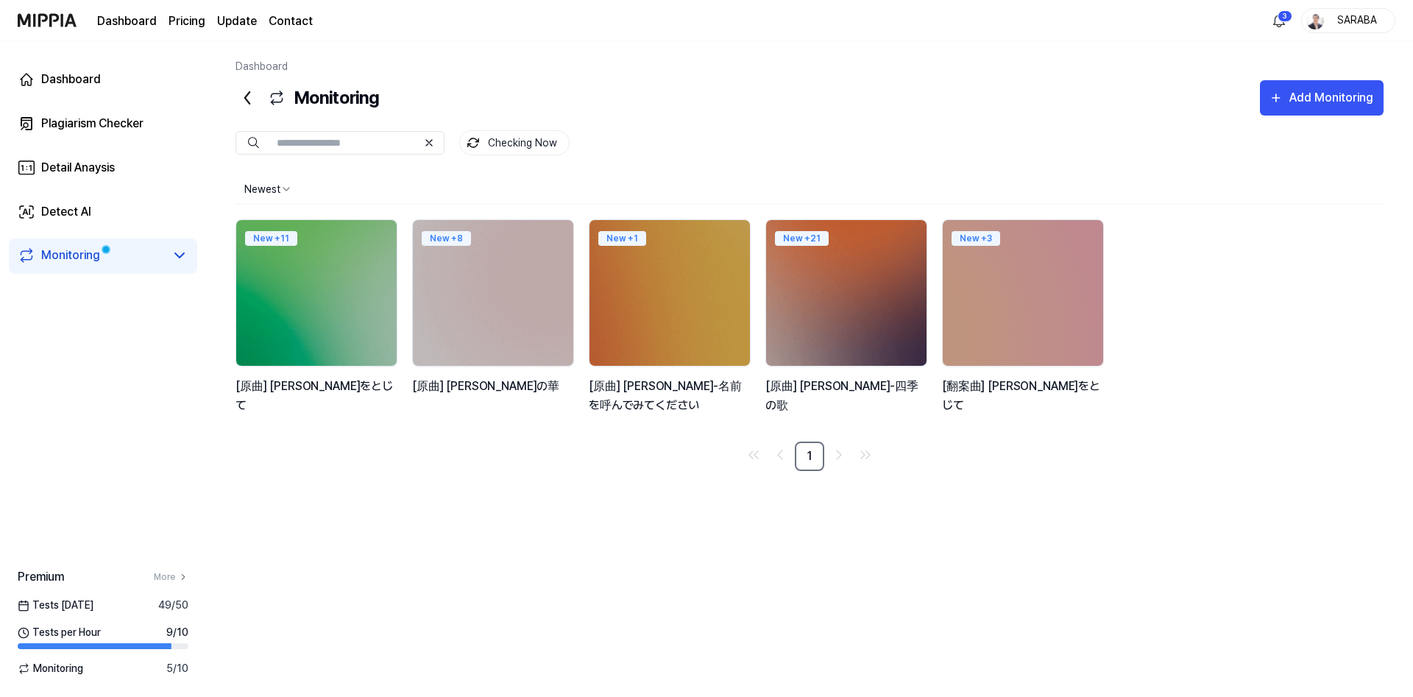
click at [484, 526] on div "Newest New + 11 [原曲] [PERSON_NAME]をとじて New + 8 [原曲] [PERSON_NAME]の華 New + 1 [原曲…" at bounding box center [809, 422] width 1148 height 497
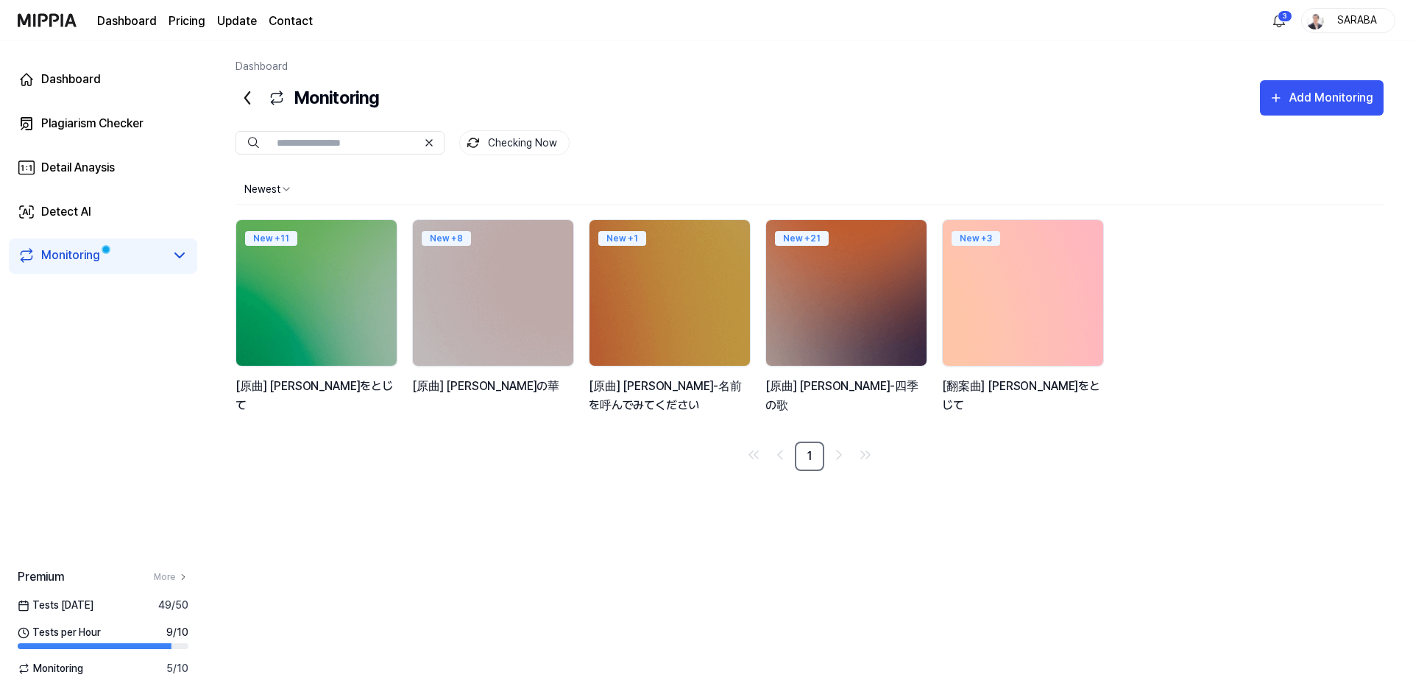
click at [1007, 294] on img at bounding box center [1023, 293] width 177 height 160
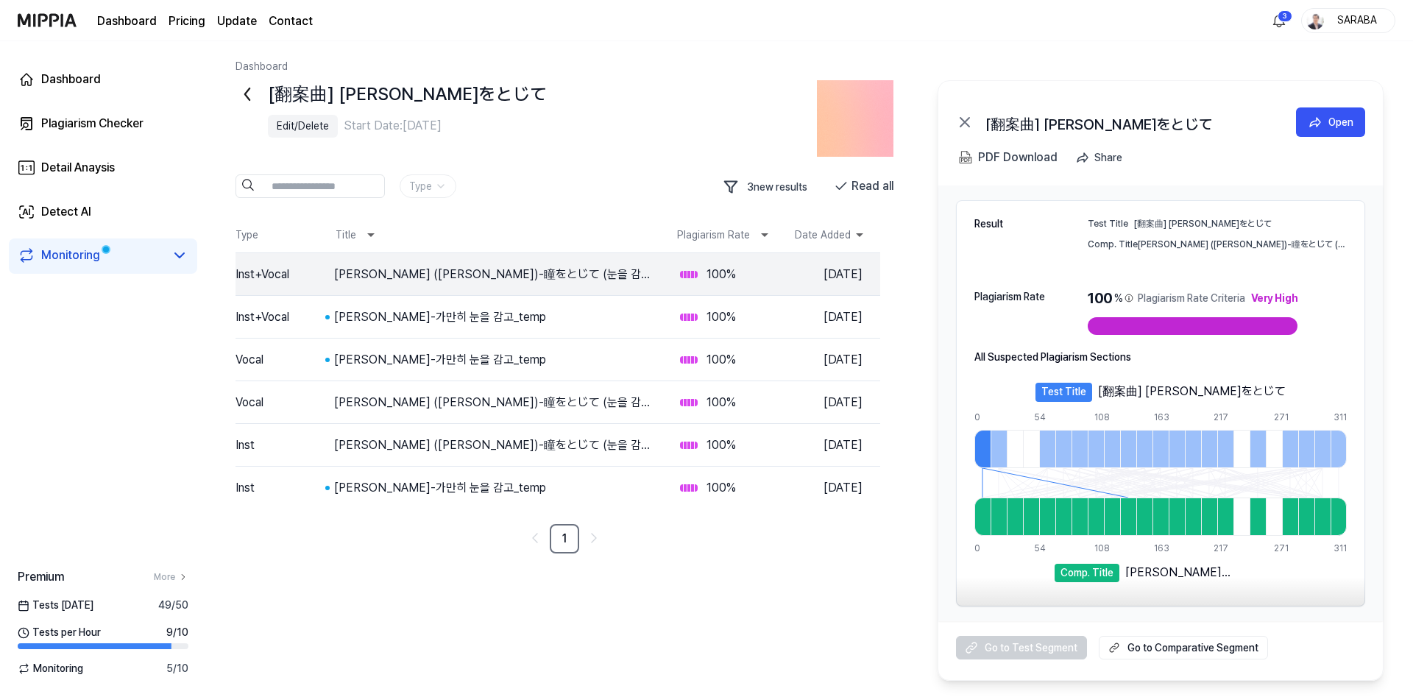
click at [303, 128] on div "Edit/Delete" at bounding box center [303, 125] width 52 height 15
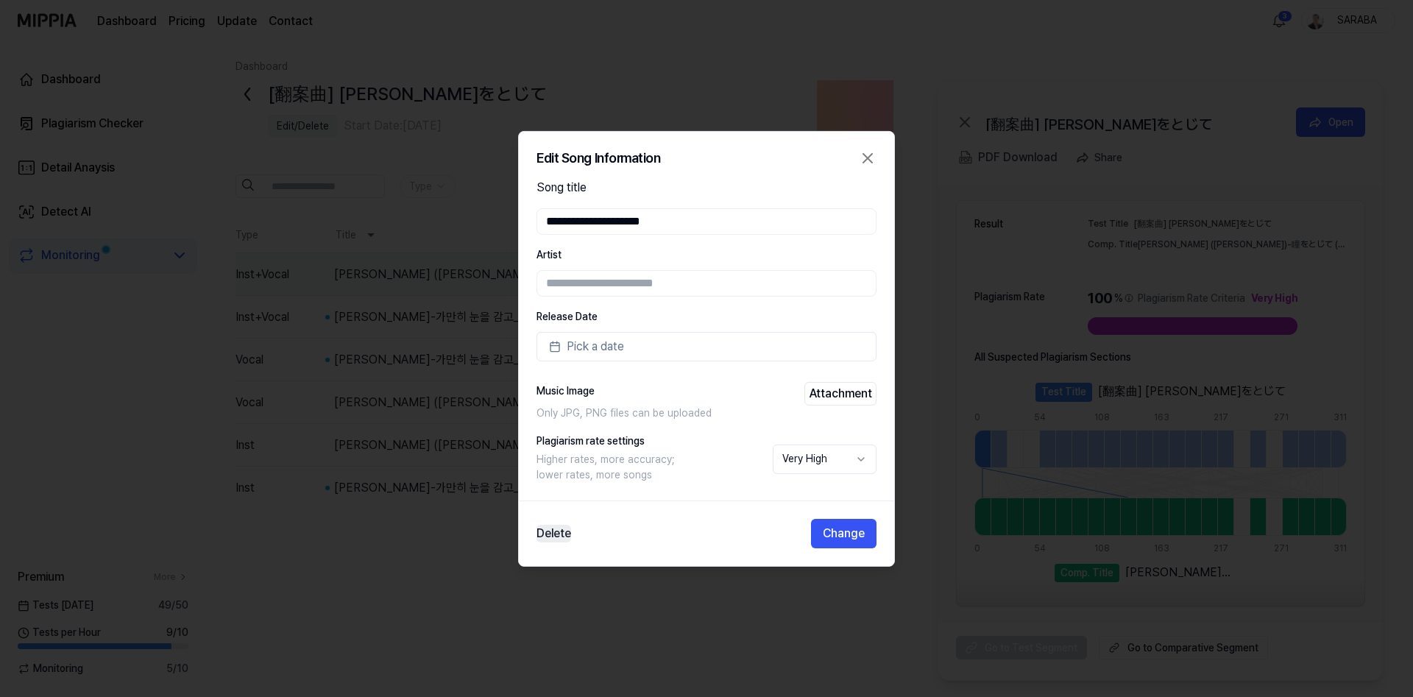
click at [554, 532] on button "Delete" at bounding box center [553, 534] width 35 height 18
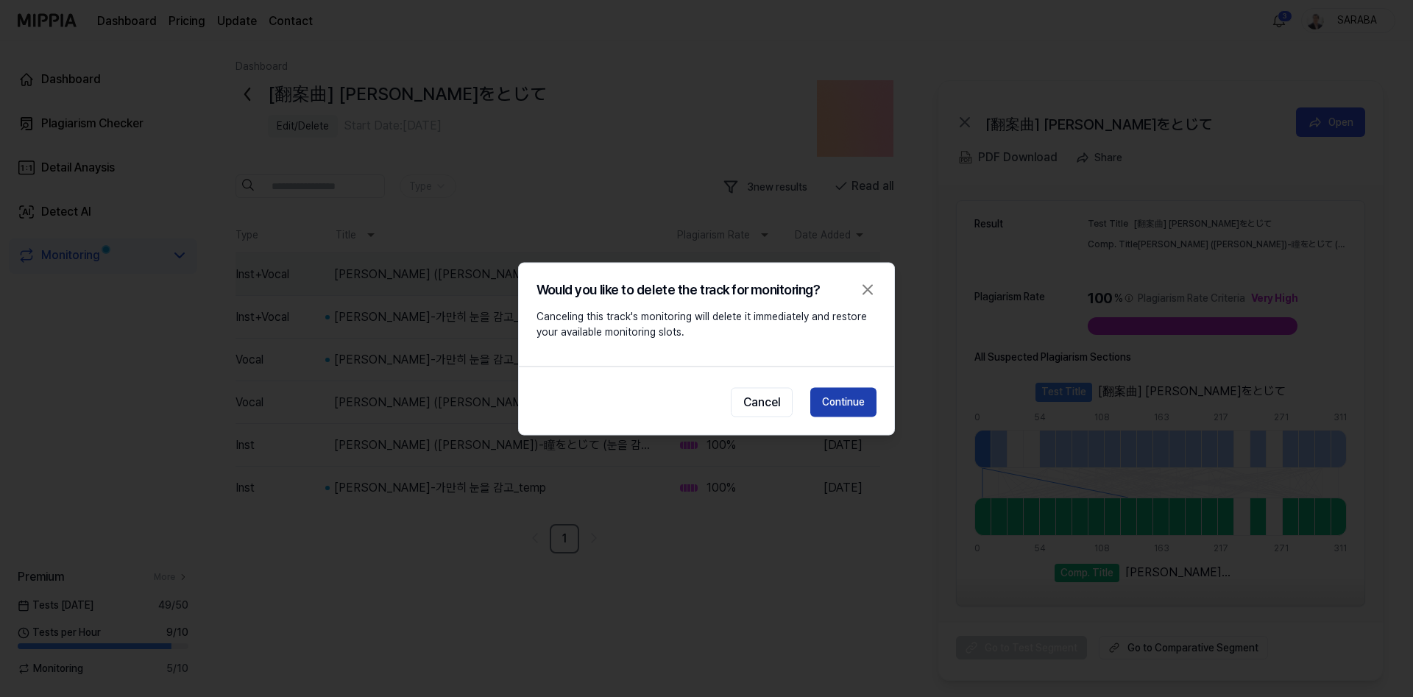
click at [847, 397] on button "Continue" at bounding box center [843, 401] width 66 height 29
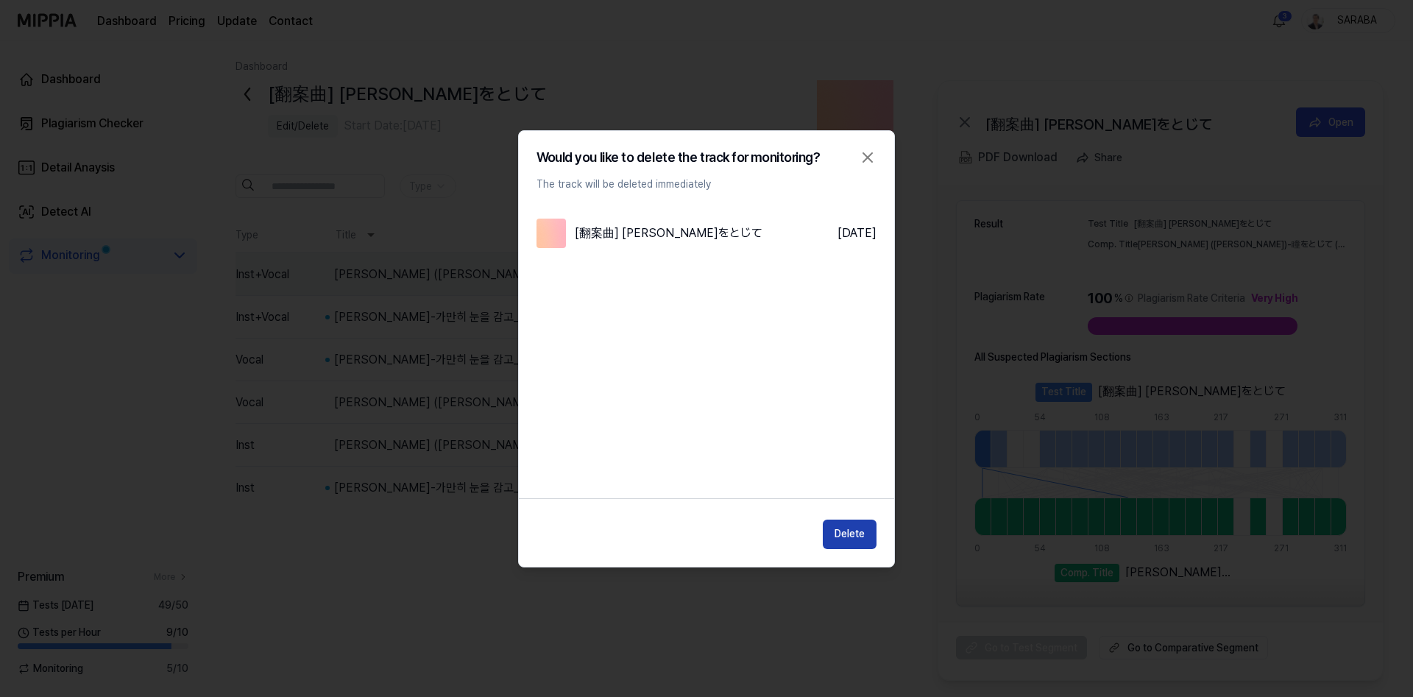
click at [846, 536] on button "Delete" at bounding box center [850, 534] width 54 height 29
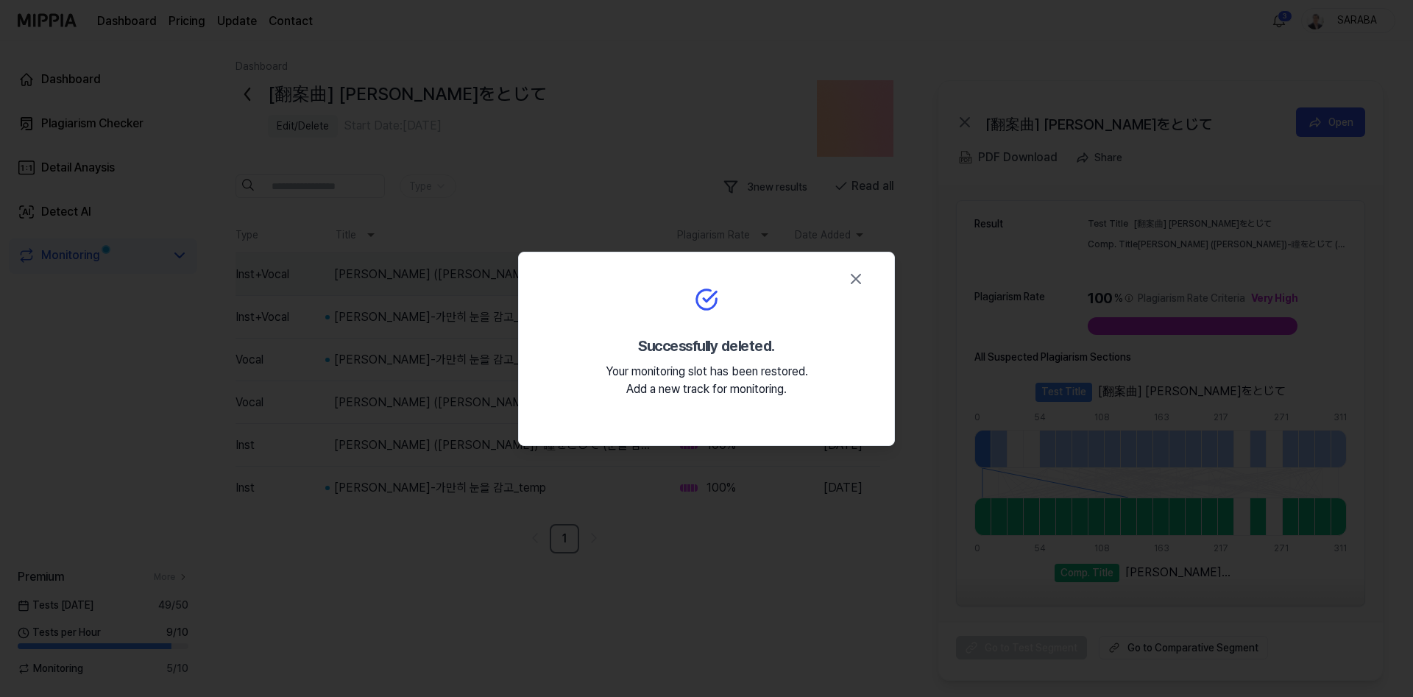
click at [860, 281] on icon "button" at bounding box center [856, 279] width 18 height 18
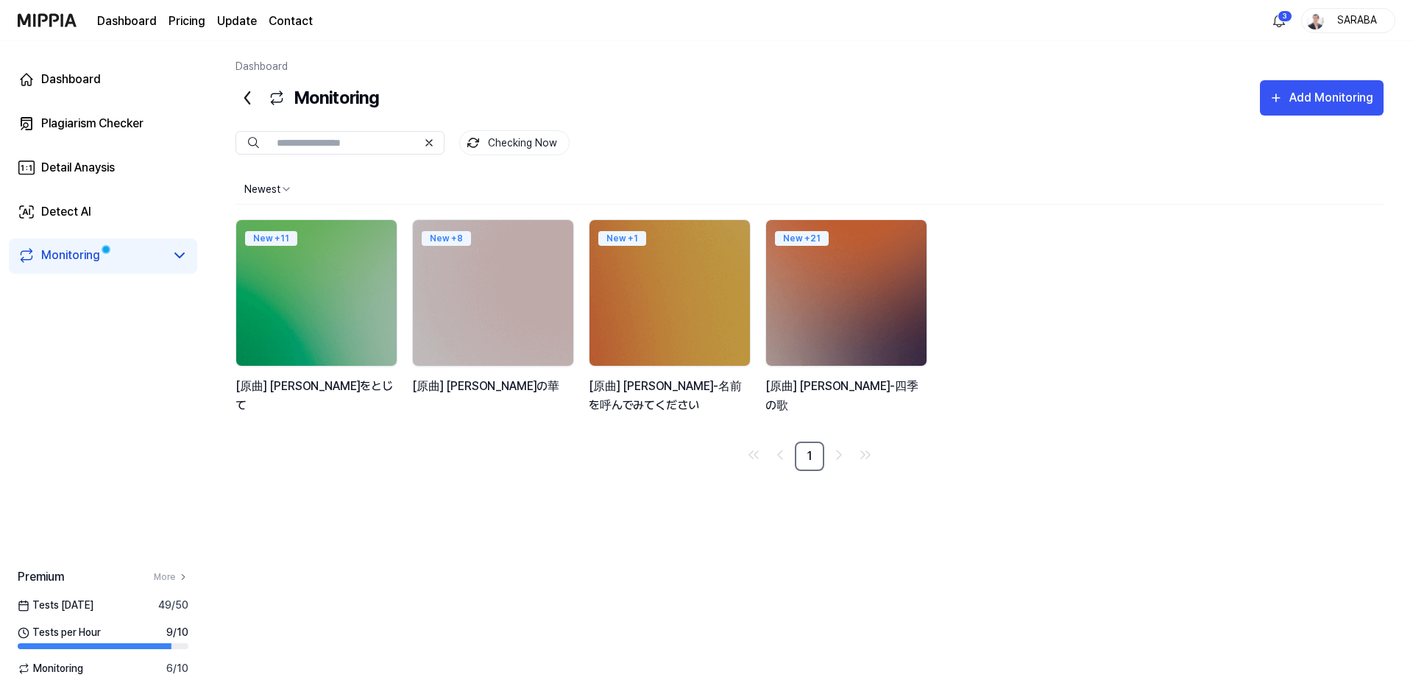
click at [601, 519] on div "Newest New + 11 [原曲] [PERSON_NAME]をとじて New + 8 [原曲] [PERSON_NAME]の華 New + 1 [原曲…" at bounding box center [809, 422] width 1148 height 497
click at [1323, 104] on div "Add Monitoring" at bounding box center [1331, 97] width 87 height 19
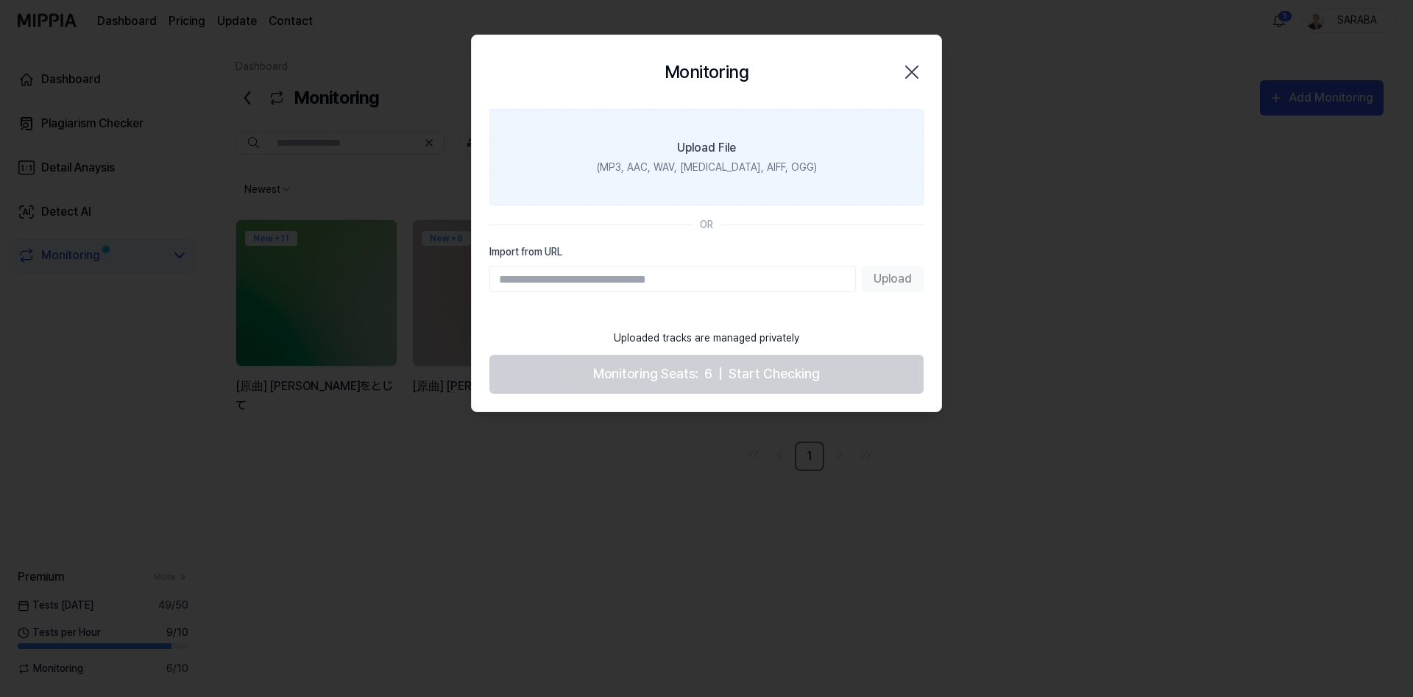
click at [726, 130] on label "Upload File (MP3, AAC, WAV, [MEDICAL_DATA], AIFF, OGG)" at bounding box center [706, 157] width 434 height 96
click at [0, 0] on input "Upload File (MP3, AAC, WAV, [MEDICAL_DATA], AIFF, OGG)" at bounding box center [0, 0] width 0 height 0
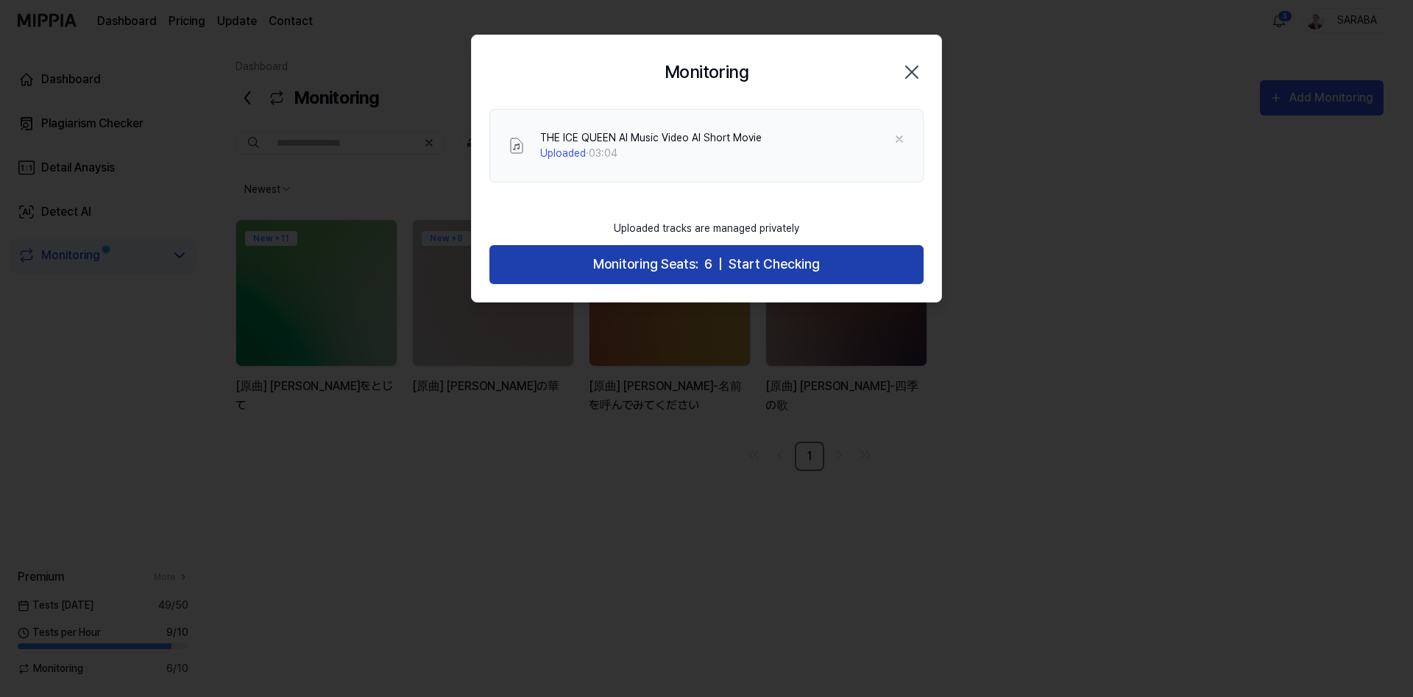
click at [791, 268] on span "Start Checking" at bounding box center [774, 264] width 91 height 21
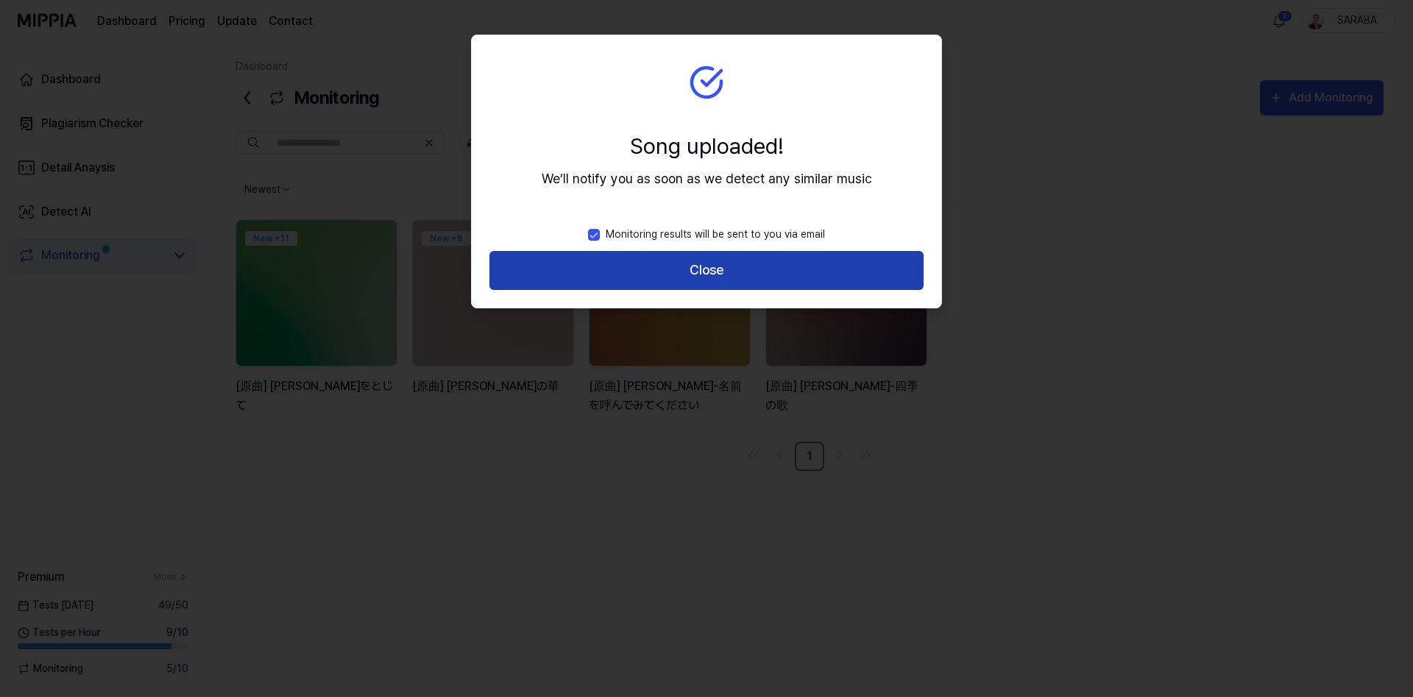
click at [674, 273] on button "Close" at bounding box center [706, 270] width 434 height 39
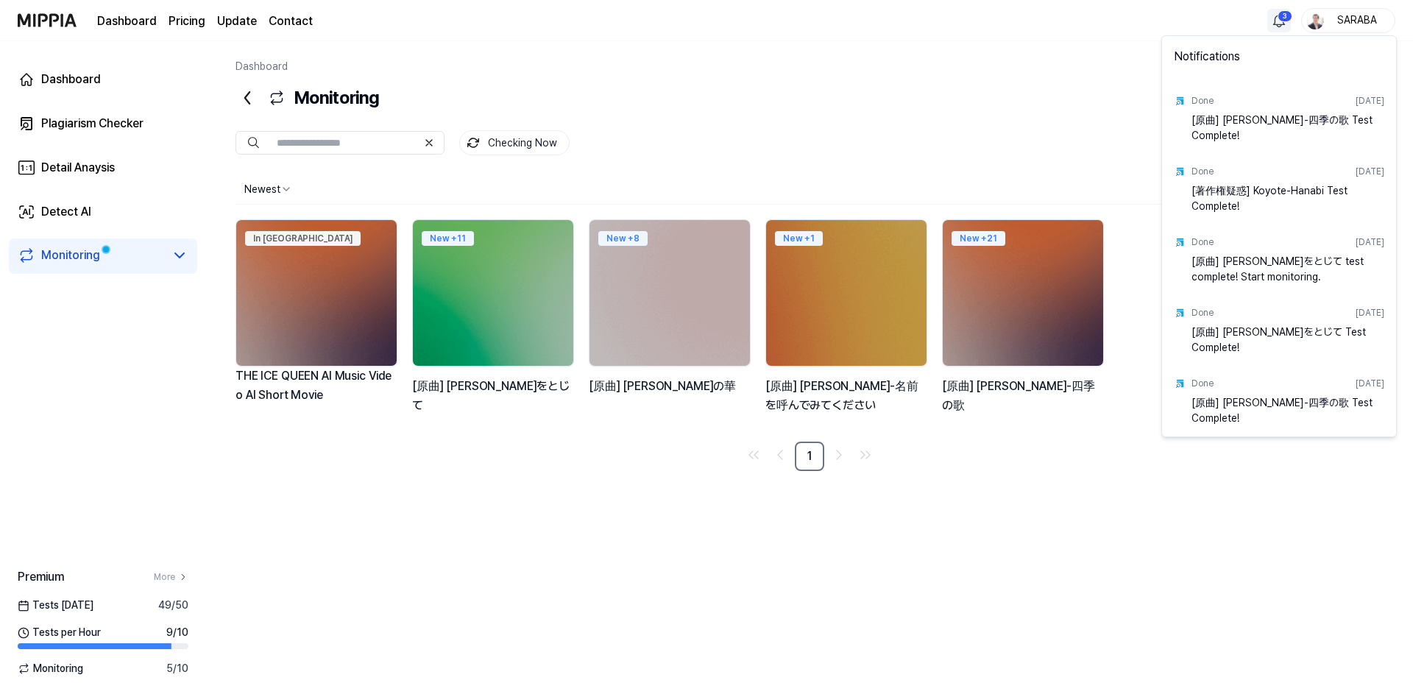
click at [1285, 13] on html "Dashboard Pricing Update Contact 3 SARABA Dashboard Plagiarism Checker Detail A…" at bounding box center [706, 348] width 1413 height 697
click at [1038, 553] on html "Dashboard Pricing Update Contact SARABA Dashboard Plagiarism Checker Detail Ana…" at bounding box center [706, 348] width 1413 height 697
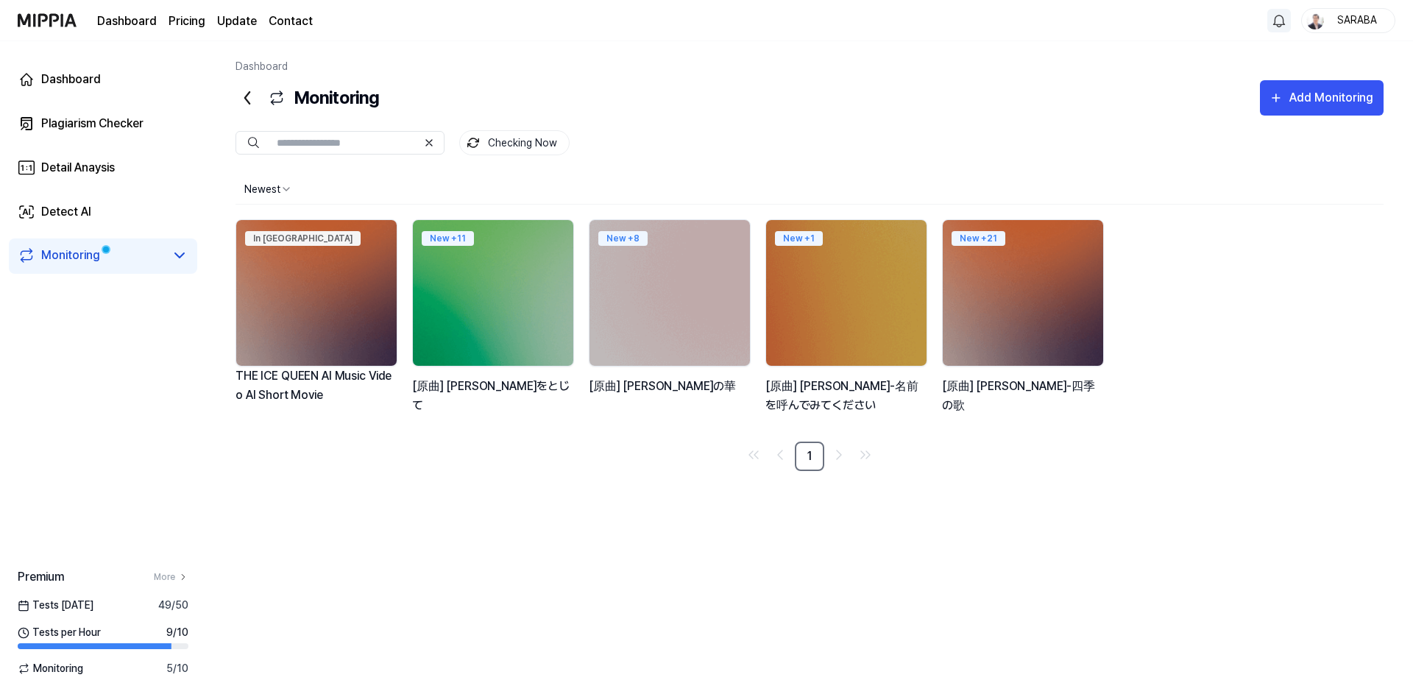
click at [603, 521] on div "Newest In Queue THE ICE QUEEN AI Music Video AI Short Movie New + 11 [原曲] [PERS…" at bounding box center [809, 422] width 1148 height 497
click at [71, 74] on div "Dashboard" at bounding box center [71, 80] width 60 height 18
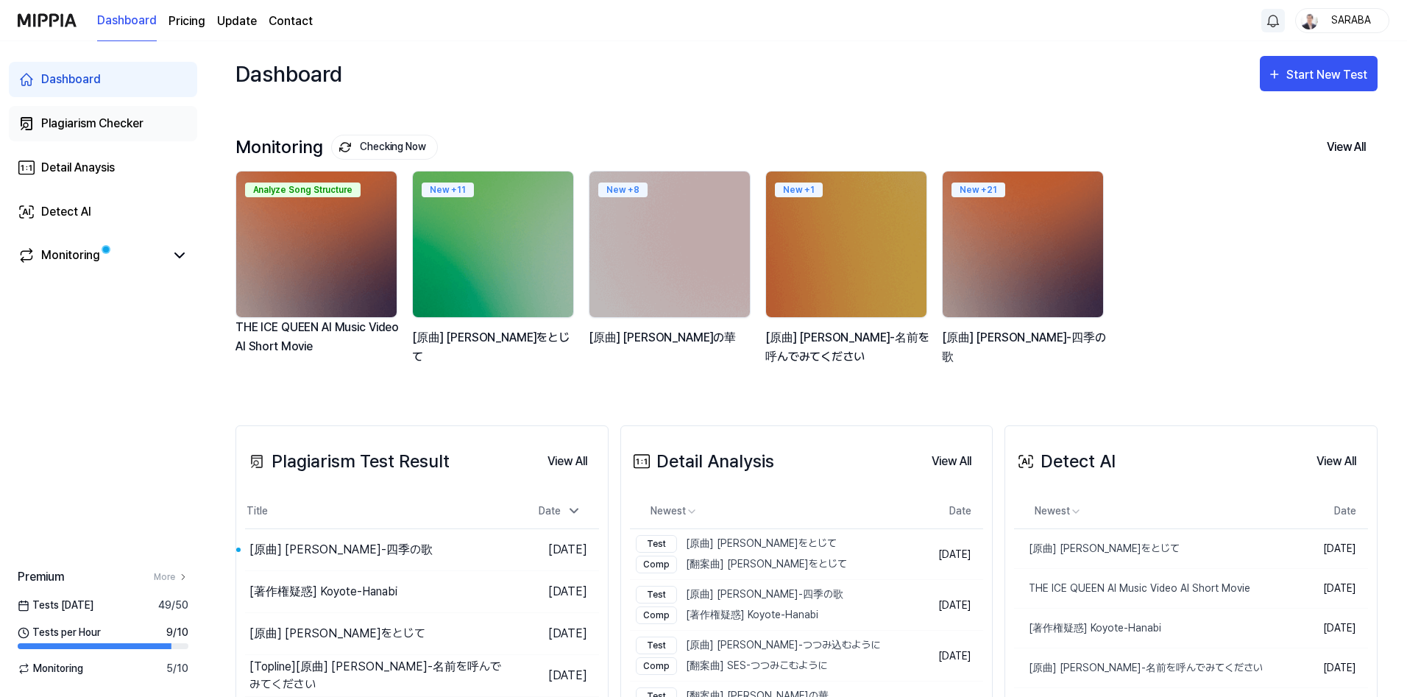
click at [97, 126] on div "Plagiarism Checker" at bounding box center [92, 124] width 102 height 18
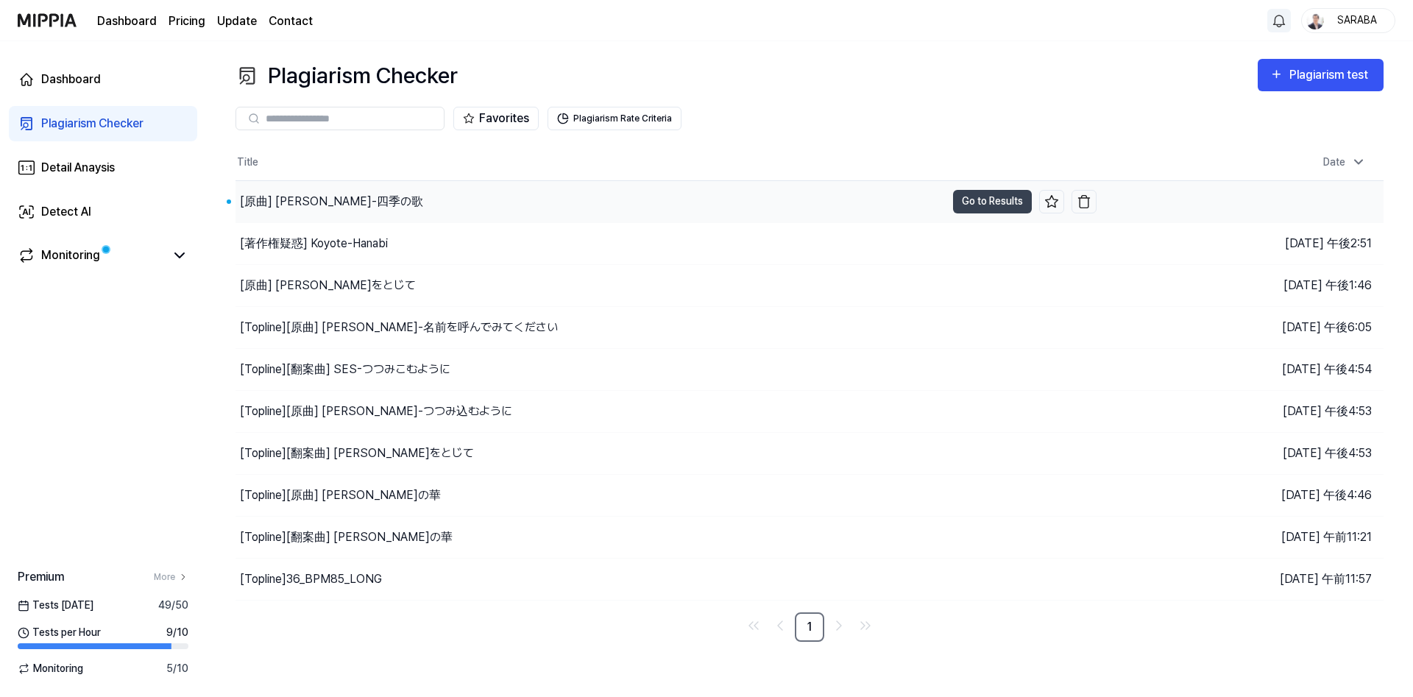
click at [315, 197] on div "[原曲] [PERSON_NAME]-四季の歌" at bounding box center [331, 202] width 183 height 18
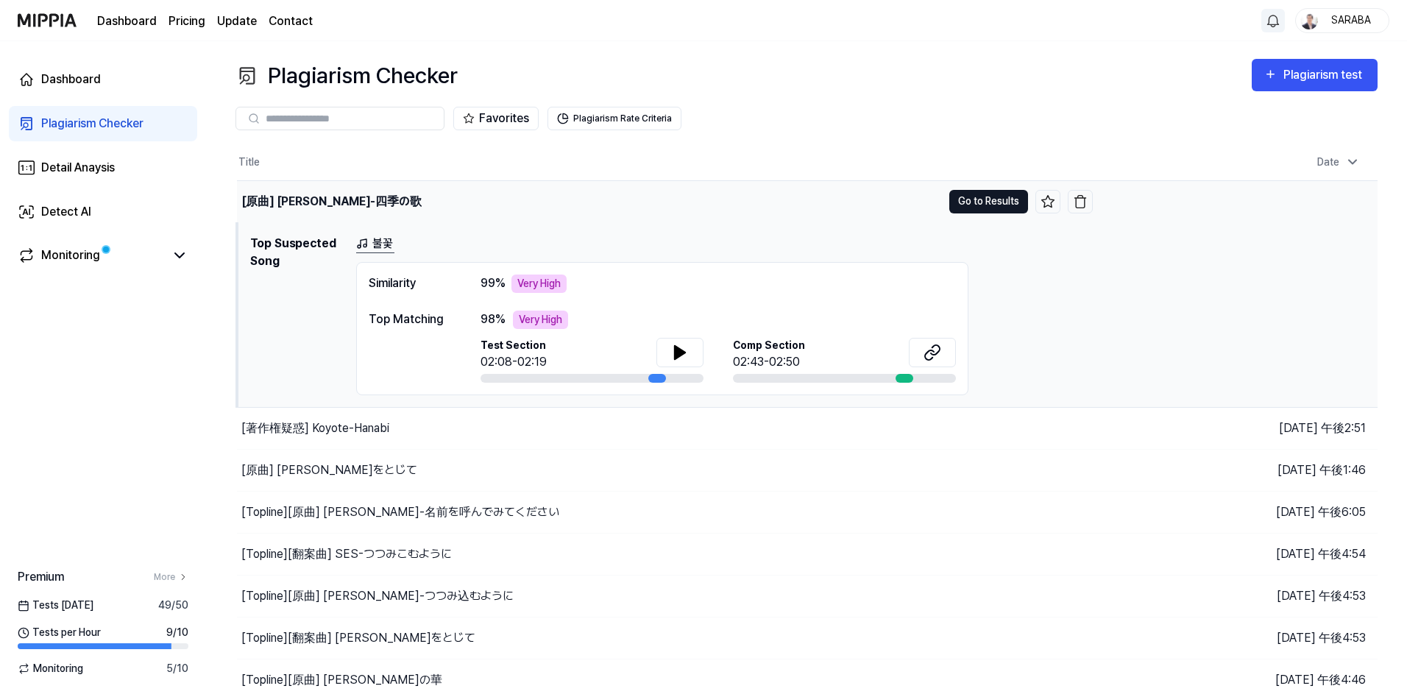
click at [996, 208] on button "Go to Results" at bounding box center [988, 202] width 79 height 24
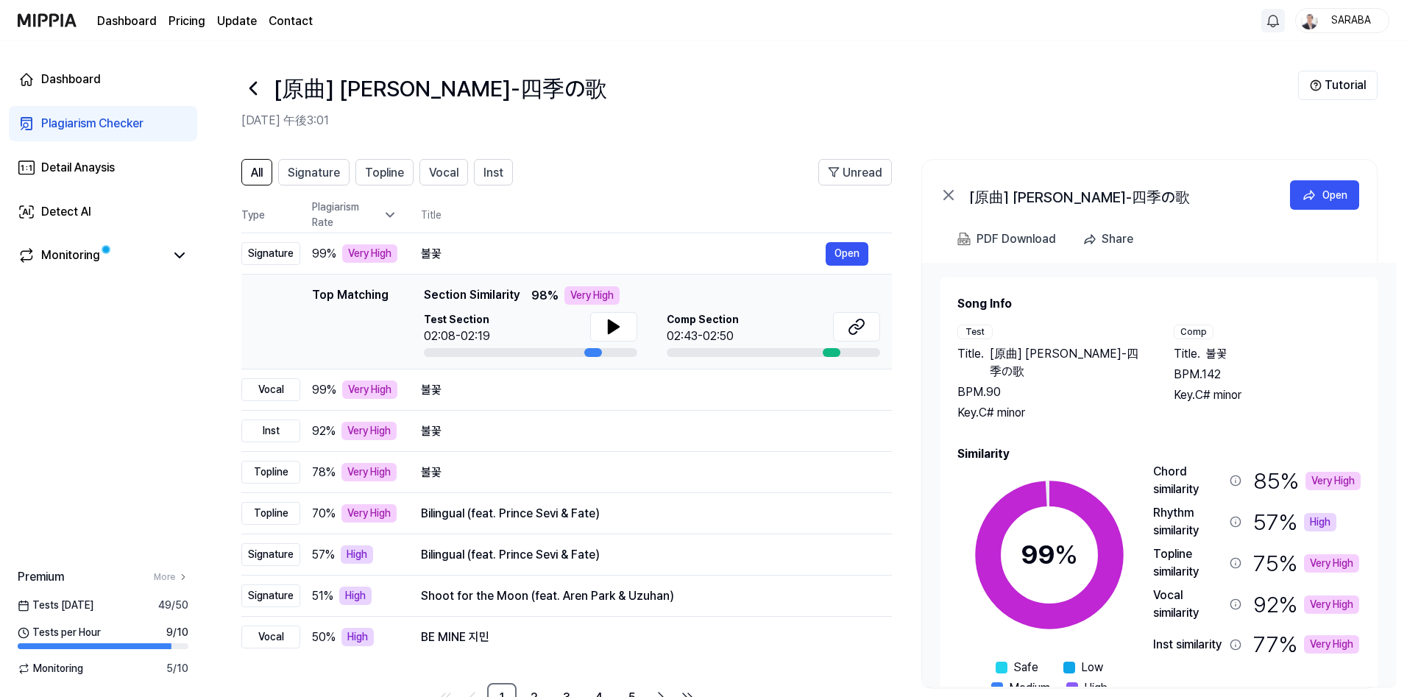
click at [252, 82] on icon at bounding box center [253, 89] width 24 height 24
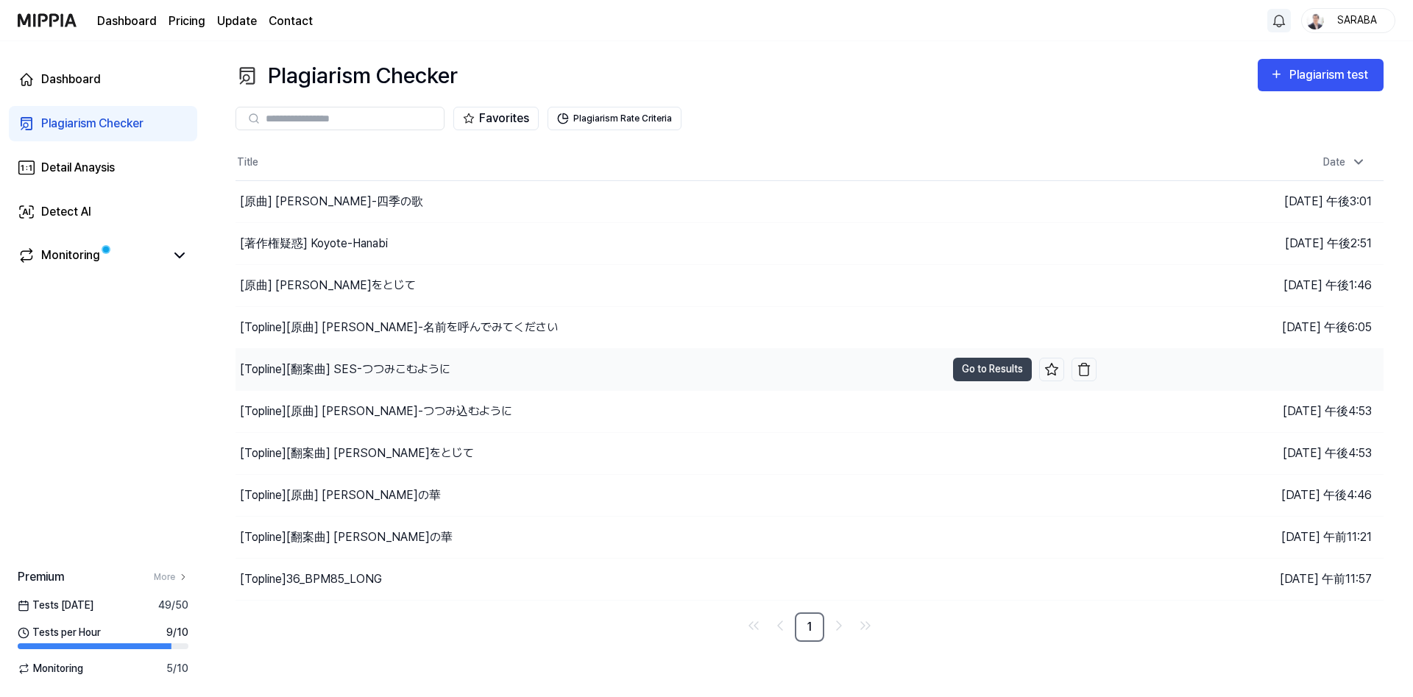
click at [345, 369] on div "[Topline] [翻案曲] SES-つつみこむように" at bounding box center [345, 370] width 210 height 18
click at [274, 363] on div "[Topline] [翻案曲] SES-つつみこむように" at bounding box center [346, 370] width 213 height 18
click at [266, 373] on div "[Topline] [翻案曲] SES-つつみこむように" at bounding box center [345, 370] width 210 height 18
click at [996, 375] on button "Go to Results" at bounding box center [992, 370] width 79 height 24
click at [1085, 323] on img "button" at bounding box center [1084, 327] width 15 height 15
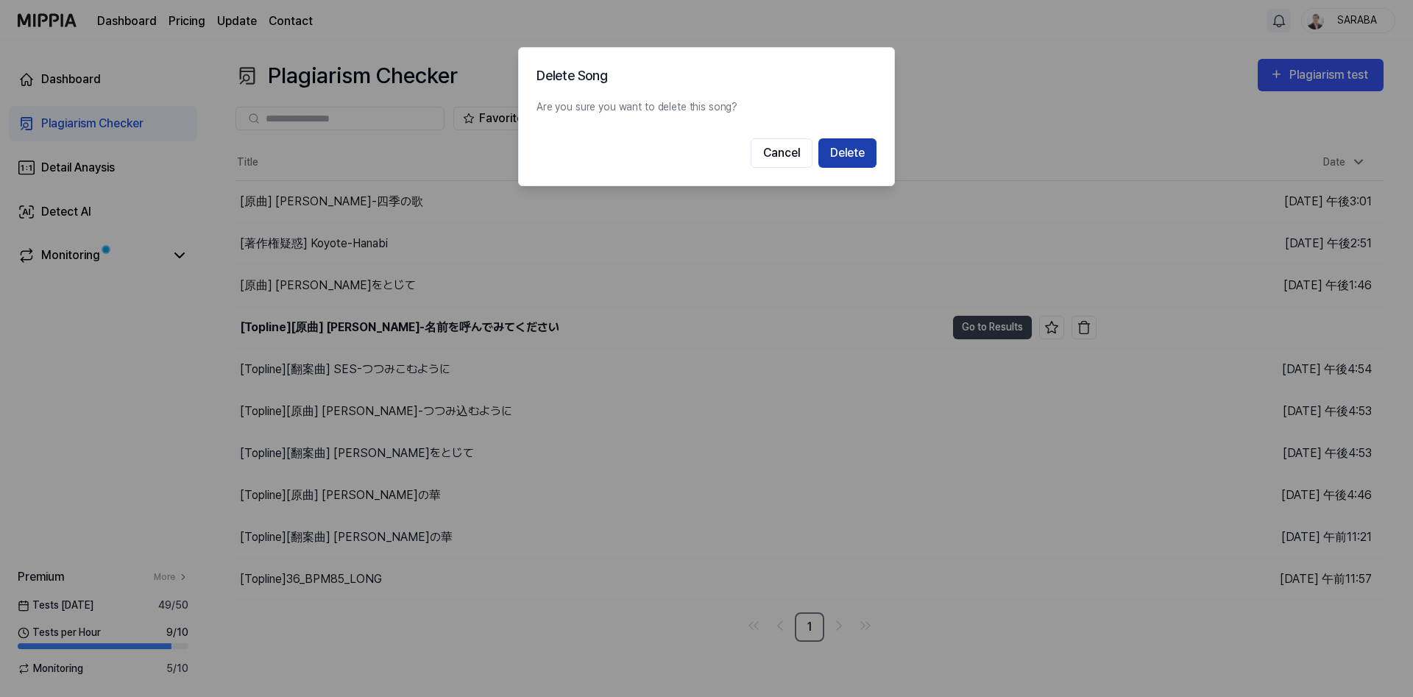
click at [855, 157] on button "Delete" at bounding box center [847, 152] width 58 height 29
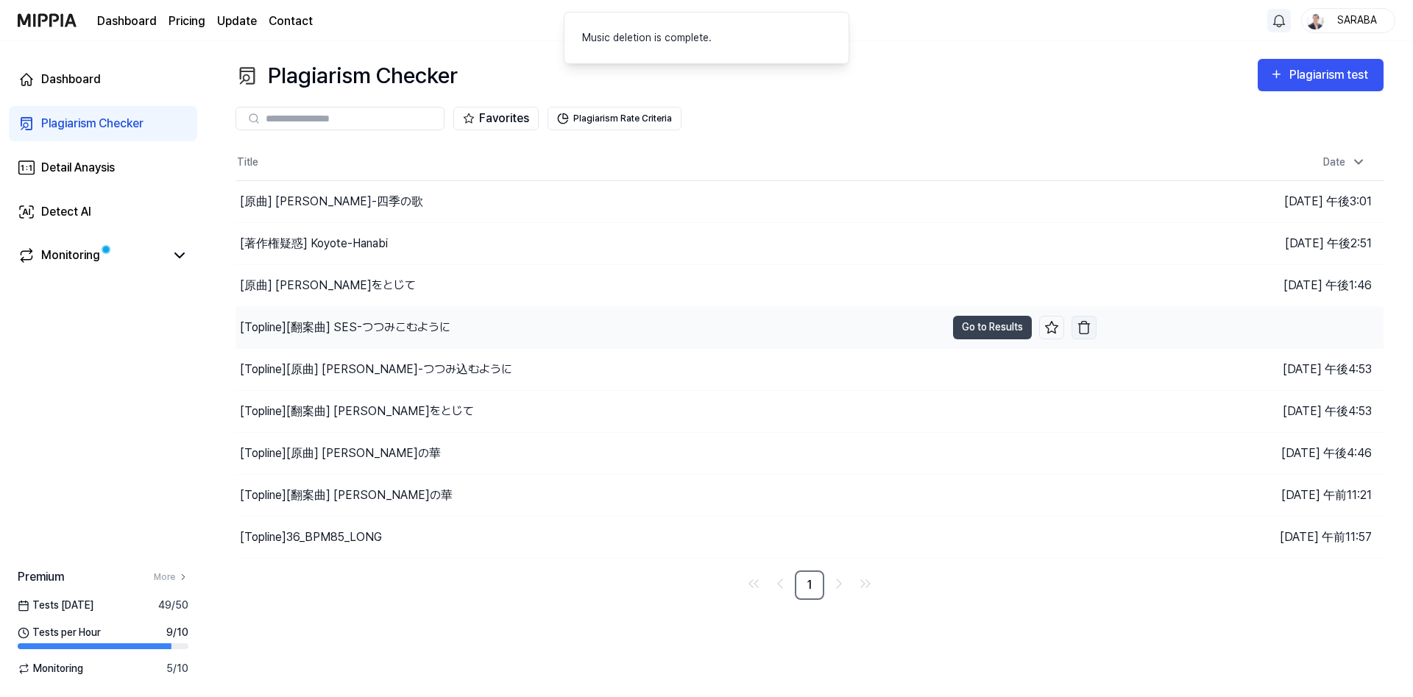
click at [1087, 328] on img "button" at bounding box center [1084, 327] width 15 height 15
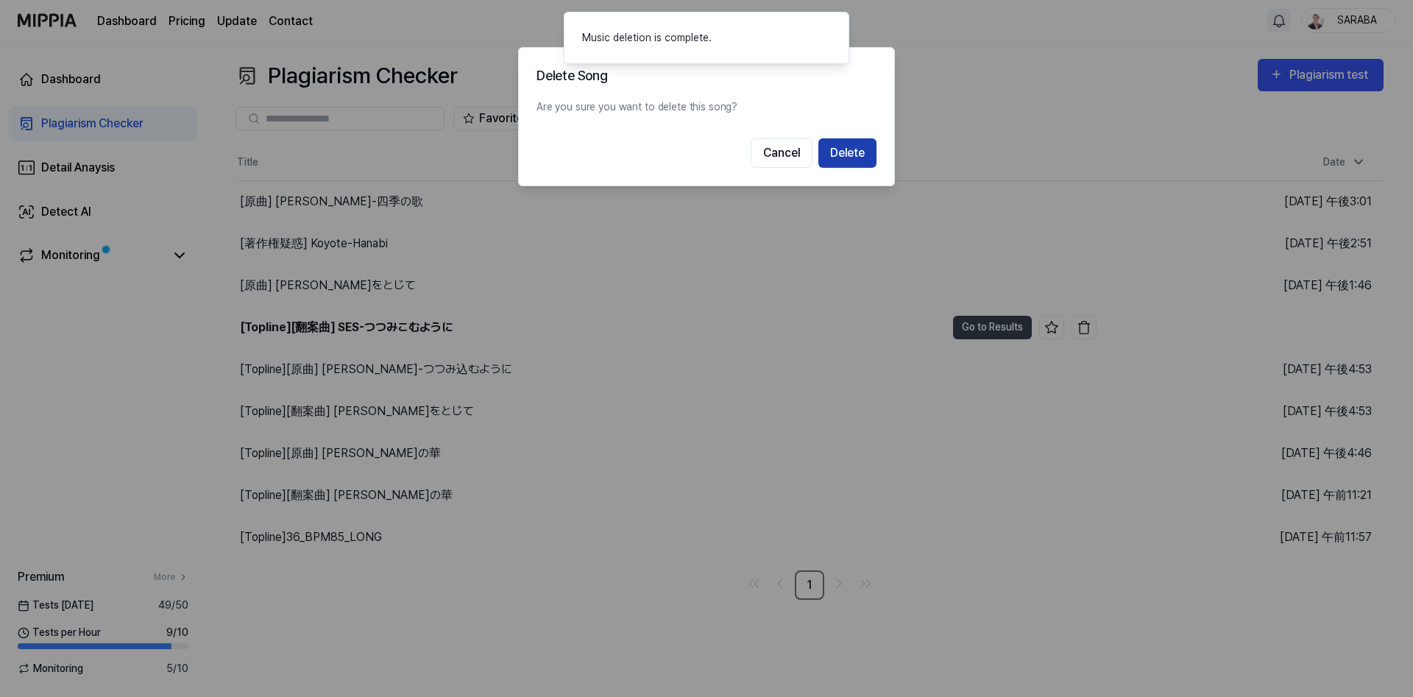
click at [857, 155] on button "Delete" at bounding box center [847, 152] width 58 height 29
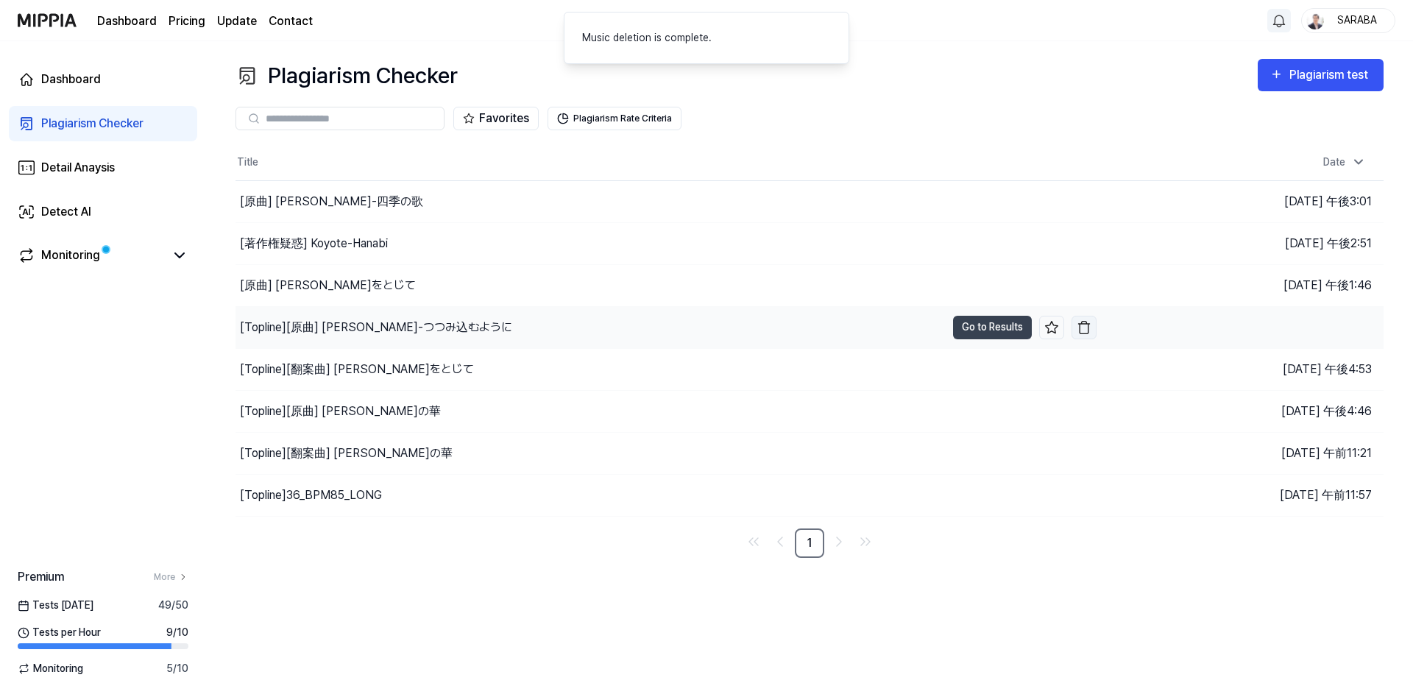
click at [1090, 329] on img "button" at bounding box center [1084, 327] width 15 height 15
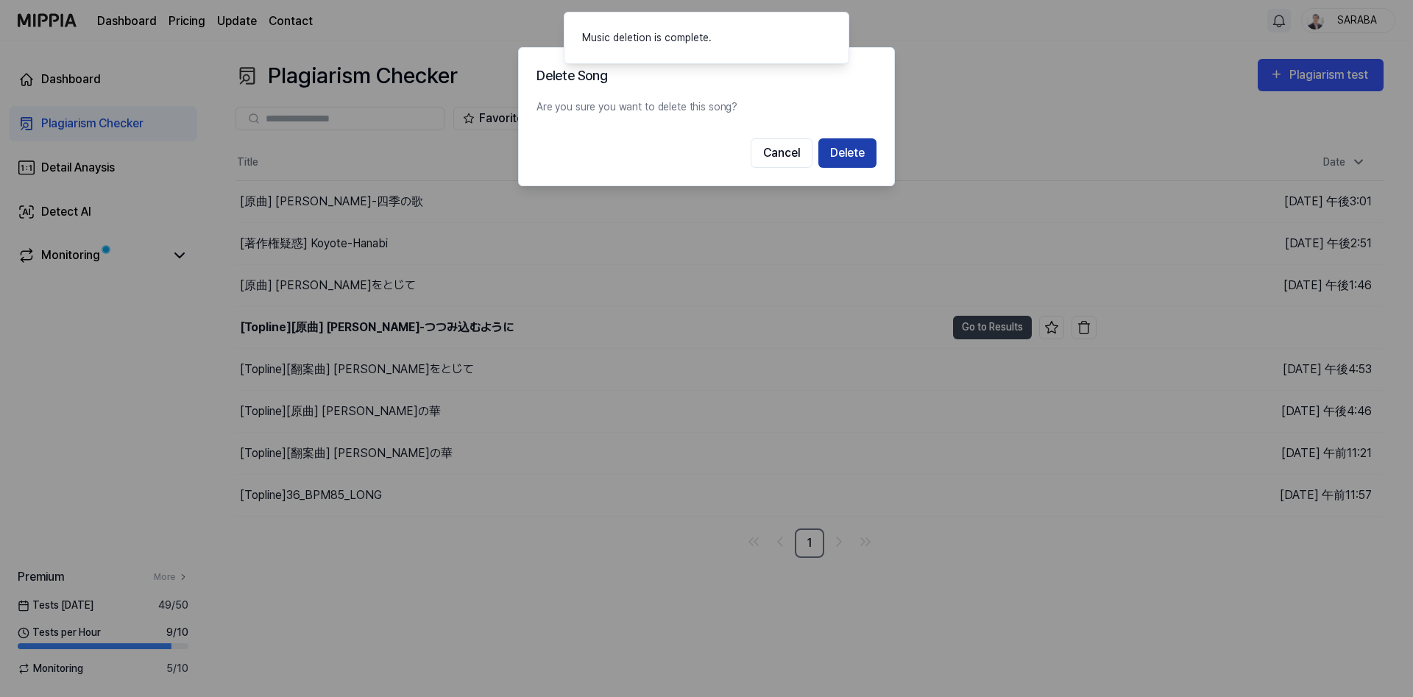
click at [846, 152] on button "Delete" at bounding box center [847, 152] width 58 height 29
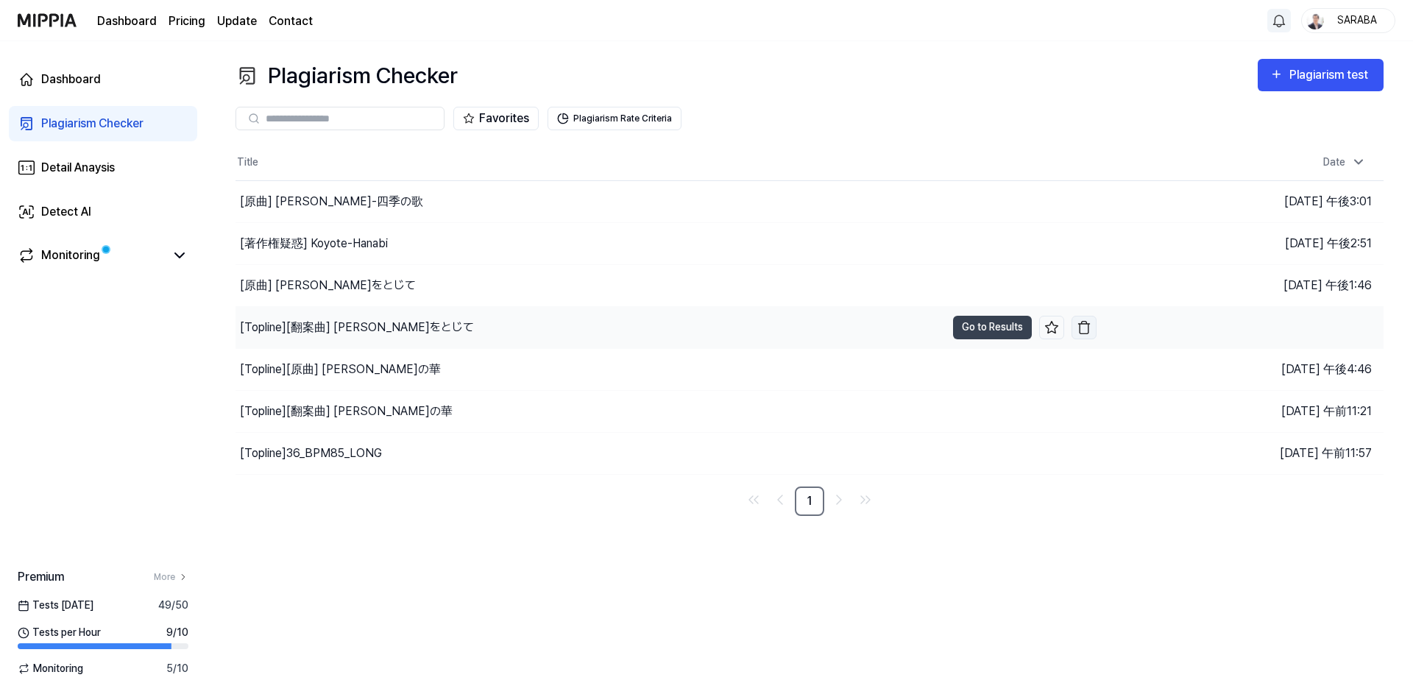
click at [1084, 325] on img "button" at bounding box center [1084, 327] width 15 height 15
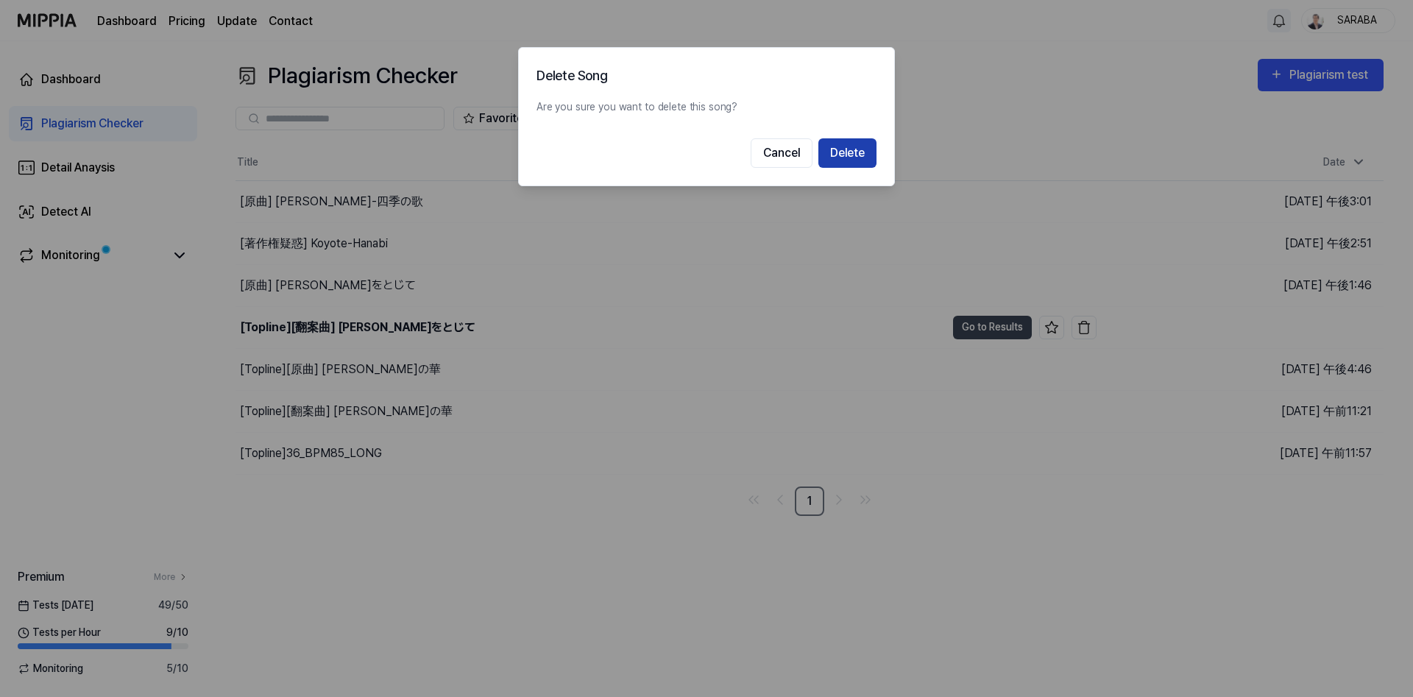
click at [835, 155] on button "Delete" at bounding box center [847, 152] width 58 height 29
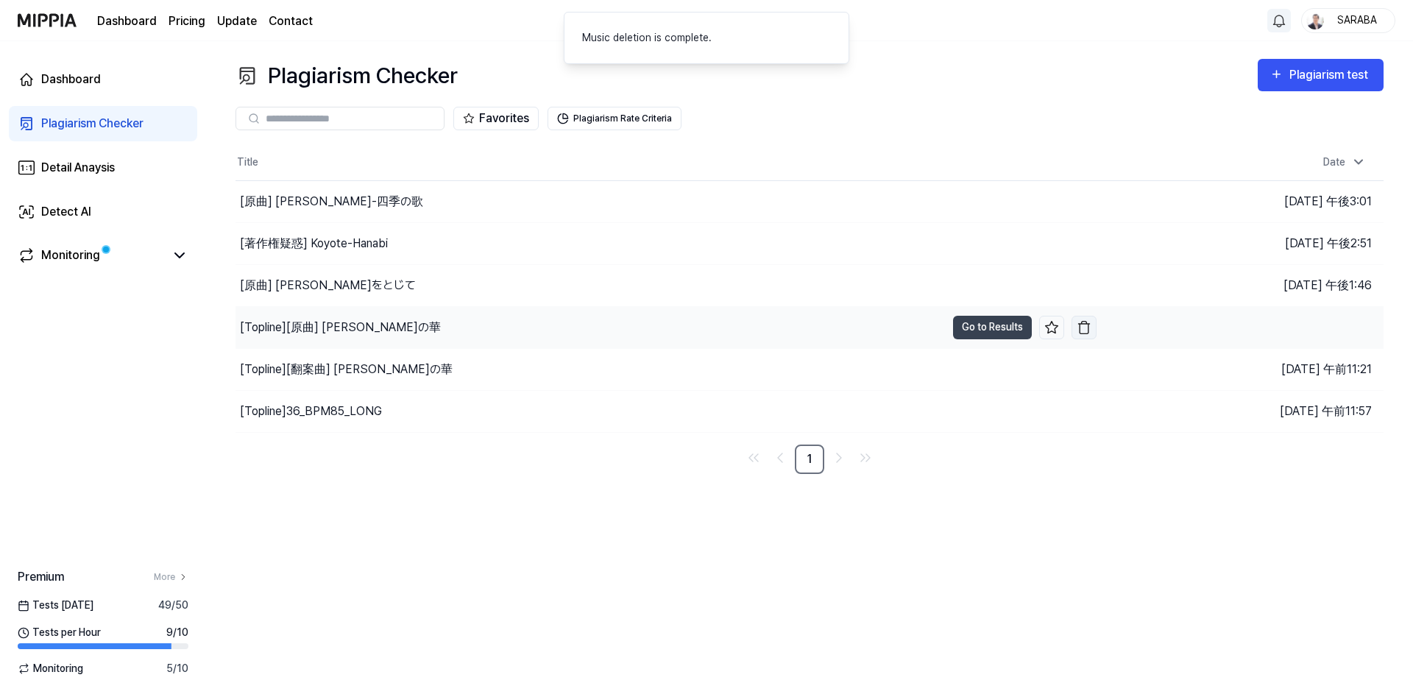
click at [1088, 326] on img "button" at bounding box center [1084, 327] width 15 height 15
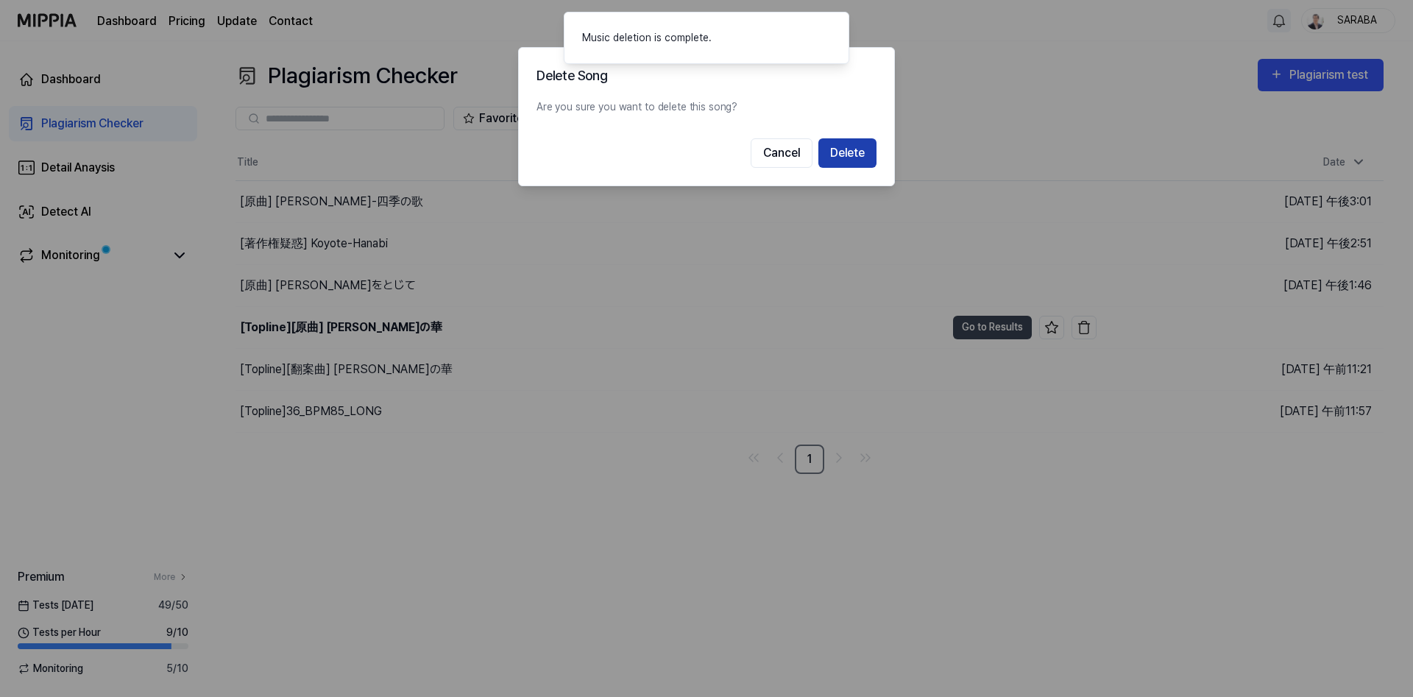
click at [852, 155] on button "Delete" at bounding box center [847, 152] width 58 height 29
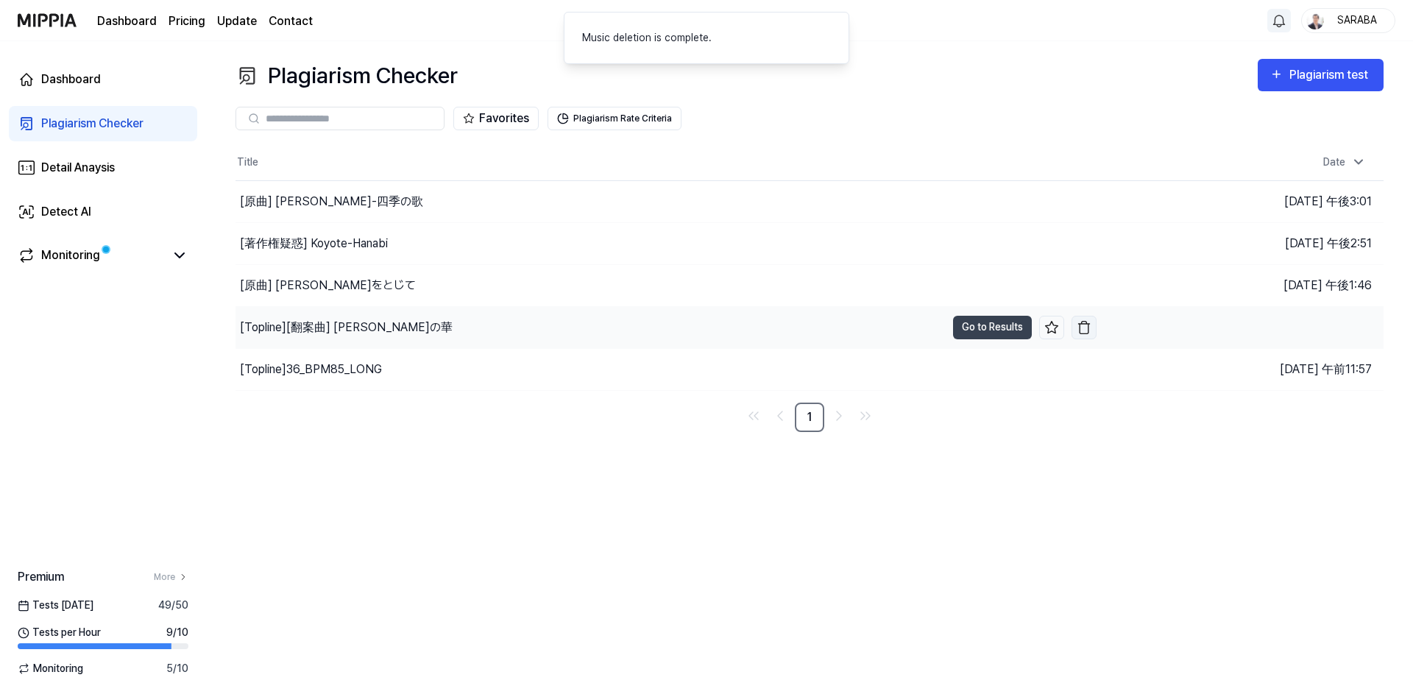
click at [1088, 331] on img "button" at bounding box center [1084, 327] width 15 height 15
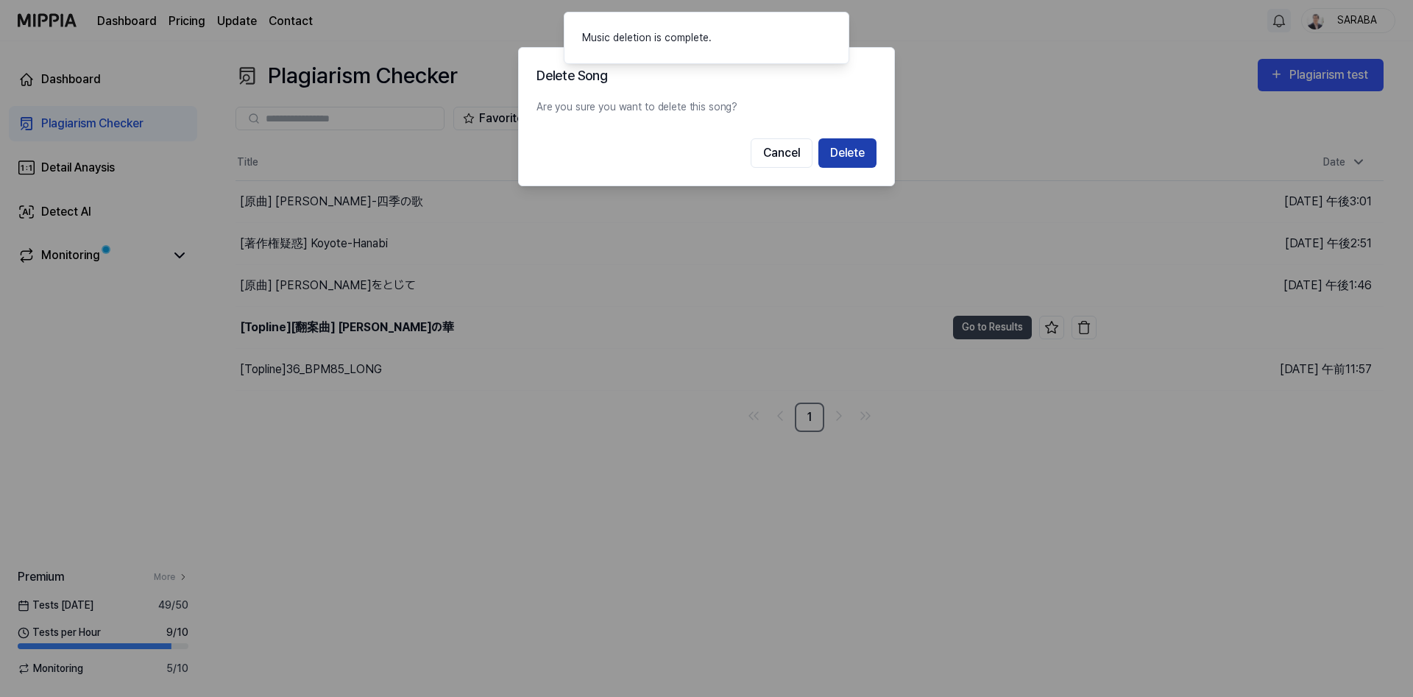
click at [860, 155] on button "Delete" at bounding box center [847, 152] width 58 height 29
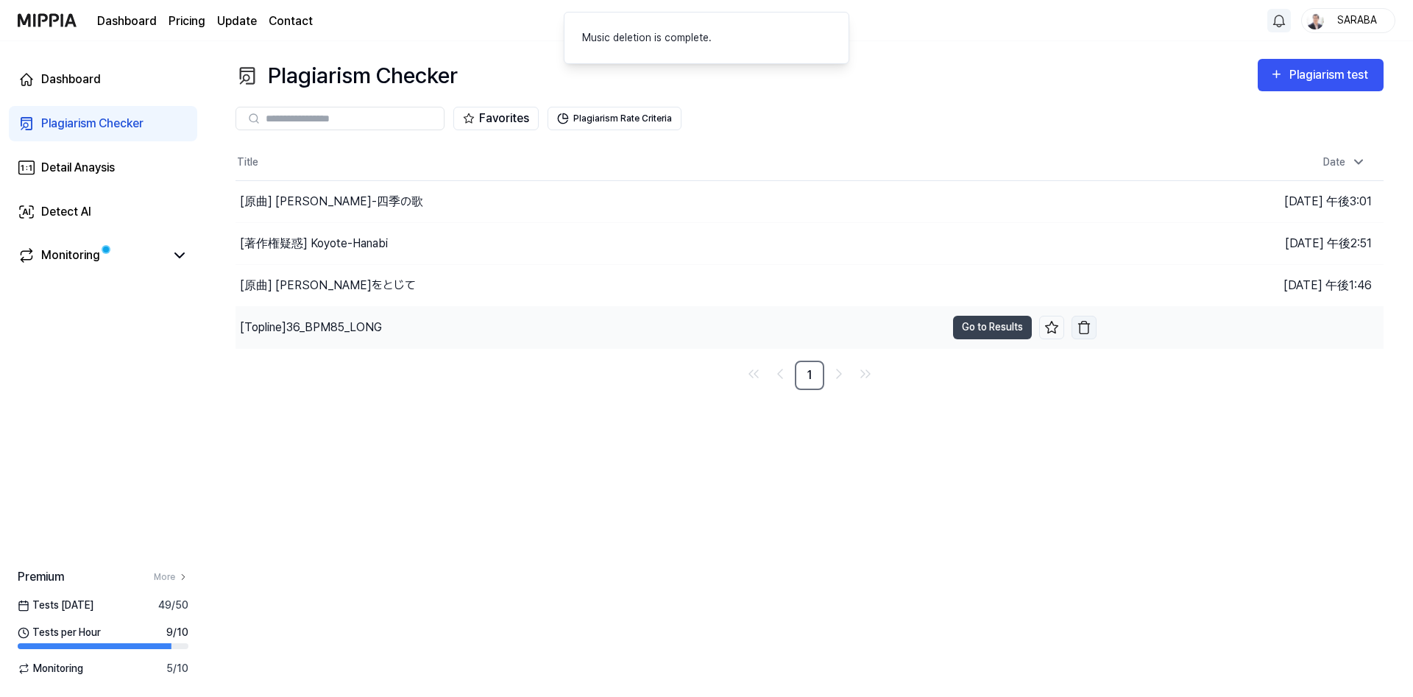
click at [1085, 330] on img "button" at bounding box center [1084, 327] width 15 height 15
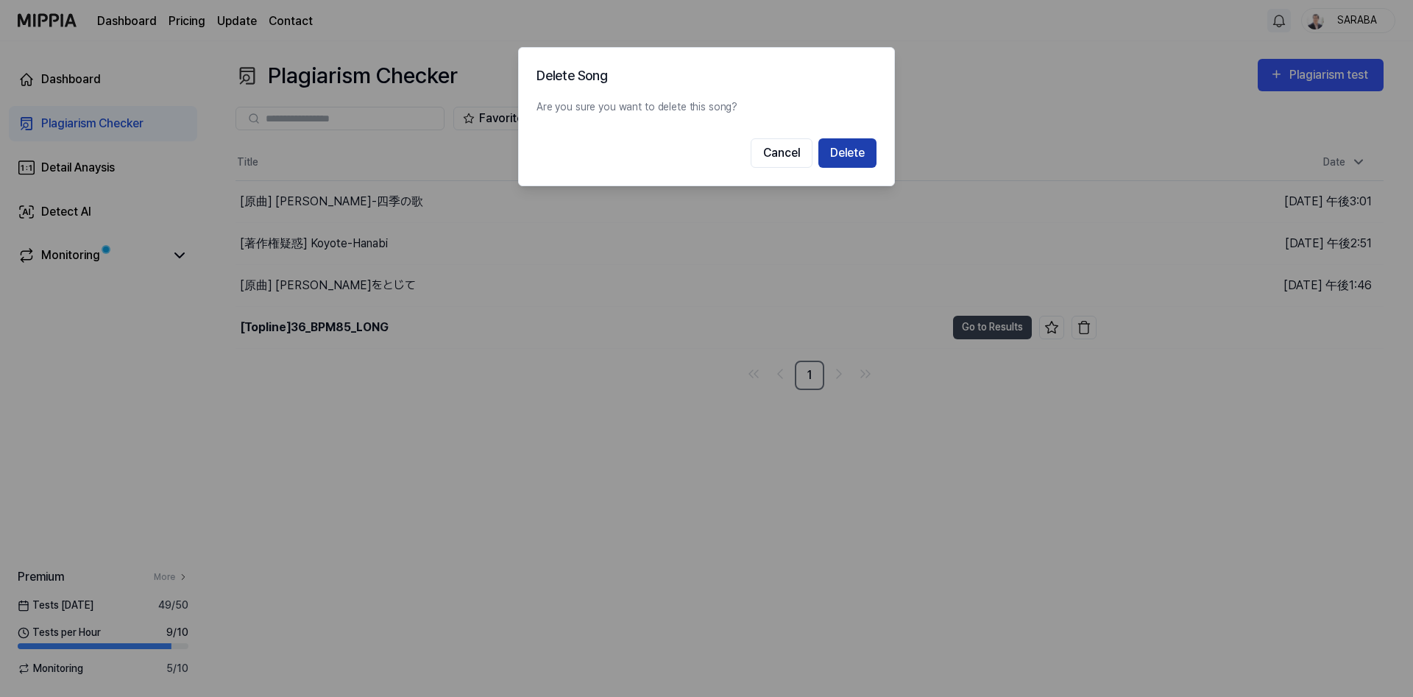
click at [862, 152] on button "Delete" at bounding box center [847, 152] width 58 height 29
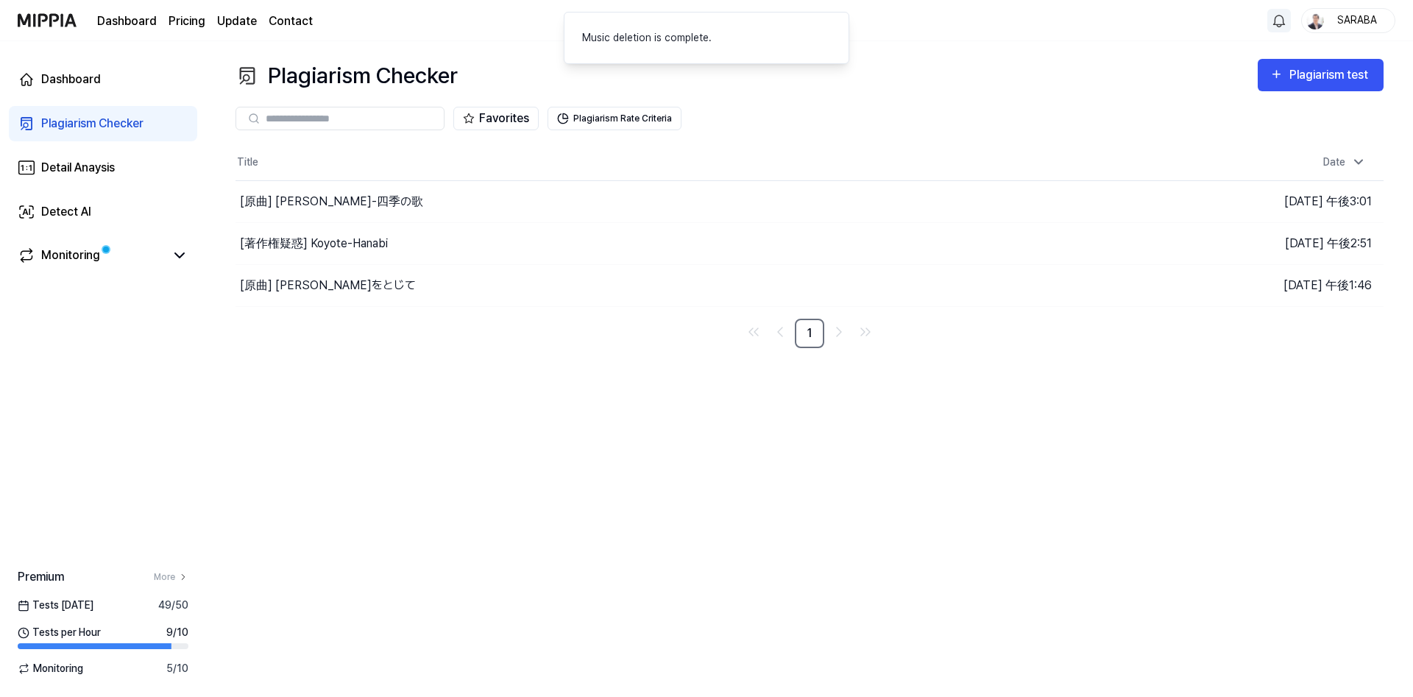
click at [394, 403] on div "Plagiarism Checker Plagiarism test Plagiarism Checker Detail Analysis Detect AI…" at bounding box center [809, 369] width 1207 height 656
click at [1338, 76] on div "Plagiarism test" at bounding box center [1330, 74] width 82 height 19
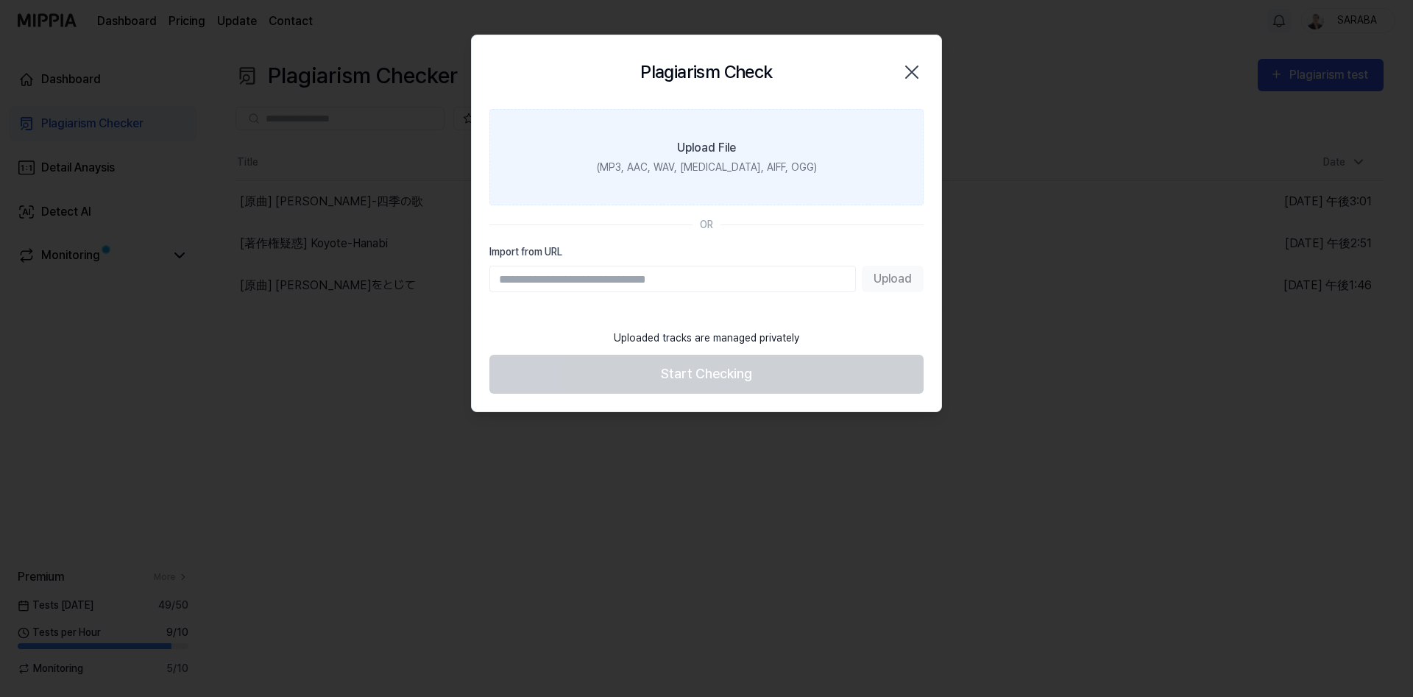
click at [722, 157] on label "Upload File (MP3, AAC, WAV, [MEDICAL_DATA], AIFF, OGG)" at bounding box center [706, 157] width 434 height 96
click at [0, 0] on input "Upload File (MP3, AAC, WAV, [MEDICAL_DATA], AIFF, OGG)" at bounding box center [0, 0] width 0 height 0
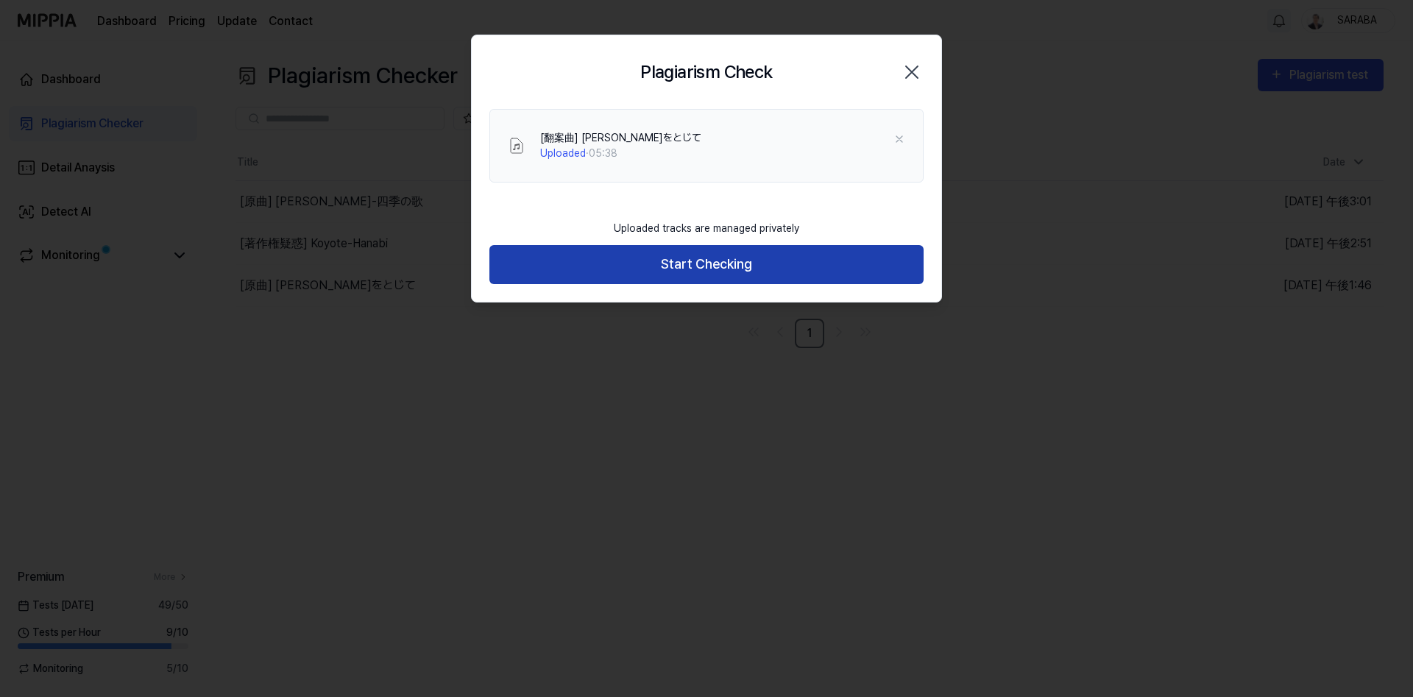
click at [678, 267] on button "Start Checking" at bounding box center [706, 264] width 434 height 39
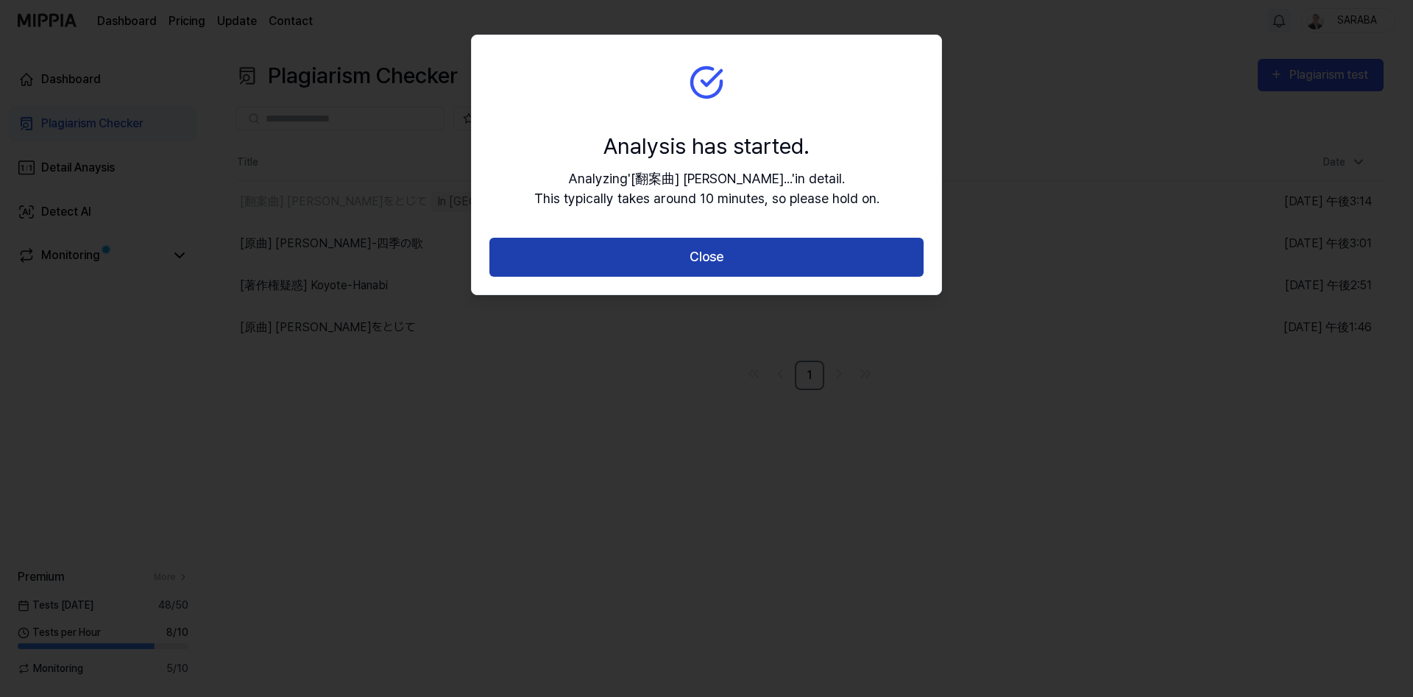
click at [692, 265] on button "Close" at bounding box center [706, 257] width 434 height 39
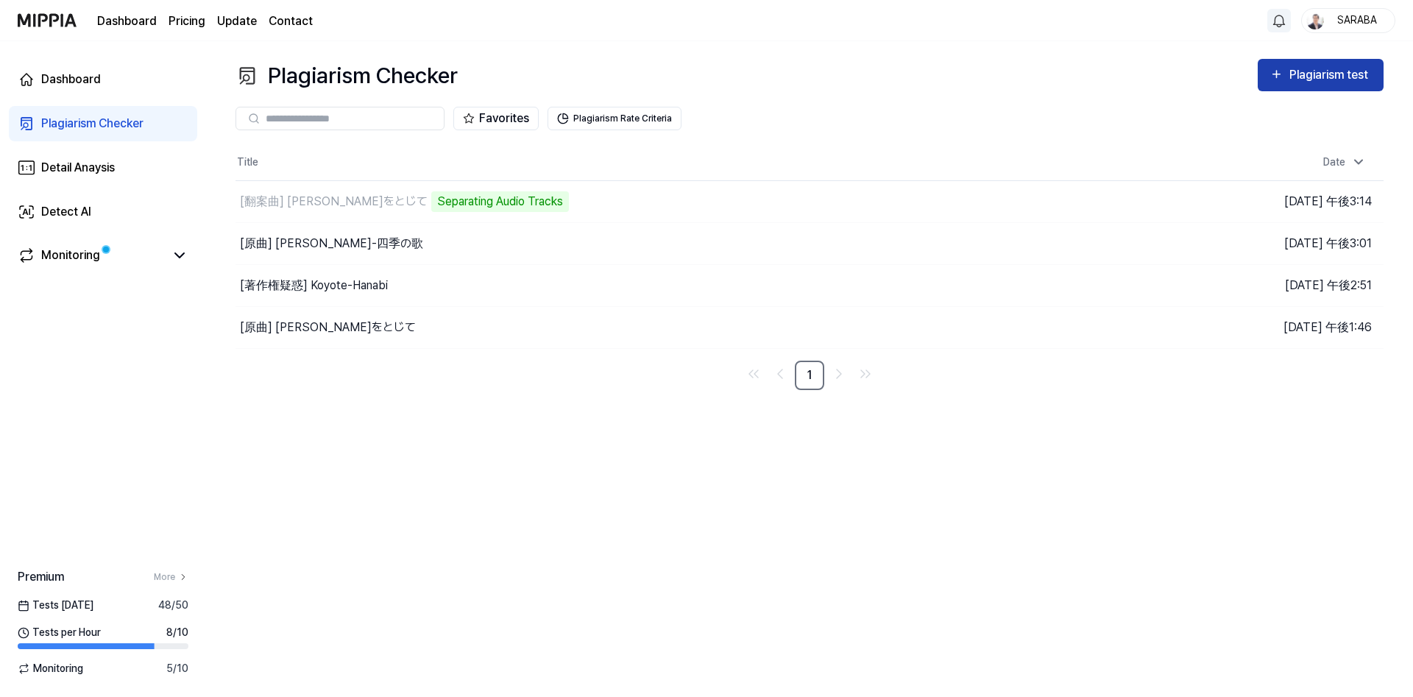
click at [1317, 80] on div "Plagiarism test" at bounding box center [1330, 74] width 82 height 19
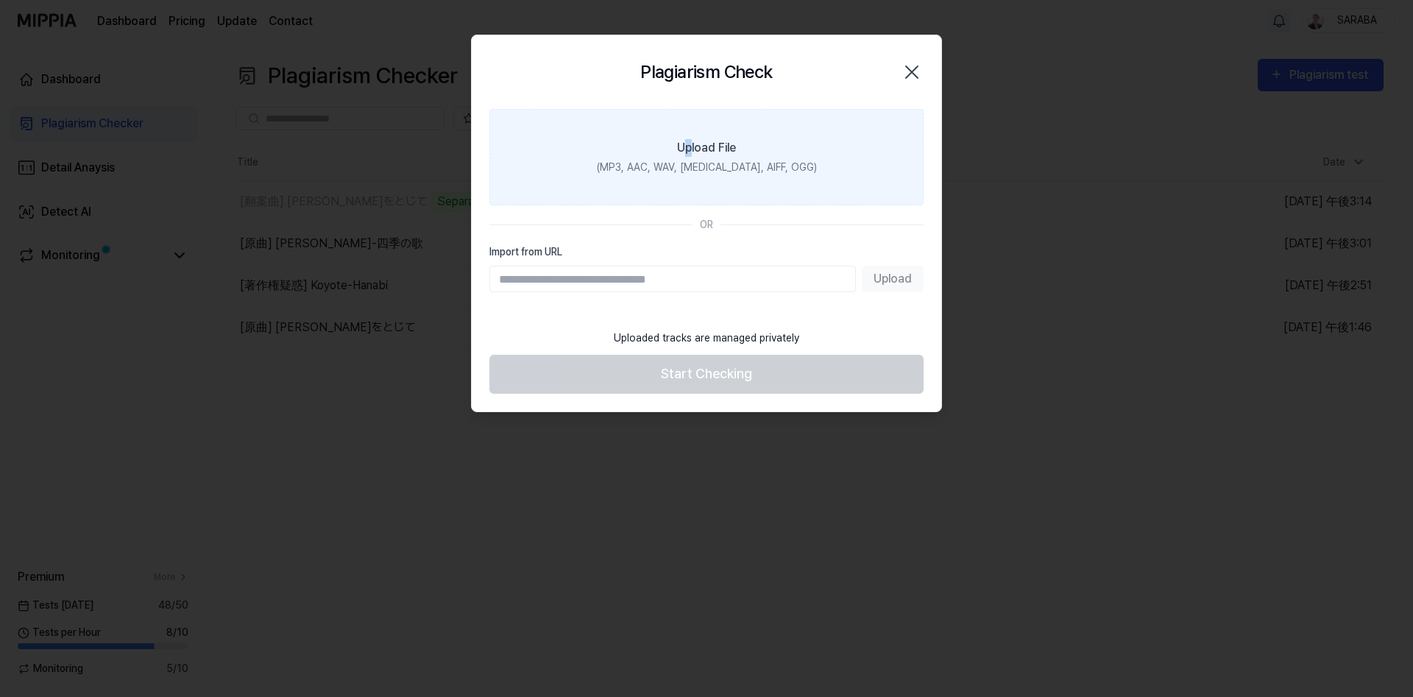
click at [689, 146] on div "Upload File" at bounding box center [706, 148] width 59 height 18
click at [723, 150] on div "Upload File" at bounding box center [706, 148] width 59 height 18
click at [0, 0] on input "Upload File (MP3, AAC, WAV, [MEDICAL_DATA], AIFF, OGG)" at bounding box center [0, 0] width 0 height 0
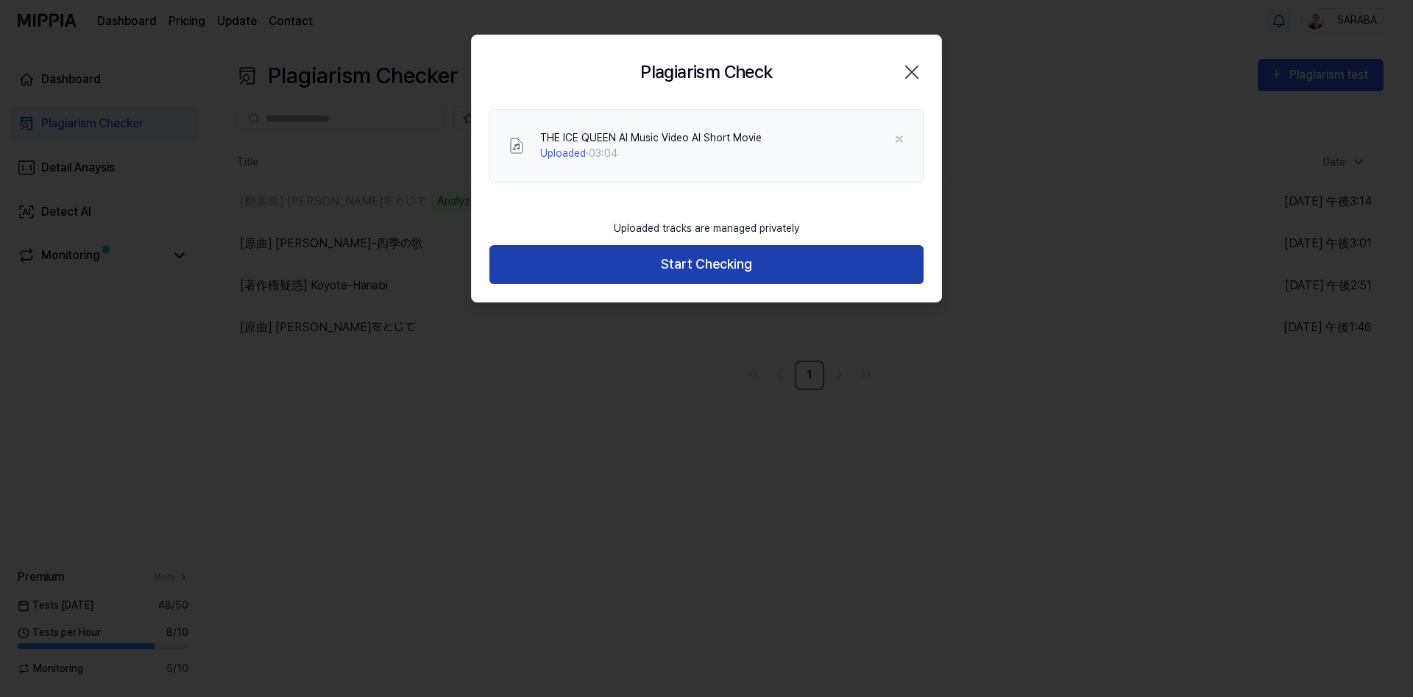
click at [706, 269] on button "Start Checking" at bounding box center [706, 264] width 434 height 39
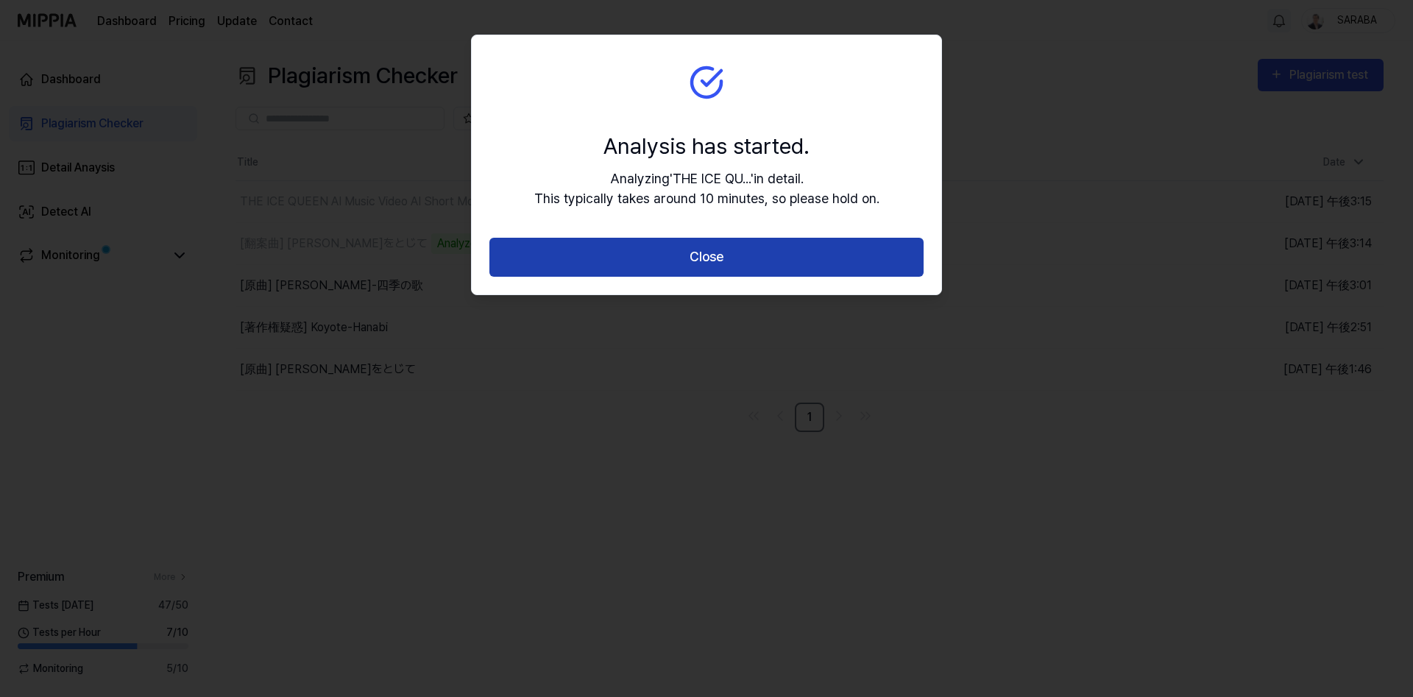
click at [789, 267] on button "Close" at bounding box center [706, 257] width 434 height 39
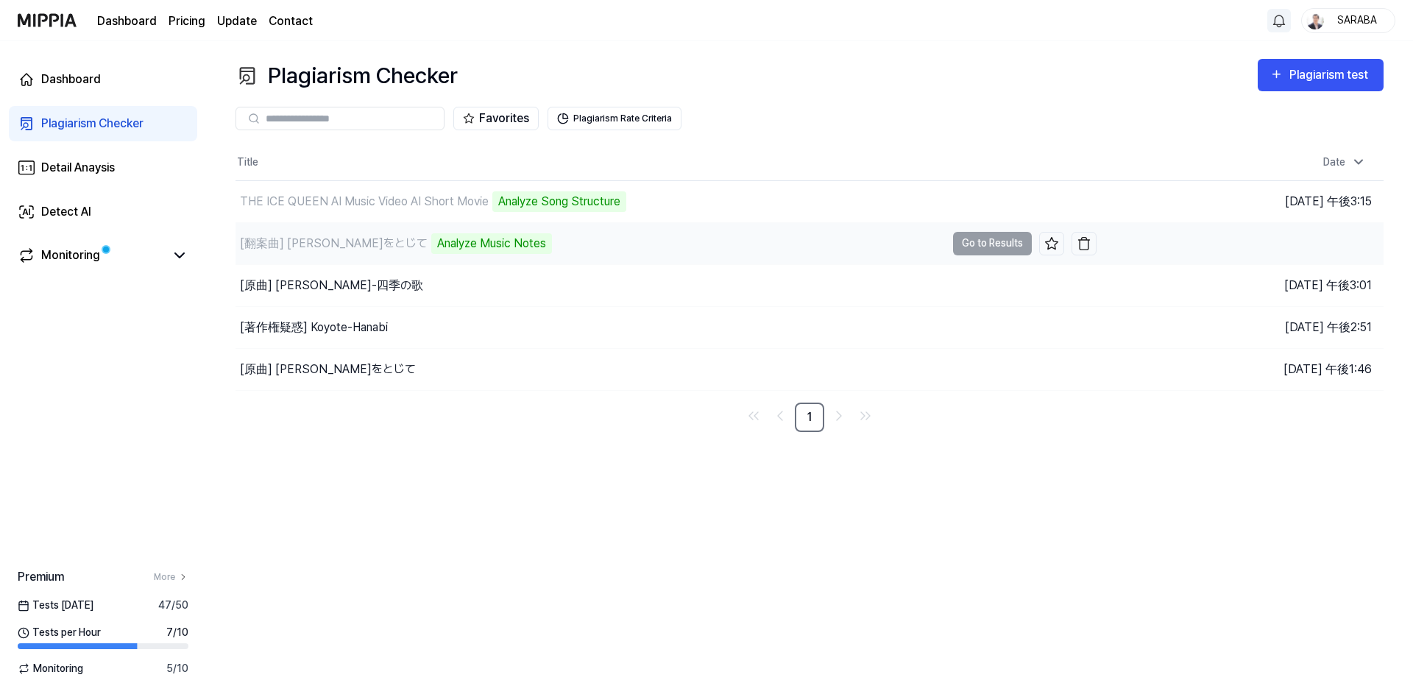
click at [990, 247] on td "[翻案曲] [PERSON_NAME]をとじて Analyze Music Notes Go to Results" at bounding box center [665, 243] width 861 height 41
click at [982, 247] on td "[翻案曲] [PERSON_NAME]をとじて Analyze Music Notes Go to Results" at bounding box center [665, 243] width 861 height 41
click at [586, 508] on div "Plagiarism Checker Plagiarism test Plagiarism Checker Detail Analysis Detect AI…" at bounding box center [809, 369] width 1207 height 656
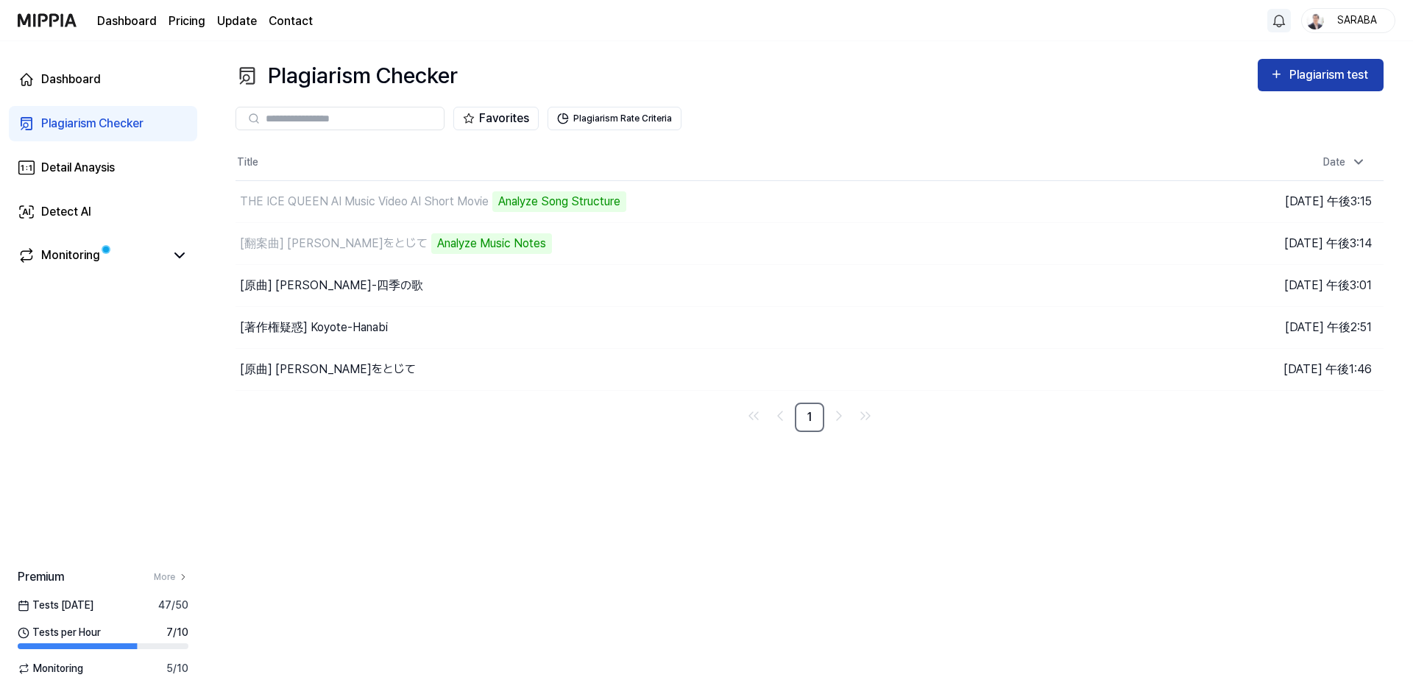
click at [1282, 77] on icon "button" at bounding box center [1276, 74] width 14 height 18
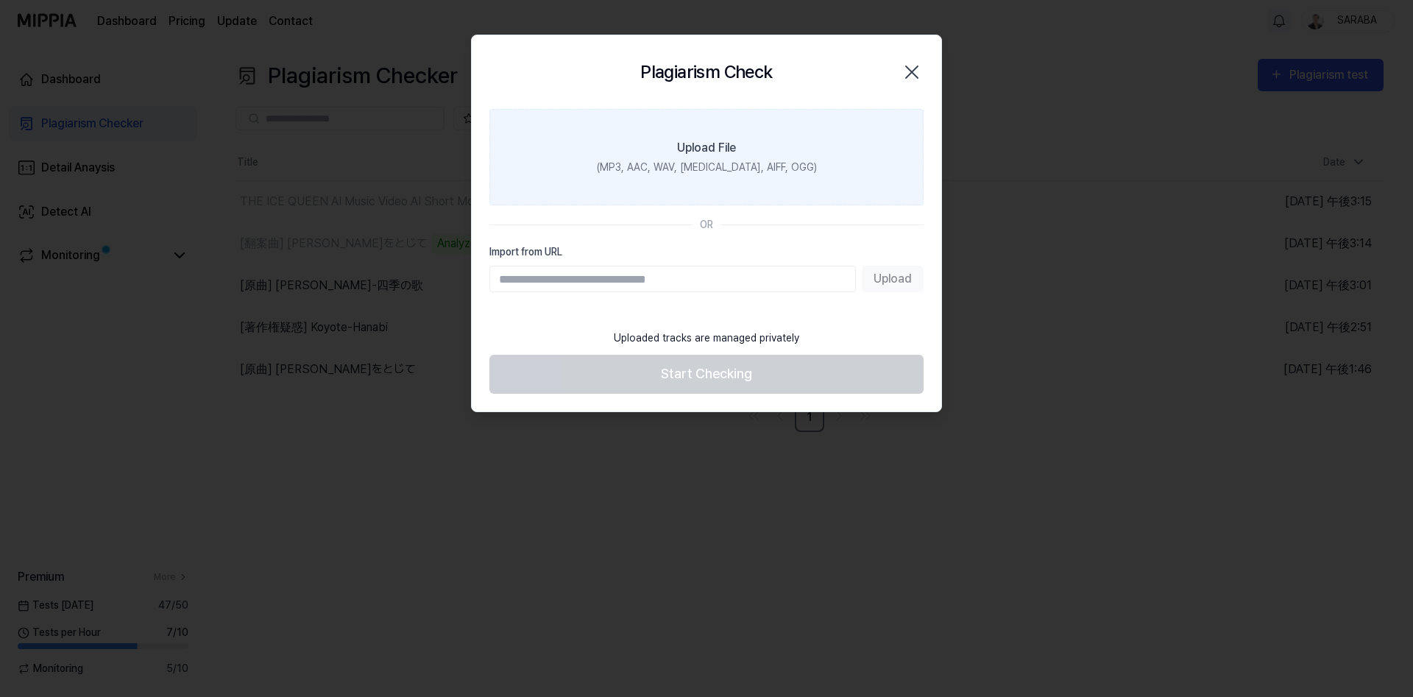
click at [701, 156] on div "Upload File" at bounding box center [706, 148] width 59 height 18
click at [0, 0] on input "Upload File (MP3, AAC, WAV, [MEDICAL_DATA], AIFF, OGG)" at bounding box center [0, 0] width 0 height 0
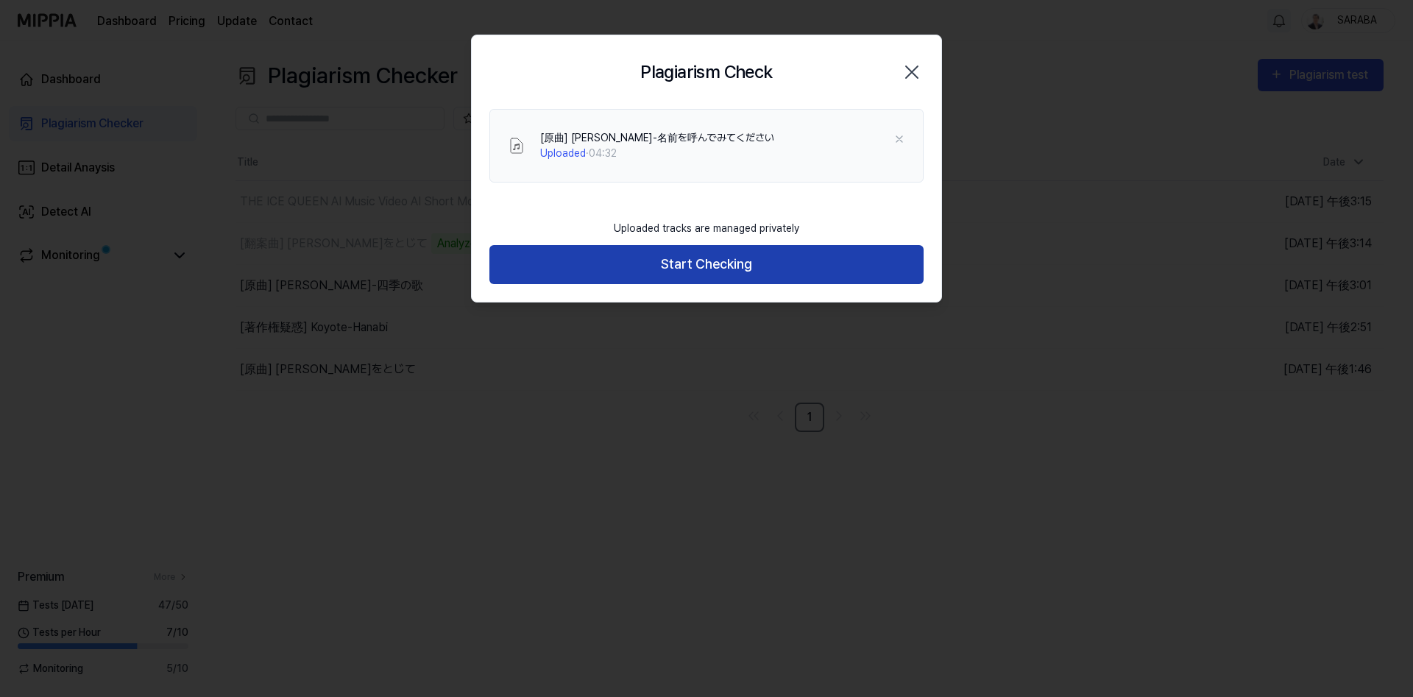
click at [731, 269] on button "Start Checking" at bounding box center [706, 264] width 434 height 39
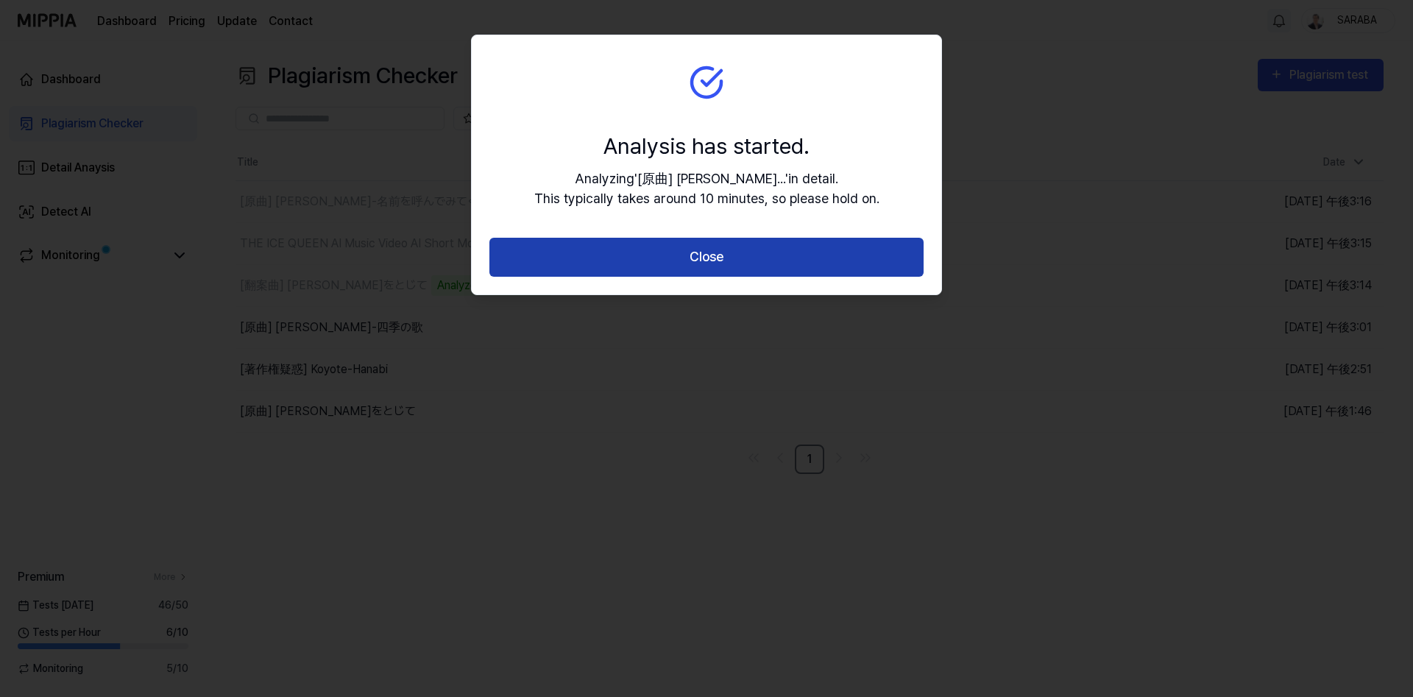
click at [670, 269] on button "Close" at bounding box center [706, 257] width 434 height 39
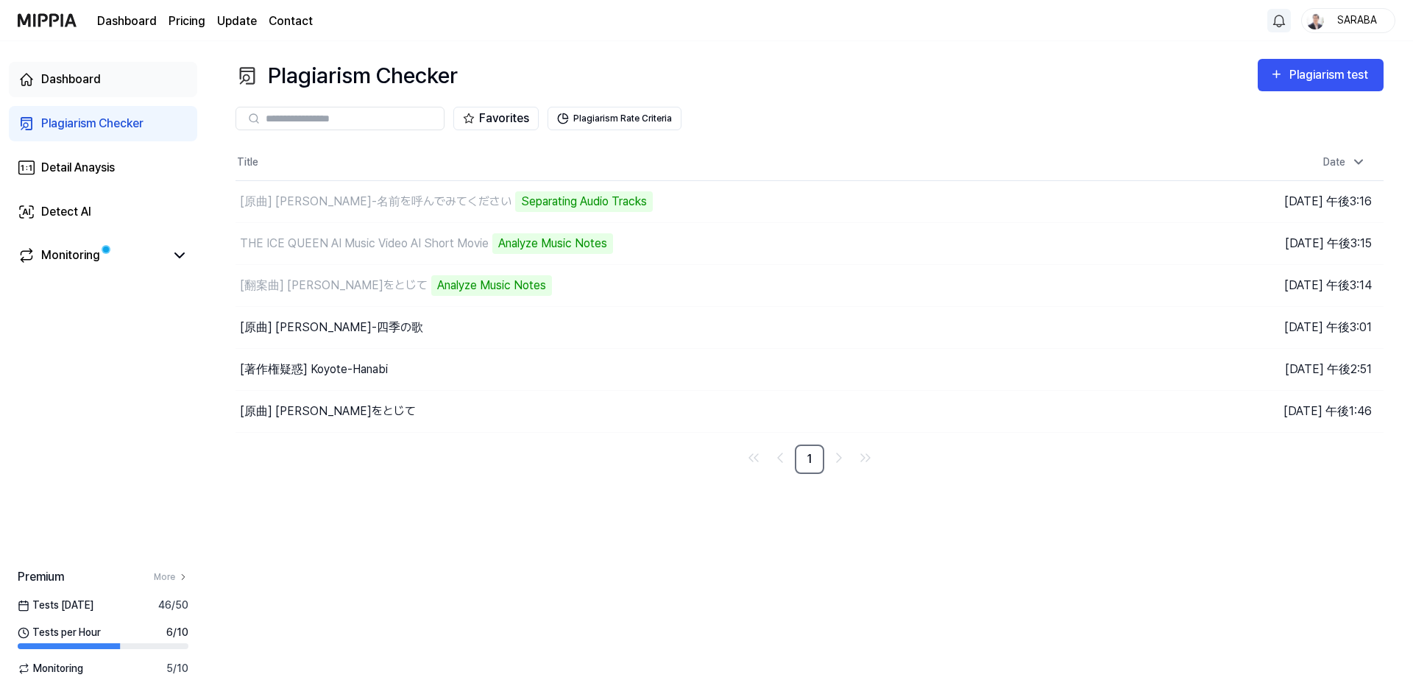
click at [79, 86] on div "Dashboard" at bounding box center [71, 80] width 60 height 18
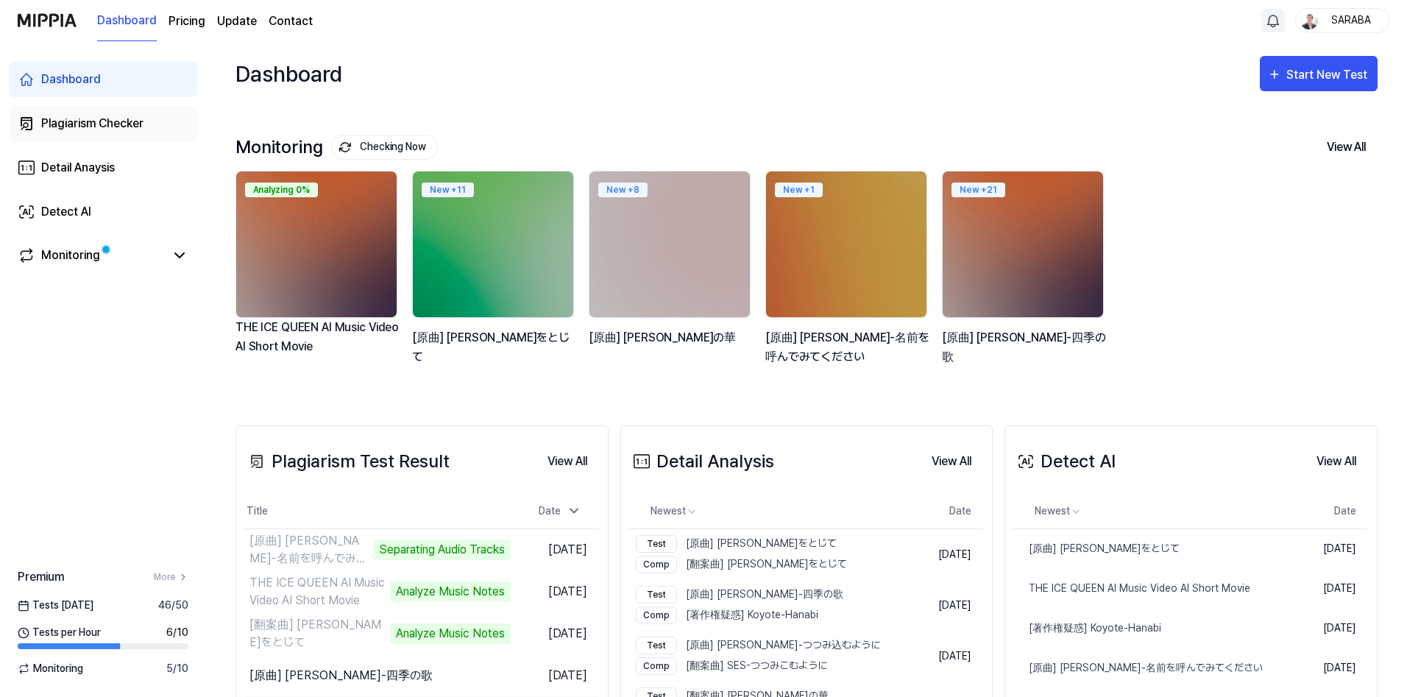
click at [88, 126] on div "Plagiarism Checker" at bounding box center [92, 124] width 102 height 18
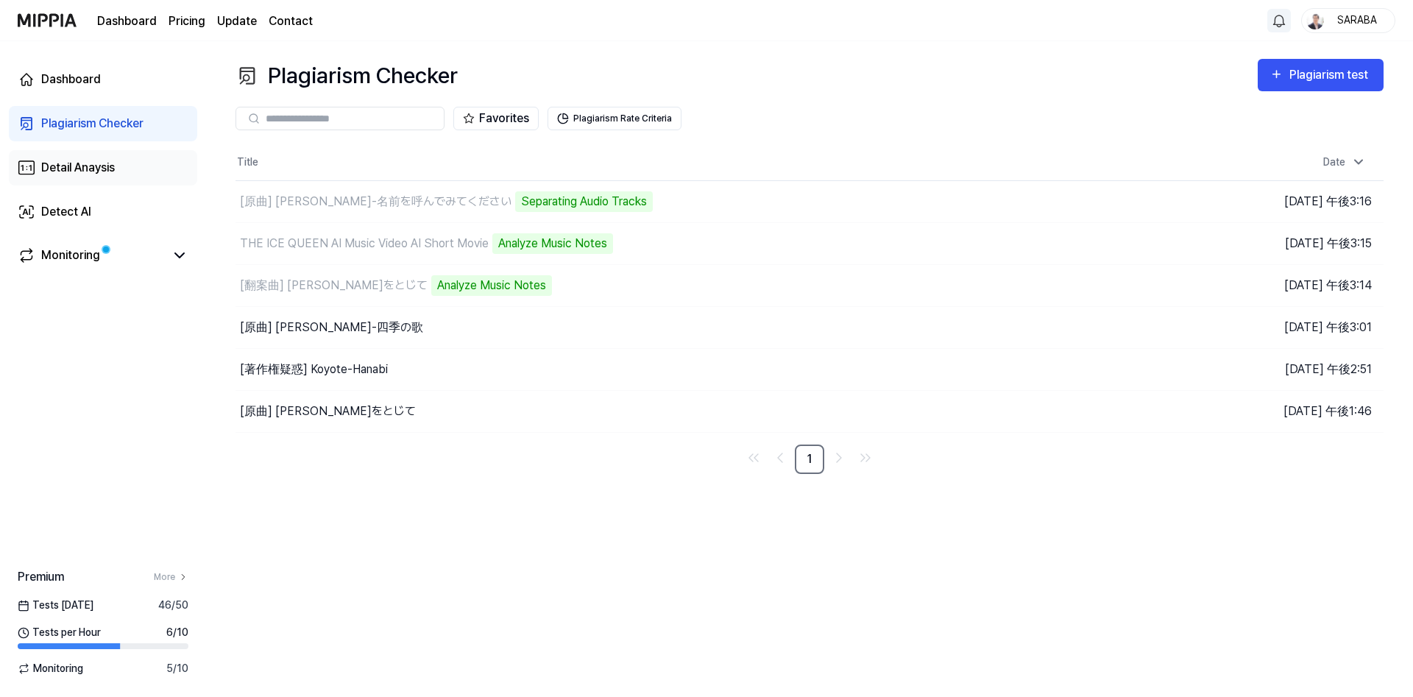
click at [78, 172] on div "Detail Anaysis" at bounding box center [78, 168] width 74 height 18
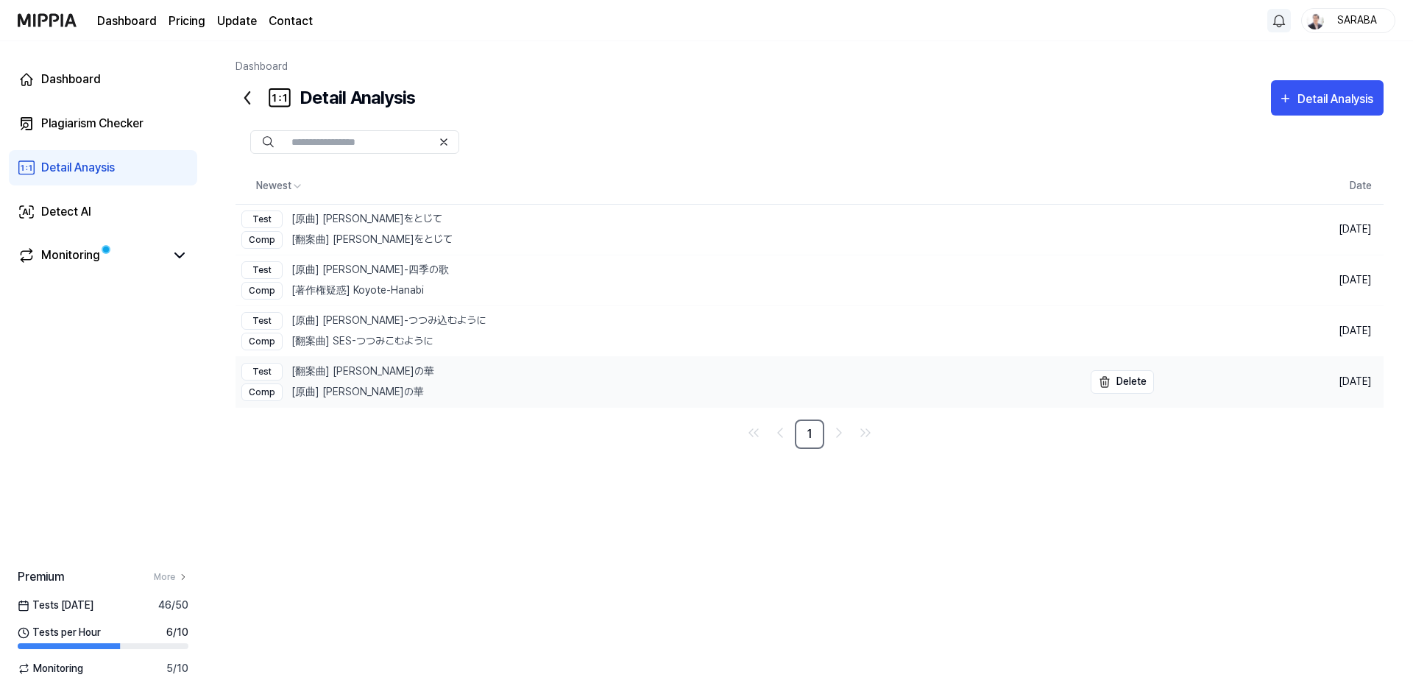
click at [436, 373] on link "Test [翻案曲] [PERSON_NAME]の華 Comp [原曲] [PERSON_NAME]の華" at bounding box center [659, 382] width 848 height 50
click at [1328, 104] on div "Detail Analysis" at bounding box center [1336, 99] width 79 height 19
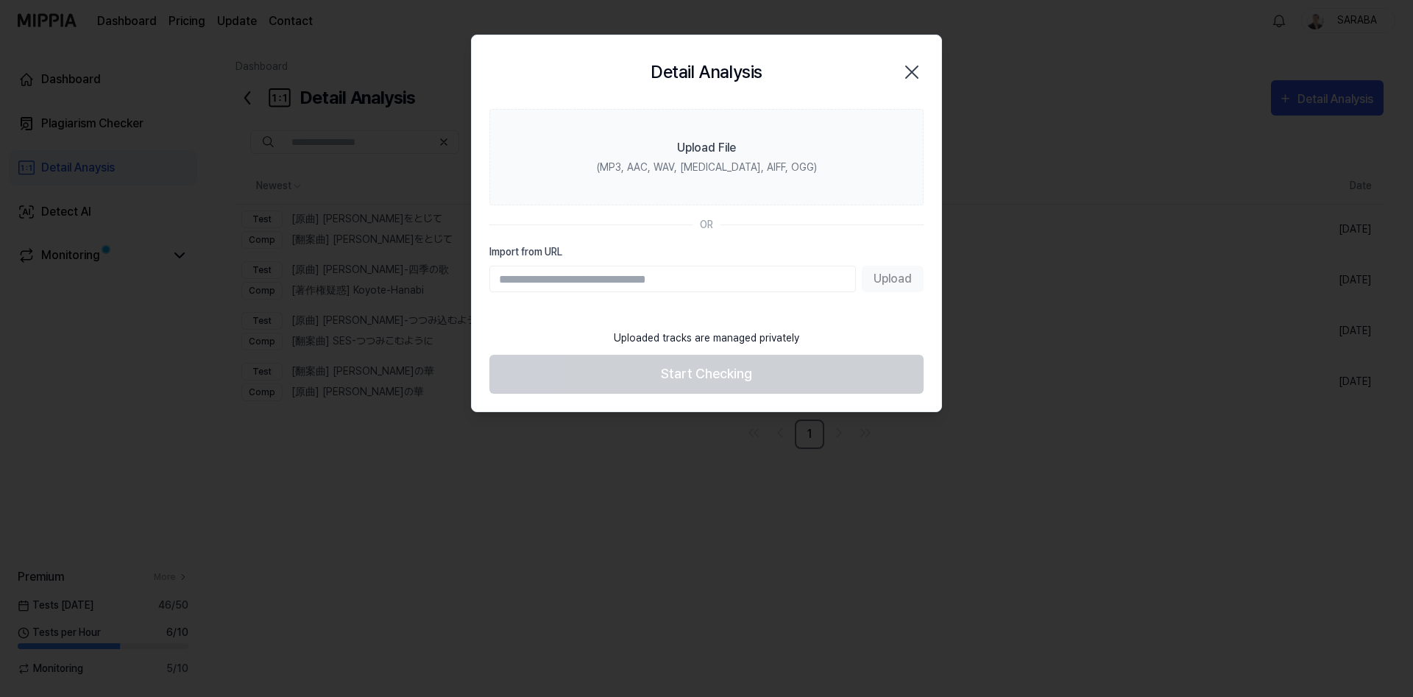
click at [912, 65] on icon "button" at bounding box center [912, 72] width 24 height 24
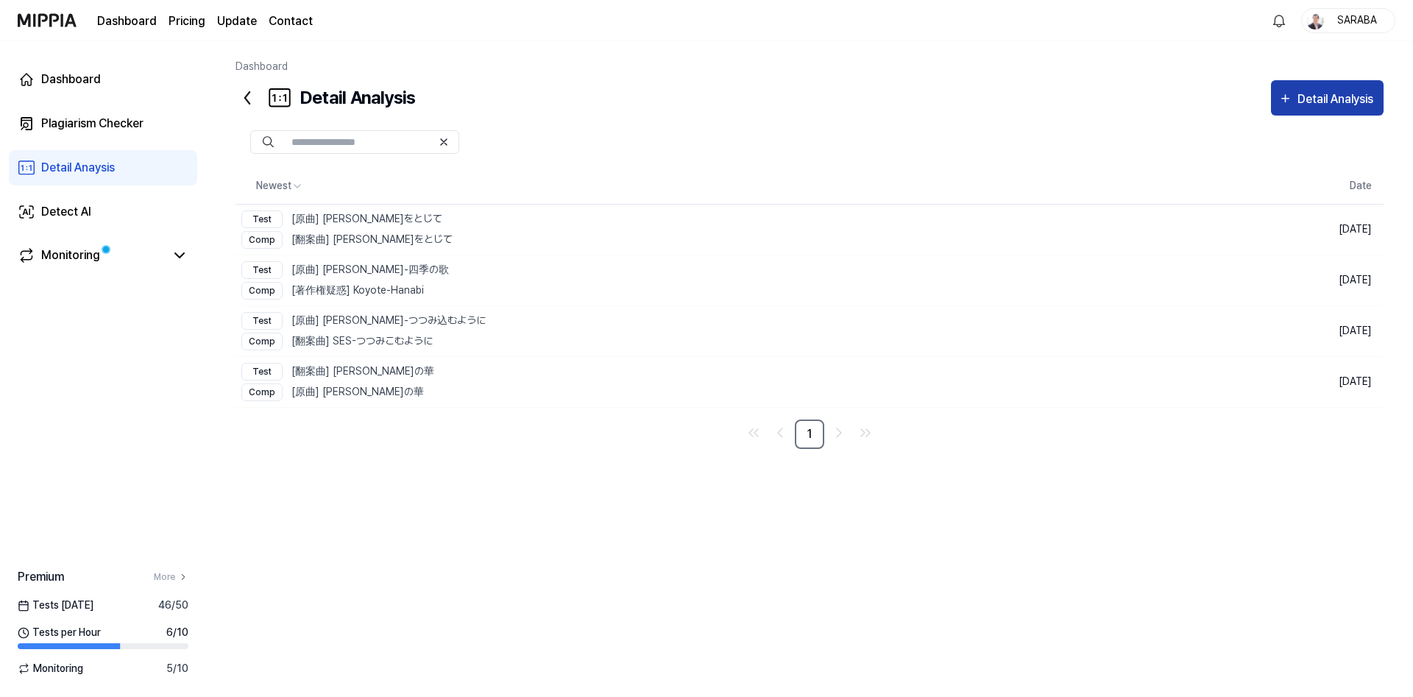
click at [1300, 95] on div "Detail Analysis" at bounding box center [1336, 99] width 79 height 19
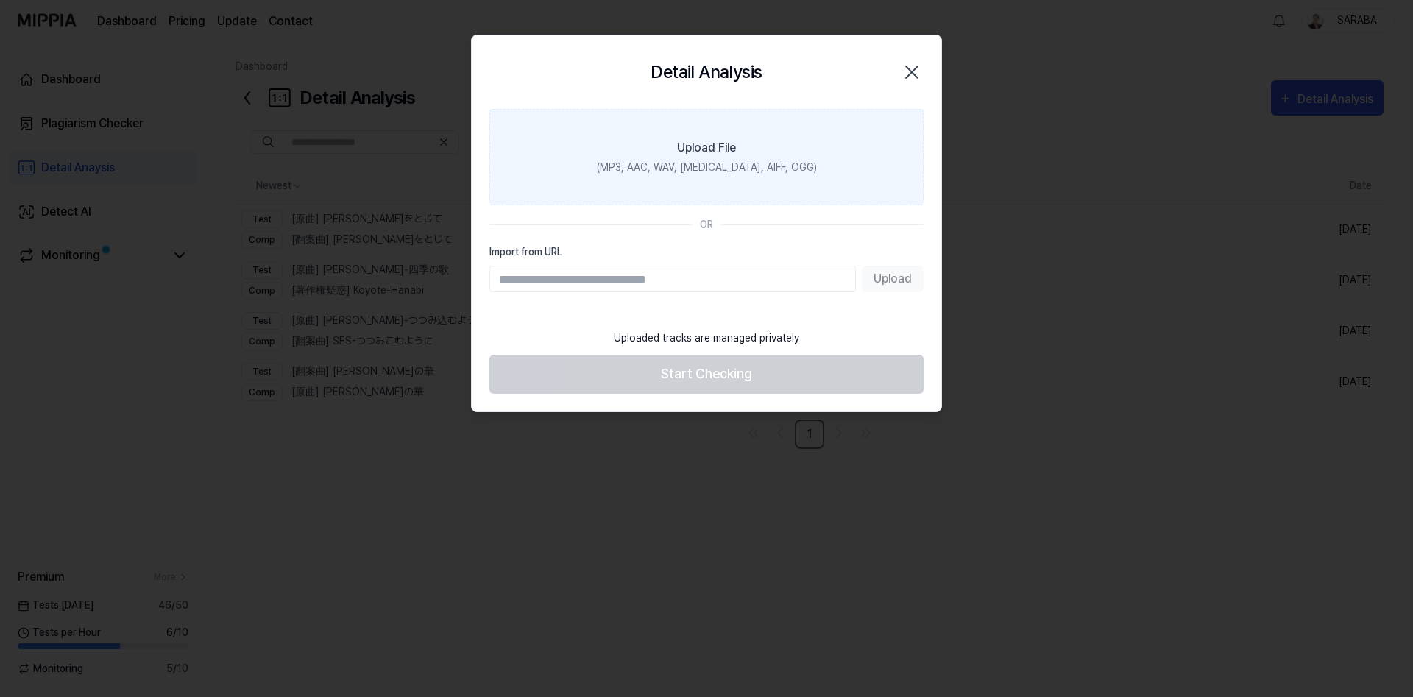
click at [711, 160] on div "(MP3, AAC, WAV, [MEDICAL_DATA], AIFF, OGG)" at bounding box center [707, 167] width 220 height 15
click at [0, 0] on input "Upload File (MP3, AAC, WAV, [MEDICAL_DATA], AIFF, OGG)" at bounding box center [0, 0] width 0 height 0
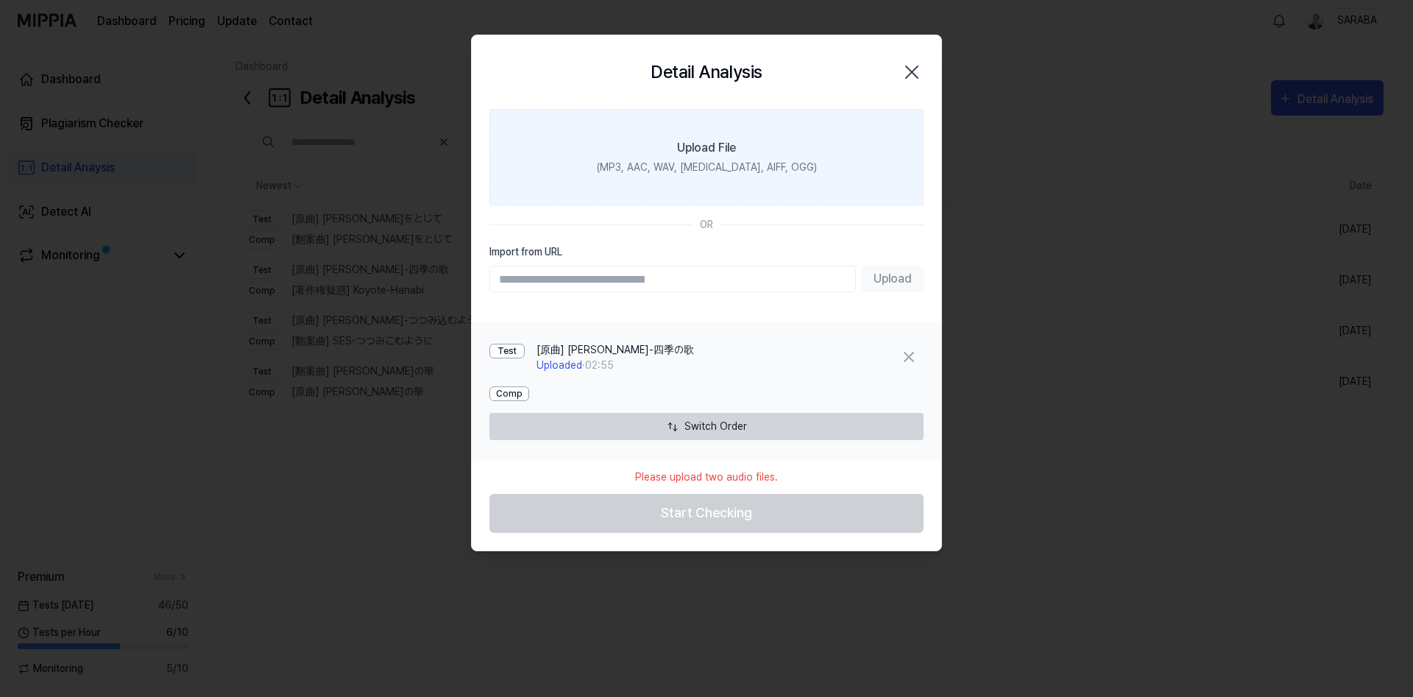
click at [709, 164] on div "(MP3, AAC, WAV, [MEDICAL_DATA], AIFF, OGG)" at bounding box center [707, 167] width 220 height 15
click at [0, 0] on input "Upload File (MP3, AAC, WAV, [MEDICAL_DATA], AIFF, OGG)" at bounding box center [0, 0] width 0 height 0
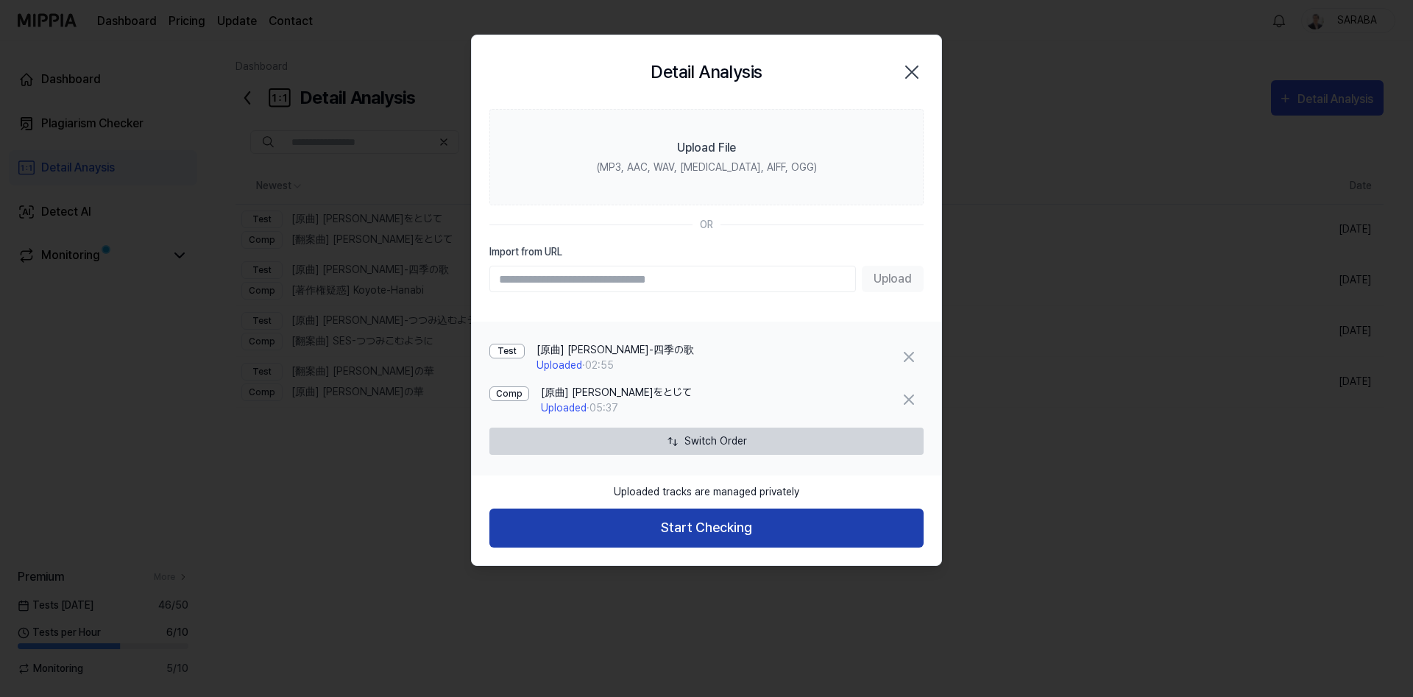
click at [706, 536] on button "Start Checking" at bounding box center [706, 527] width 434 height 39
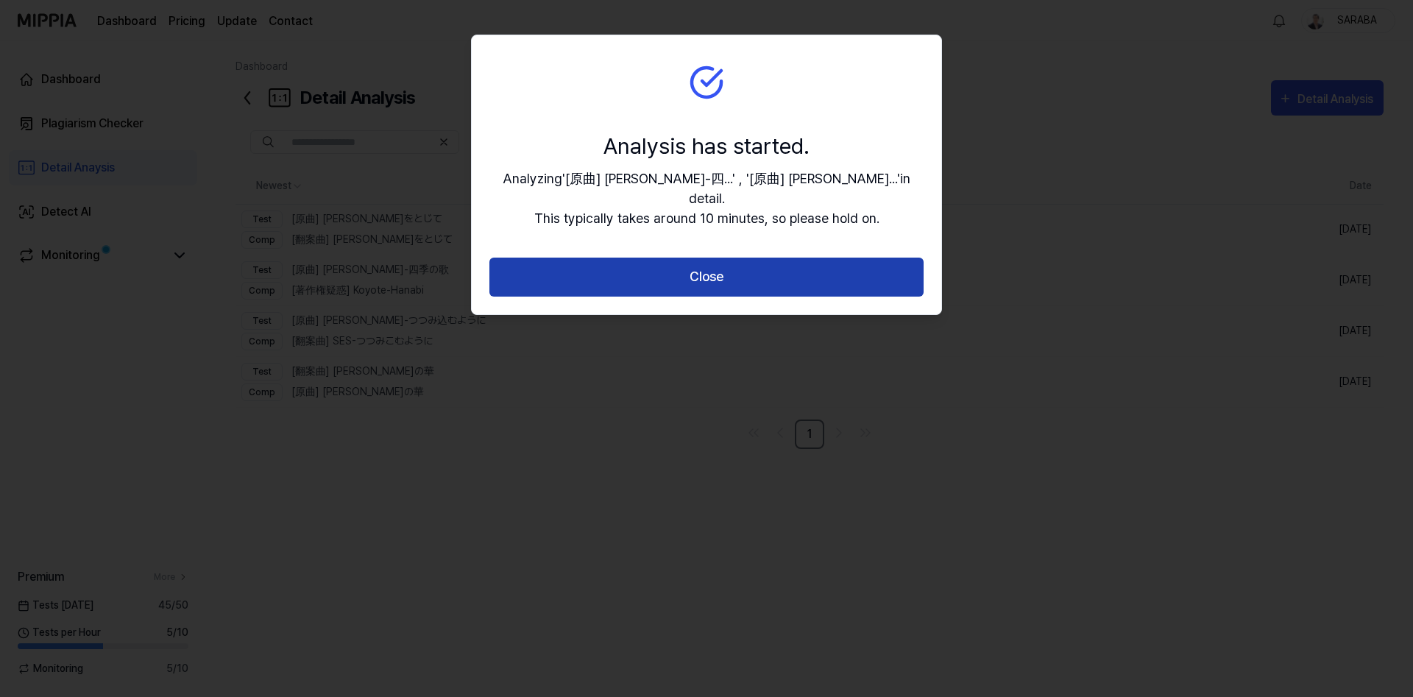
click at [707, 258] on button "Close" at bounding box center [706, 277] width 434 height 39
